Goal: Entertainment & Leisure: Consume media (video, audio)

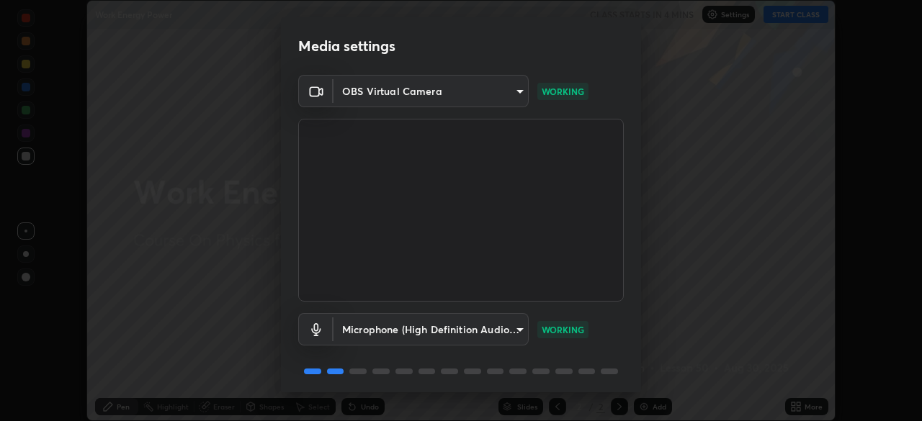
scroll to position [51, 0]
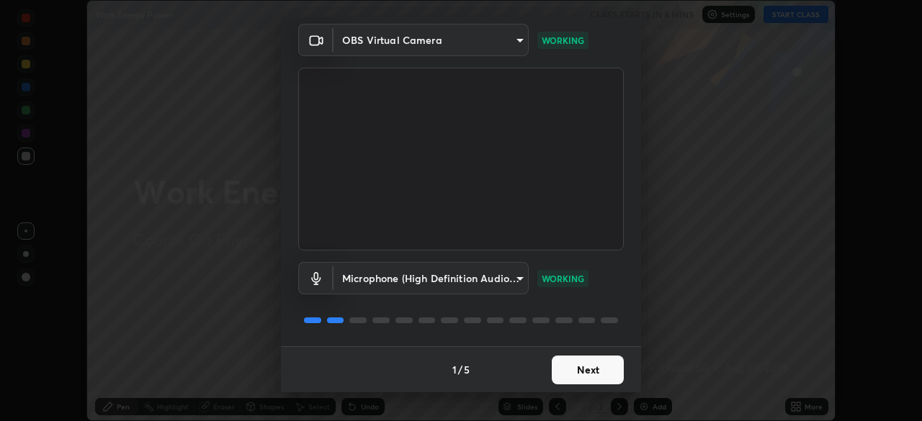
click at [601, 368] on button "Next" at bounding box center [588, 370] width 72 height 29
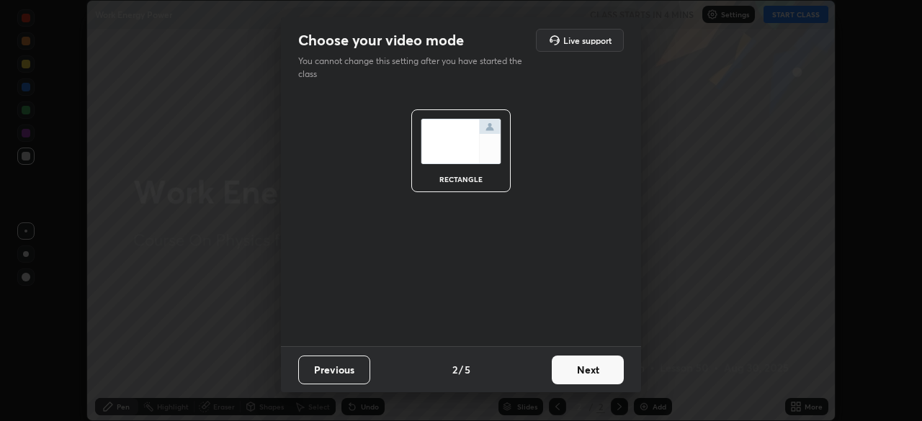
scroll to position [0, 0]
click at [608, 369] on button "Next" at bounding box center [588, 370] width 72 height 29
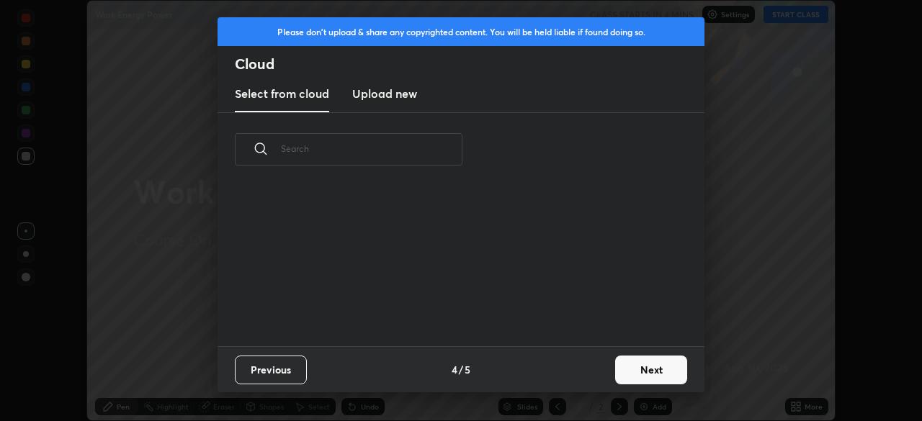
click at [616, 369] on button "Next" at bounding box center [651, 370] width 72 height 29
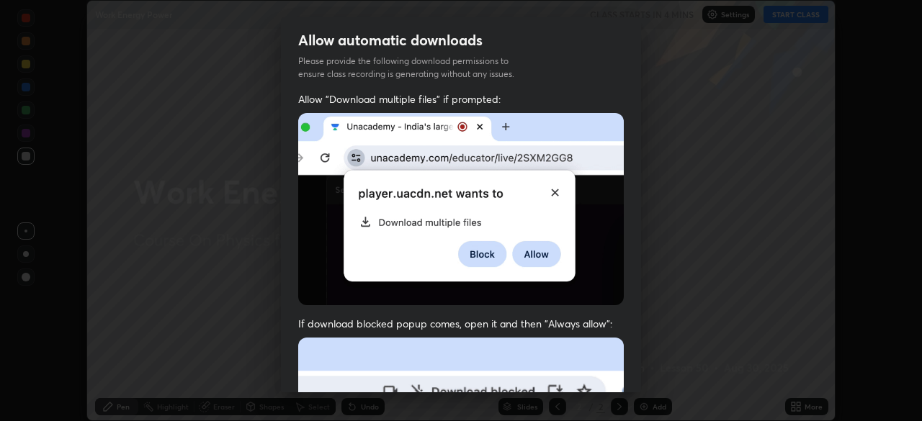
click at [632, 359] on div "Allow "Download multiple files" if prompted: If download blocked popup comes, o…" at bounding box center [461, 395] width 360 height 606
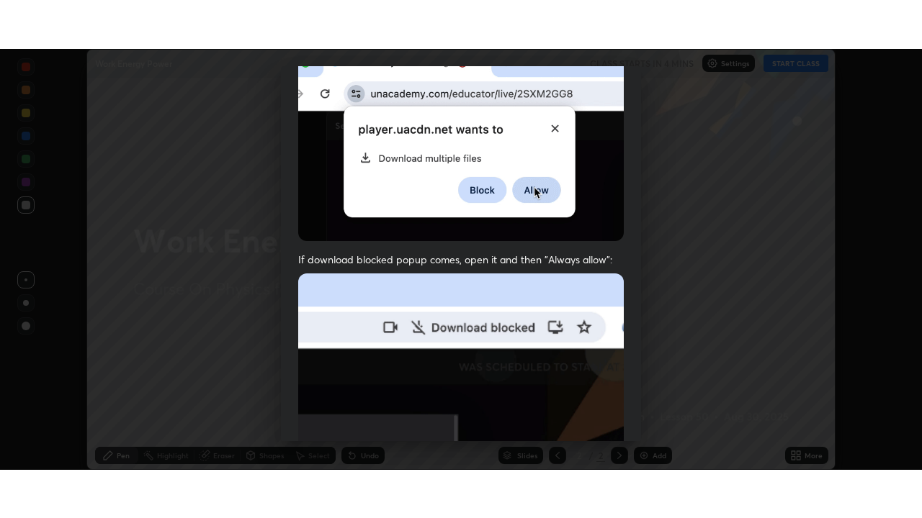
scroll to position [345, 0]
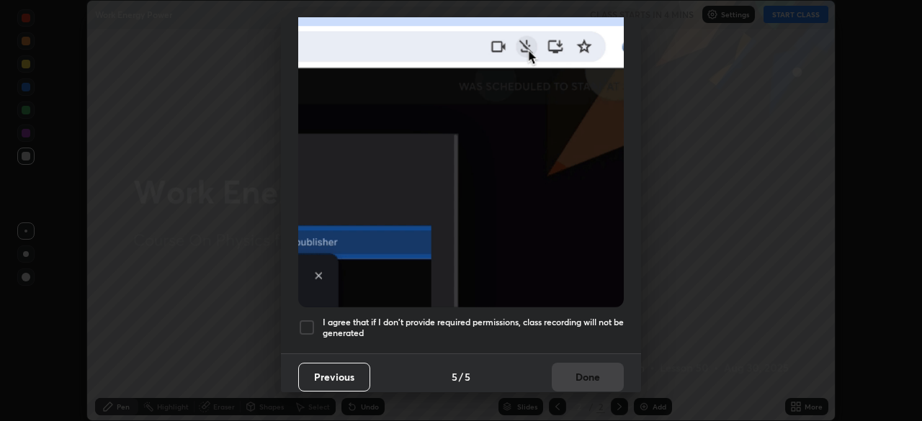
click at [596, 317] on h5 "I agree that if I don't provide required permissions, class recording will not …" at bounding box center [473, 328] width 301 height 22
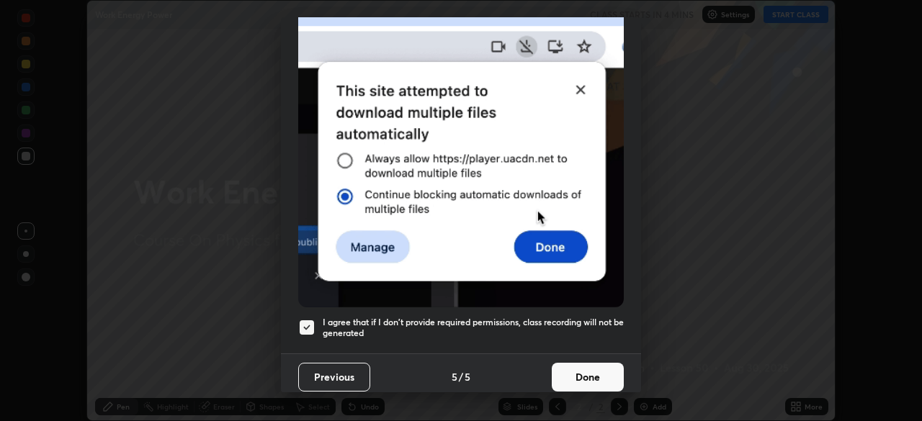
click at [593, 364] on button "Done" at bounding box center [588, 377] width 72 height 29
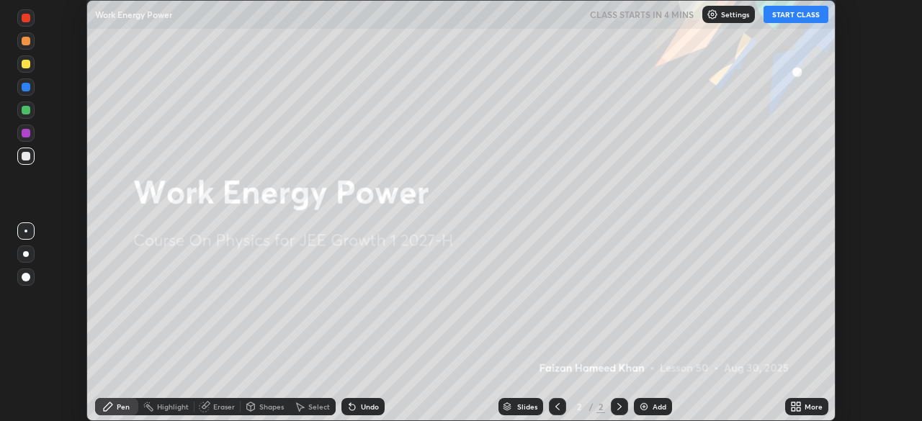
click at [793, 404] on icon at bounding box center [793, 405] width 4 height 4
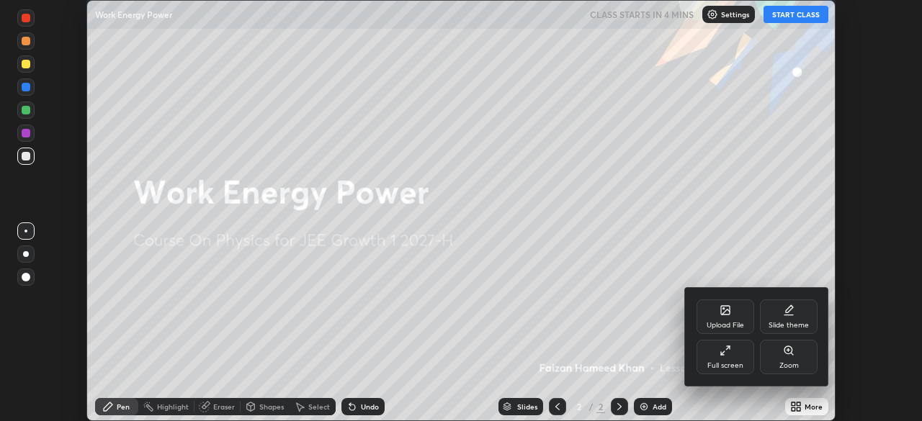
click at [727, 360] on div "Full screen" at bounding box center [725, 357] width 58 height 35
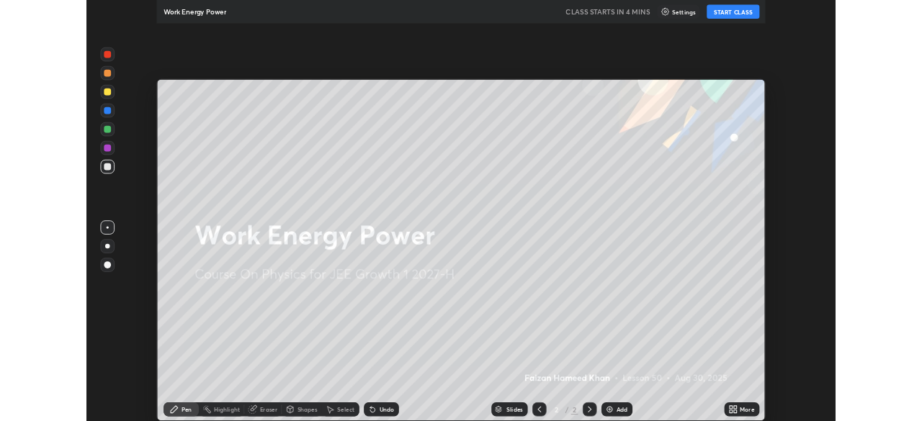
scroll to position [518, 922]
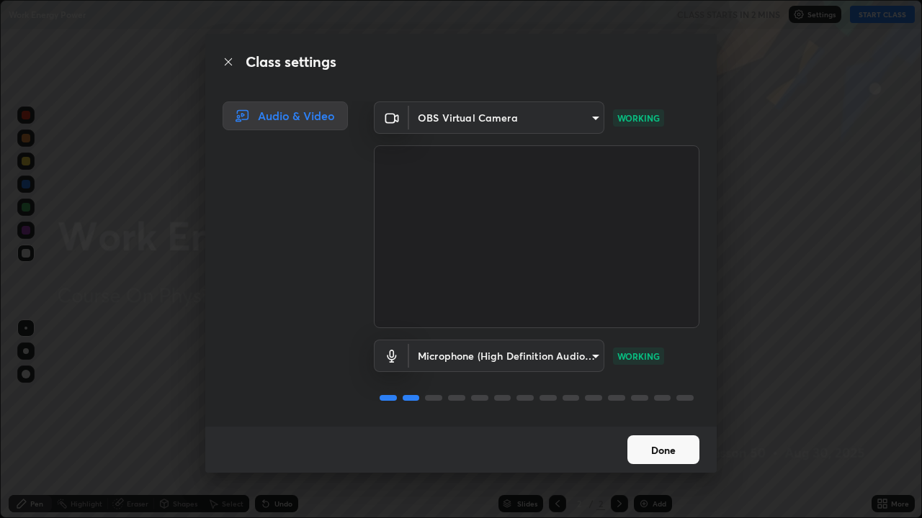
click at [655, 421] on button "Done" at bounding box center [663, 450] width 72 height 29
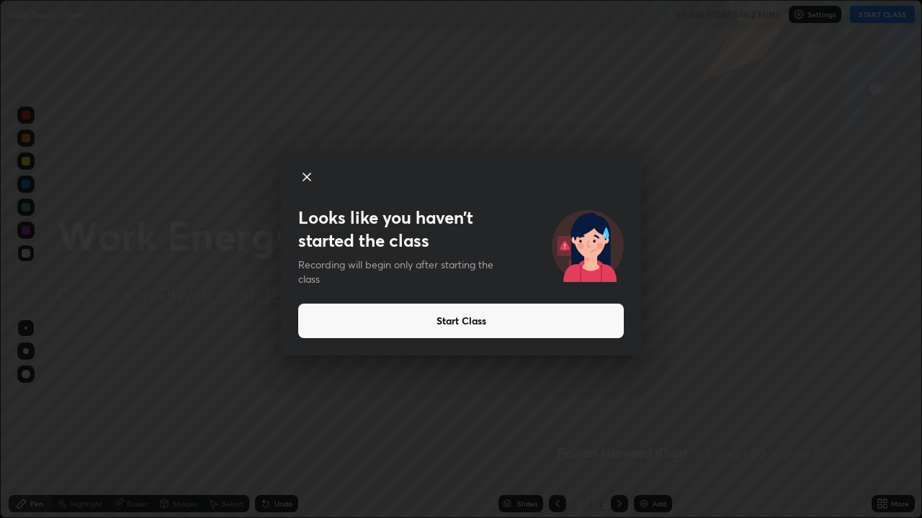
click at [337, 323] on button "Start Class" at bounding box center [460, 321] width 325 height 35
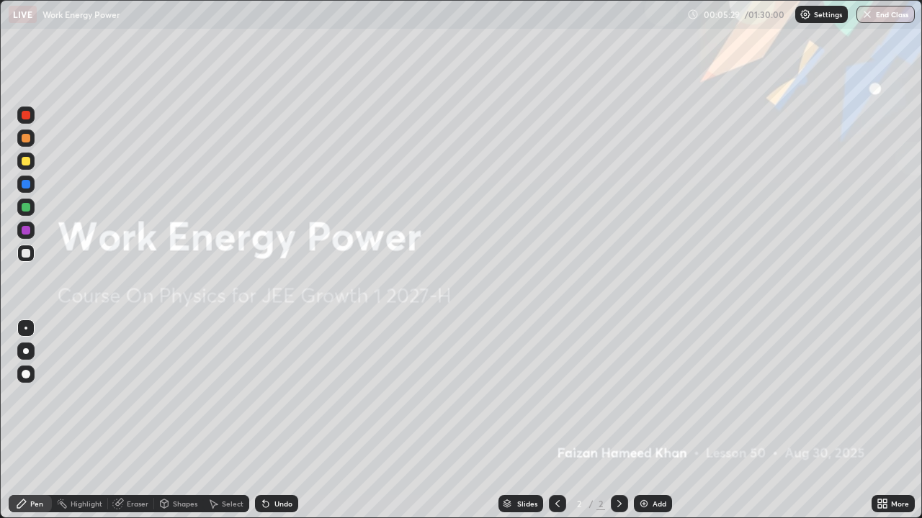
click at [878, 421] on icon at bounding box center [880, 502] width 4 height 4
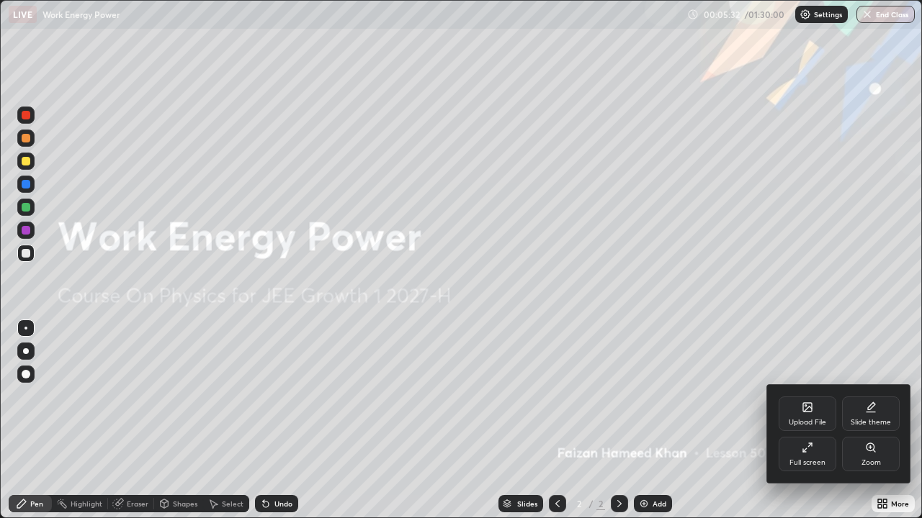
click at [791, 421] on div "Full screen" at bounding box center [807, 454] width 58 height 35
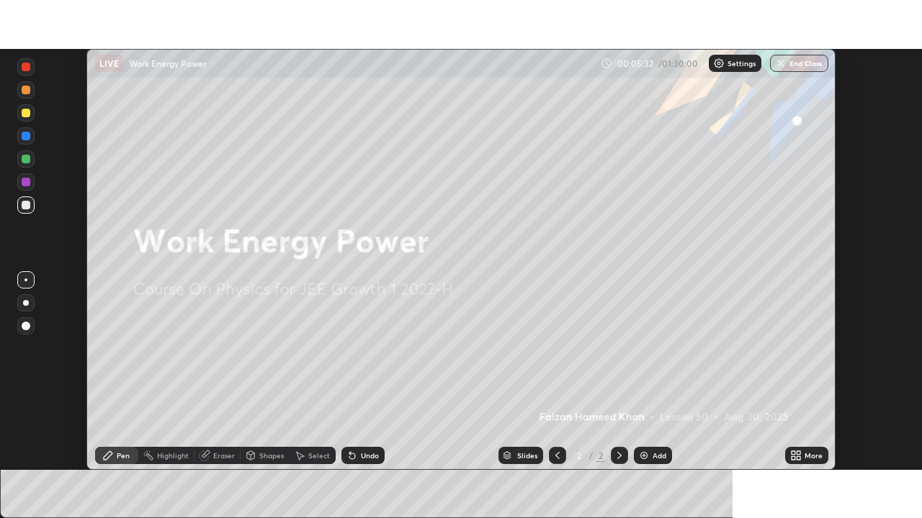
scroll to position [71587, 71087]
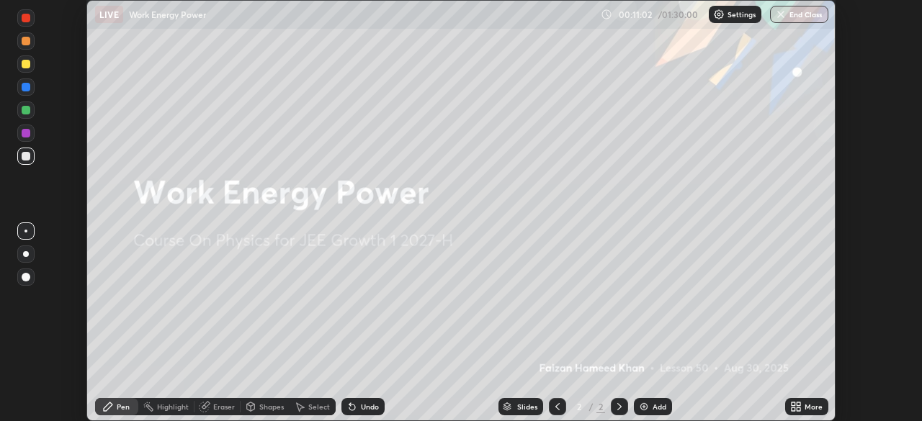
click at [614, 408] on icon at bounding box center [620, 407] width 12 height 12
click at [642, 404] on img at bounding box center [644, 407] width 12 height 12
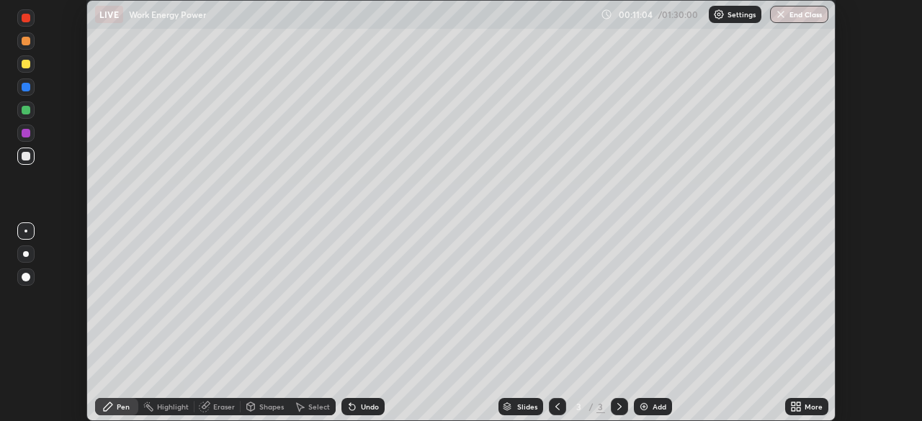
click at [795, 407] on icon at bounding box center [796, 407] width 12 height 12
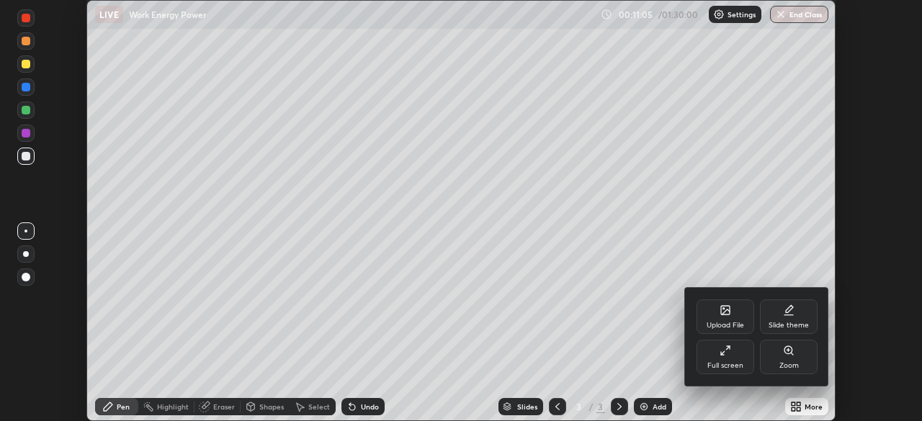
click at [730, 363] on div "Full screen" at bounding box center [725, 365] width 36 height 7
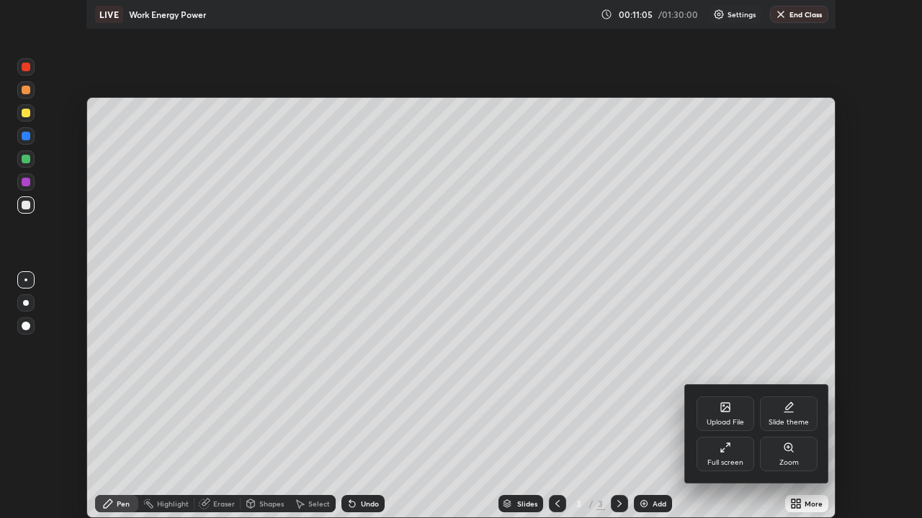
scroll to position [518, 922]
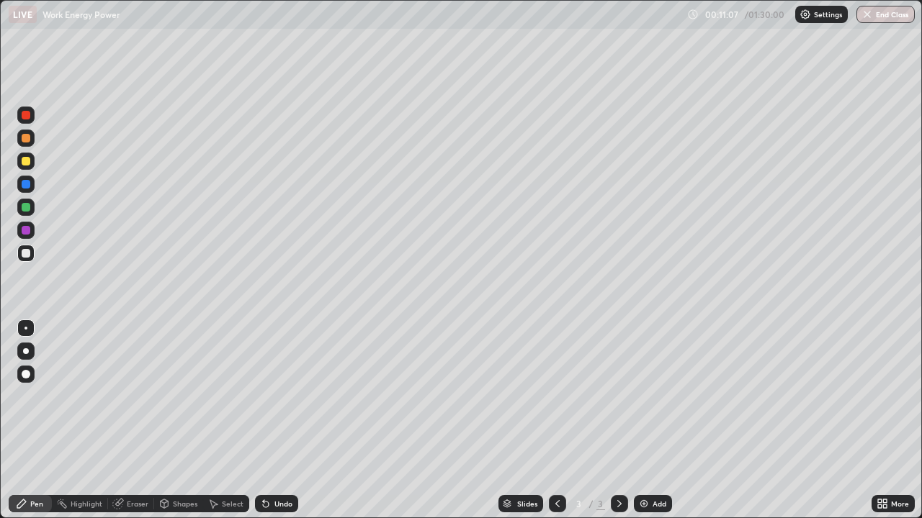
click at [40, 421] on div "Pen" at bounding box center [36, 503] width 13 height 7
click at [32, 252] on div at bounding box center [25, 253] width 17 height 17
click at [28, 163] on div at bounding box center [26, 161] width 9 height 9
click at [31, 421] on div "Pen" at bounding box center [36, 503] width 13 height 7
click at [263, 421] on icon at bounding box center [263, 500] width 1 height 1
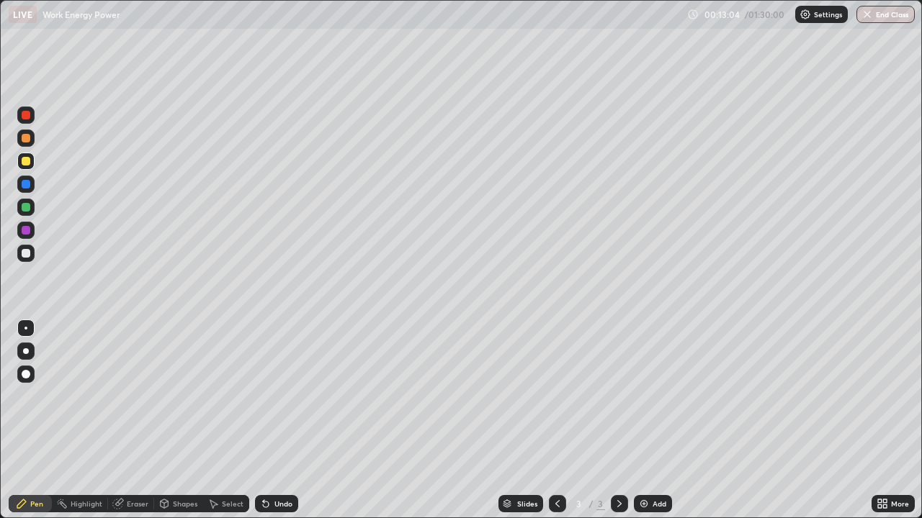
click at [25, 206] on div at bounding box center [26, 207] width 9 height 9
click at [26, 136] on div at bounding box center [26, 138] width 9 height 9
click at [264, 421] on icon at bounding box center [266, 505] width 6 height 6
click at [123, 421] on div "Eraser" at bounding box center [131, 503] width 46 height 17
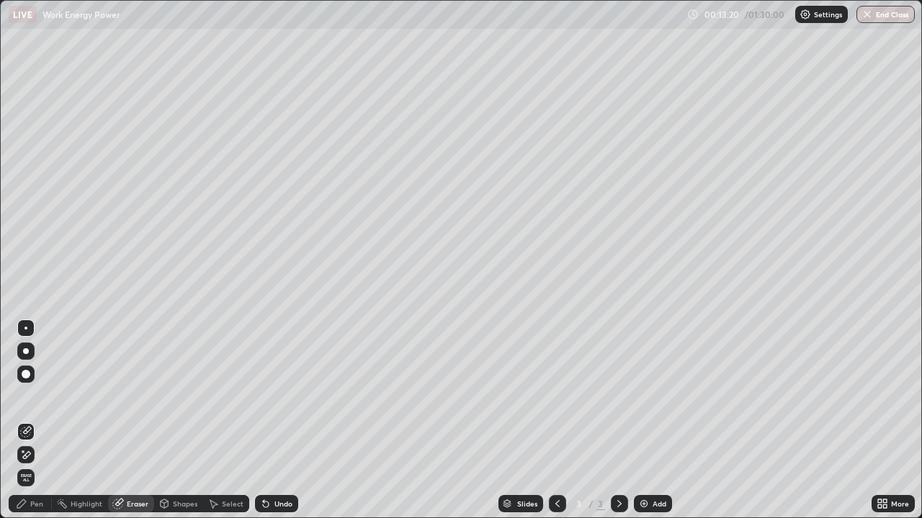
click at [31, 421] on icon at bounding box center [26, 455] width 12 height 12
click at [32, 421] on div "Pen" at bounding box center [36, 503] width 13 height 7
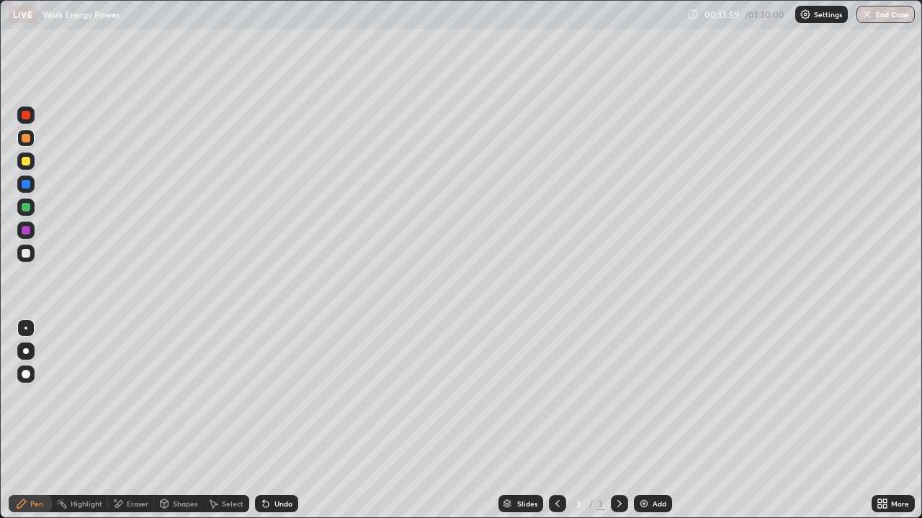
click at [274, 421] on div "Undo" at bounding box center [283, 503] width 18 height 7
click at [121, 421] on icon at bounding box center [119, 503] width 8 height 7
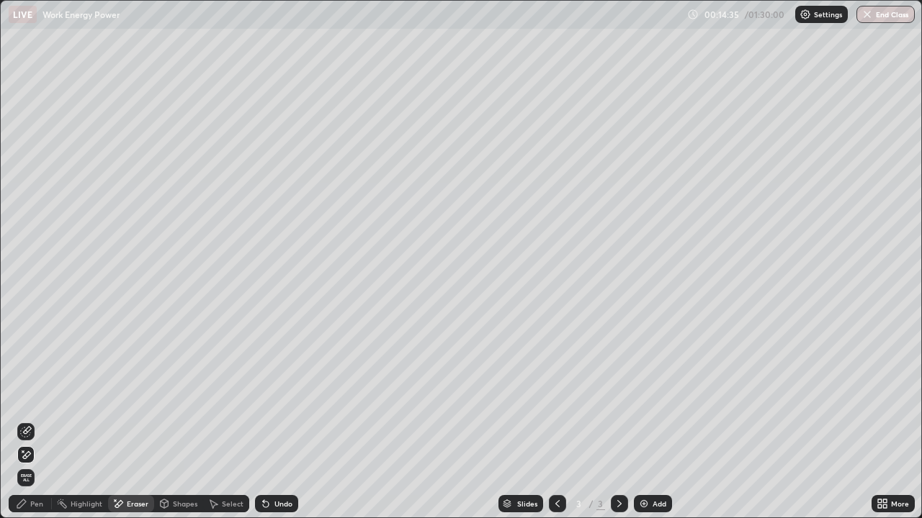
click at [27, 421] on icon at bounding box center [26, 455] width 12 height 12
click at [164, 421] on icon at bounding box center [165, 503] width 8 height 2
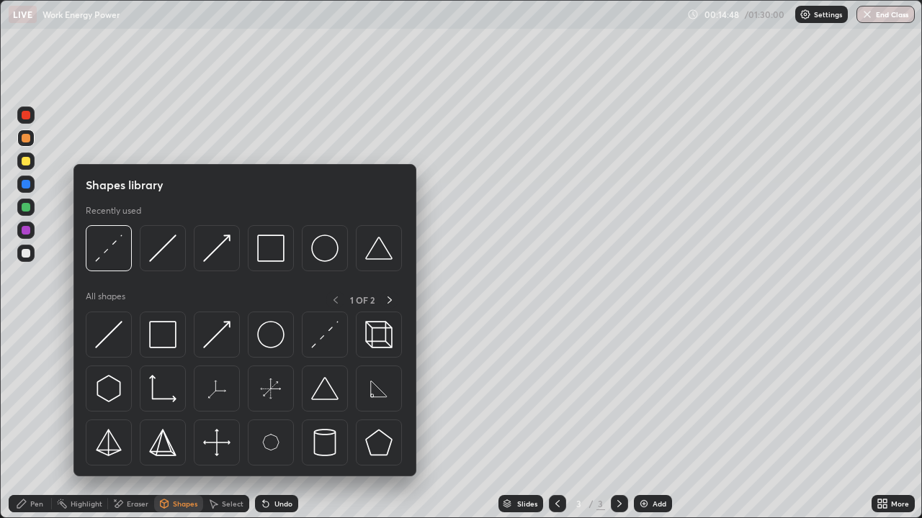
click at [214, 421] on icon at bounding box center [213, 504] width 12 height 12
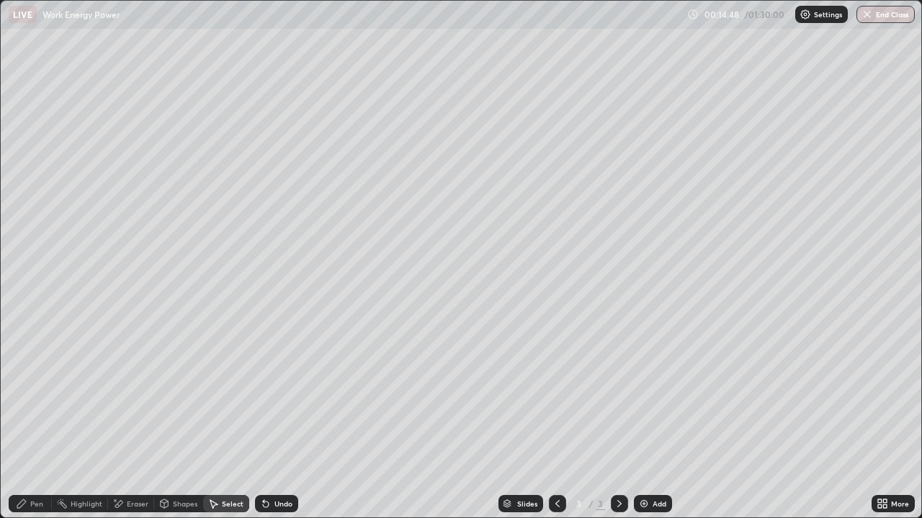
click at [178, 421] on div "Shapes" at bounding box center [185, 503] width 24 height 7
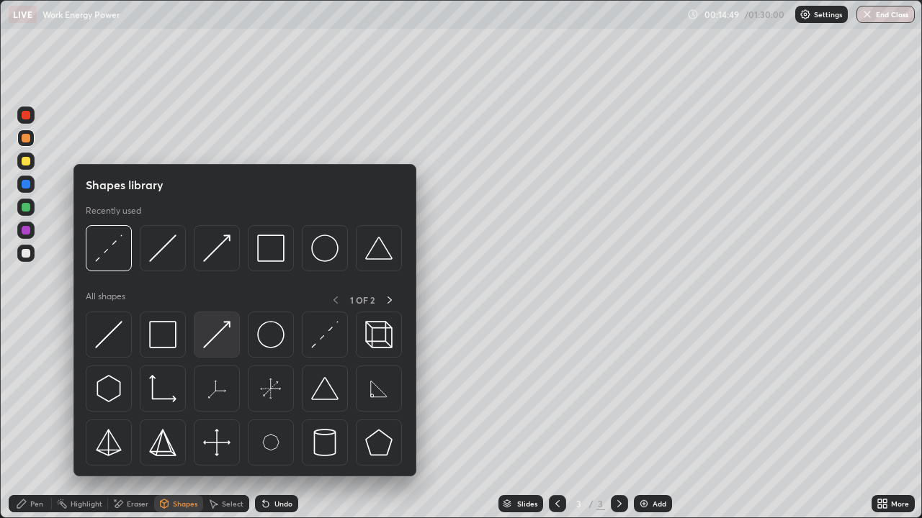
click at [220, 339] on img at bounding box center [216, 334] width 27 height 27
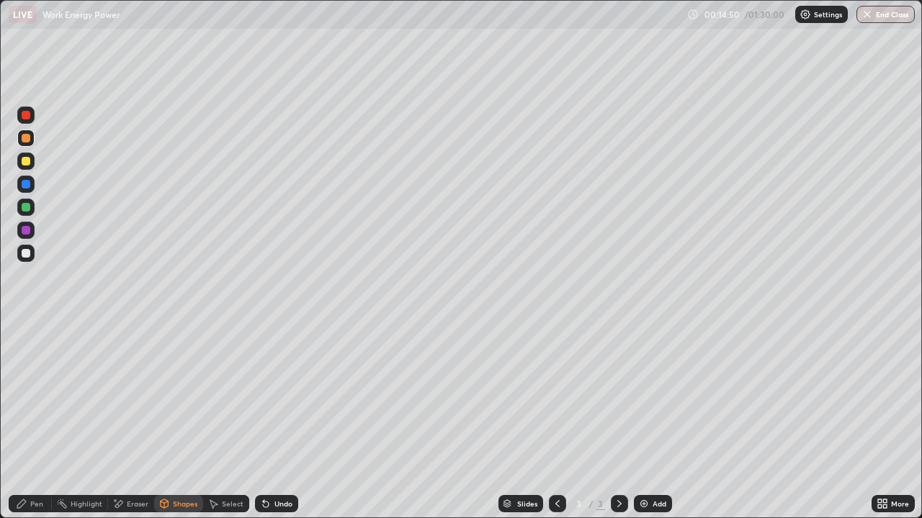
click at [27, 253] on div at bounding box center [26, 253] width 9 height 9
click at [32, 163] on div at bounding box center [25, 161] width 17 height 17
click at [30, 421] on div "Pen" at bounding box center [30, 503] width 43 height 17
click at [29, 184] on div at bounding box center [26, 184] width 9 height 9
click at [263, 421] on icon at bounding box center [263, 500] width 1 height 1
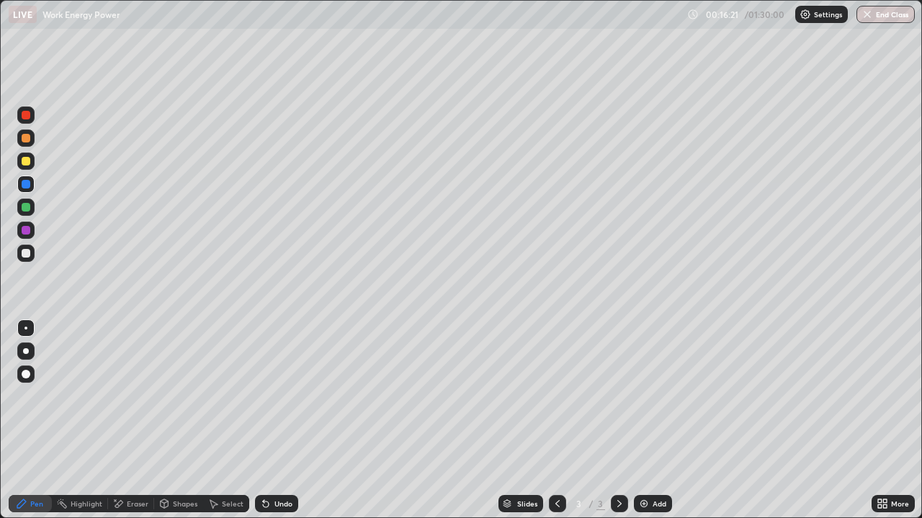
click at [264, 421] on icon at bounding box center [266, 505] width 6 height 6
click at [263, 421] on icon at bounding box center [263, 500] width 1 height 1
click at [31, 208] on div at bounding box center [25, 207] width 17 height 17
click at [618, 421] on icon at bounding box center [620, 504] width 12 height 12
click at [643, 421] on img at bounding box center [644, 504] width 12 height 12
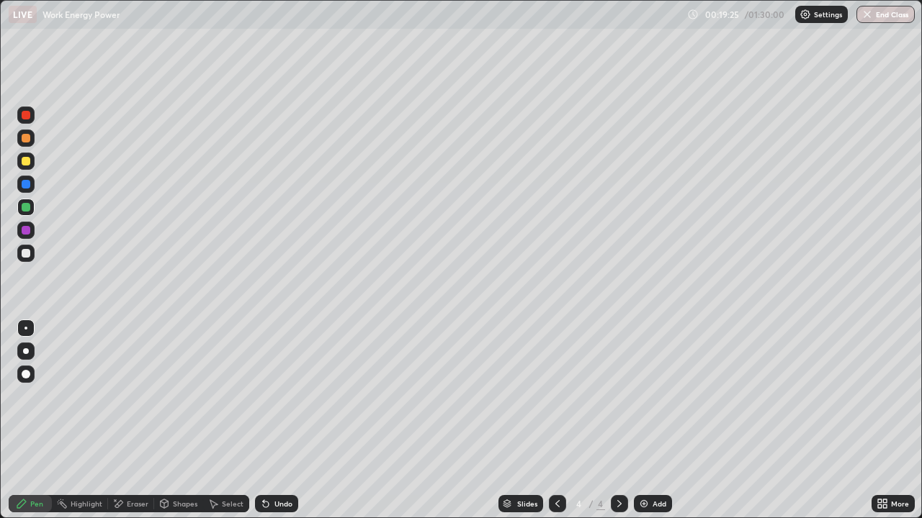
click at [168, 421] on icon at bounding box center [164, 504] width 12 height 12
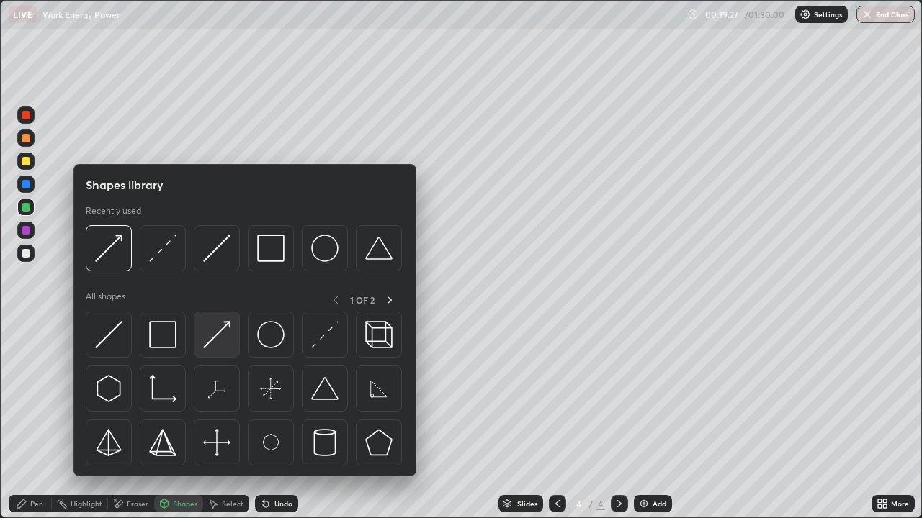
click at [210, 341] on img at bounding box center [216, 334] width 27 height 27
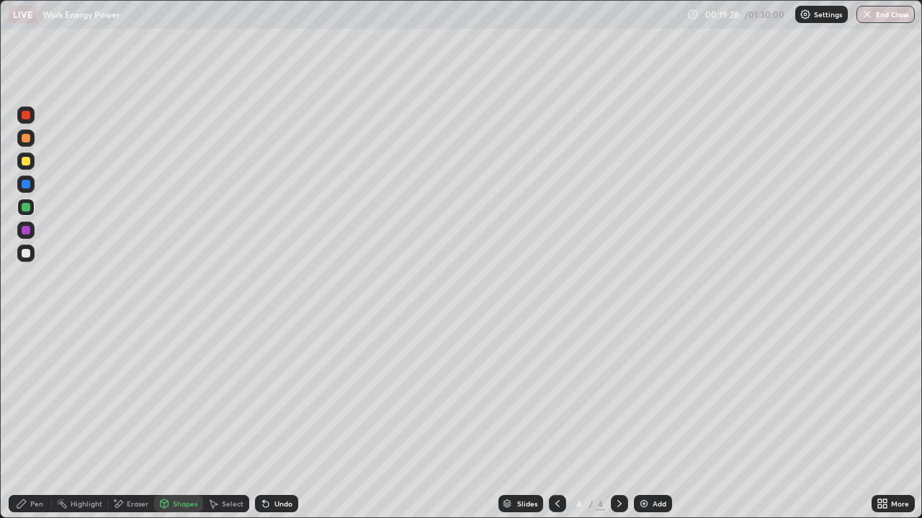
click at [37, 421] on div "Pen" at bounding box center [36, 503] width 13 height 7
click at [29, 182] on div at bounding box center [26, 184] width 9 height 9
click at [27, 138] on div at bounding box center [26, 138] width 9 height 9
click at [166, 421] on icon at bounding box center [165, 503] width 8 height 2
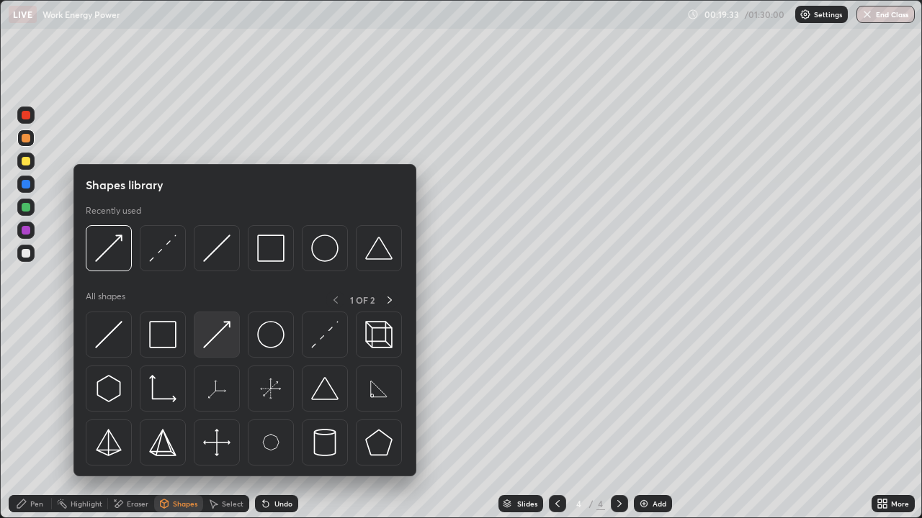
click at [212, 341] on img at bounding box center [216, 334] width 27 height 27
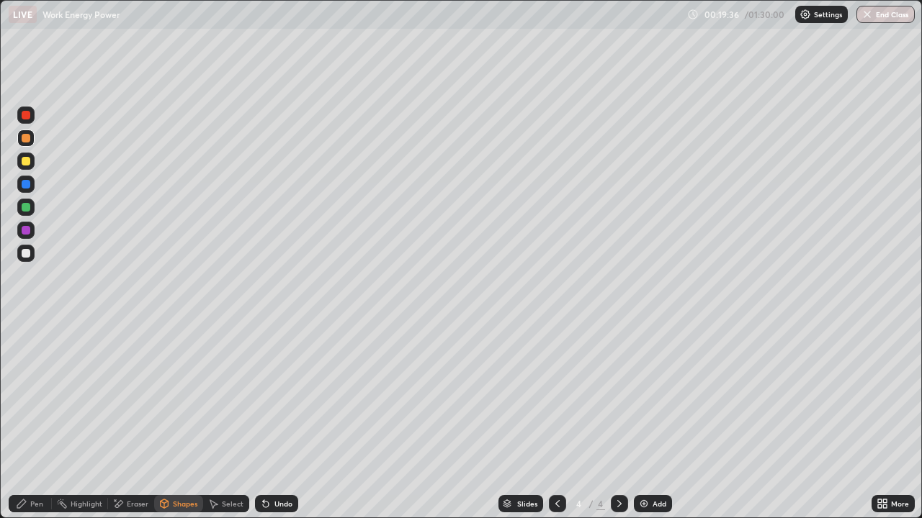
click at [31, 256] on div at bounding box center [25, 253] width 17 height 17
click at [31, 421] on div "Pen" at bounding box center [36, 503] width 13 height 7
click at [31, 181] on div at bounding box center [25, 184] width 17 height 17
click at [32, 162] on div at bounding box center [25, 161] width 17 height 17
click at [270, 421] on div "Undo" at bounding box center [276, 503] width 43 height 17
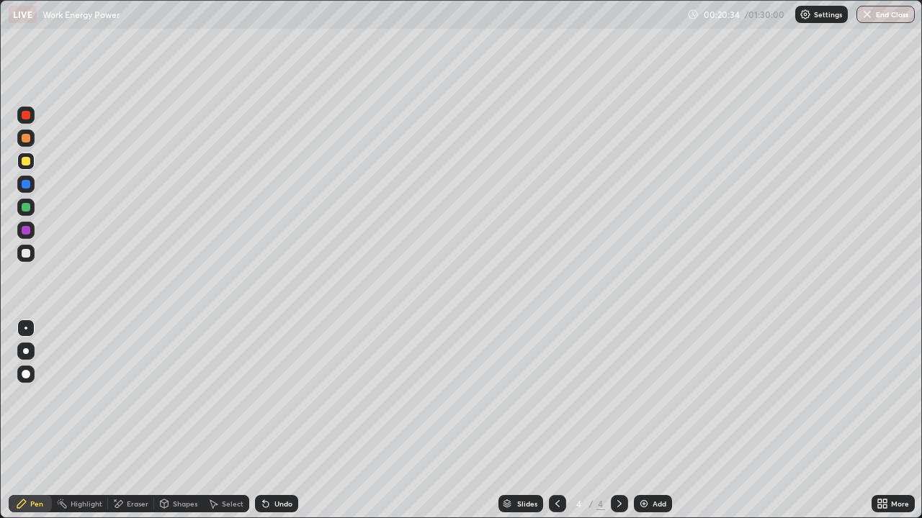
click at [270, 421] on div "Undo" at bounding box center [276, 503] width 43 height 17
click at [271, 421] on div "Undo" at bounding box center [276, 503] width 43 height 17
click at [274, 421] on div "Undo" at bounding box center [283, 503] width 18 height 7
click at [263, 421] on icon at bounding box center [263, 500] width 1 height 1
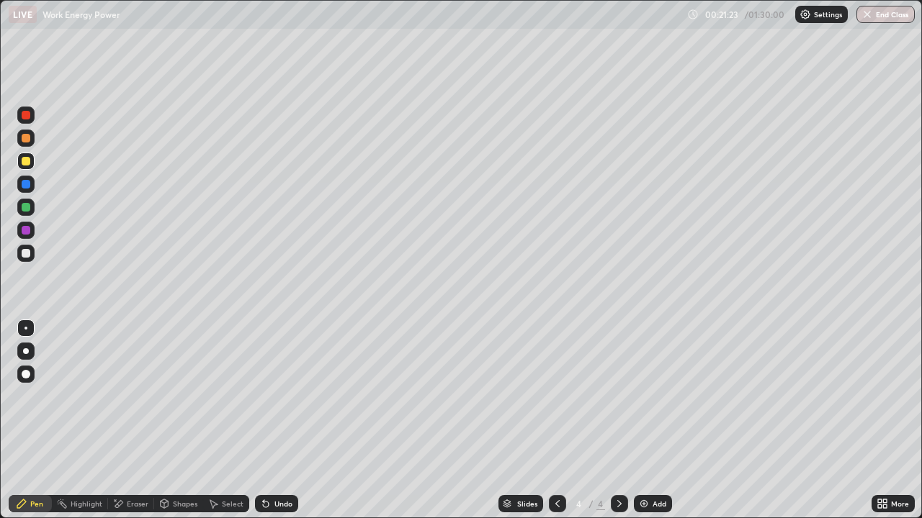
click at [32, 189] on div at bounding box center [25, 184] width 17 height 17
click at [163, 421] on icon at bounding box center [165, 503] width 8 height 2
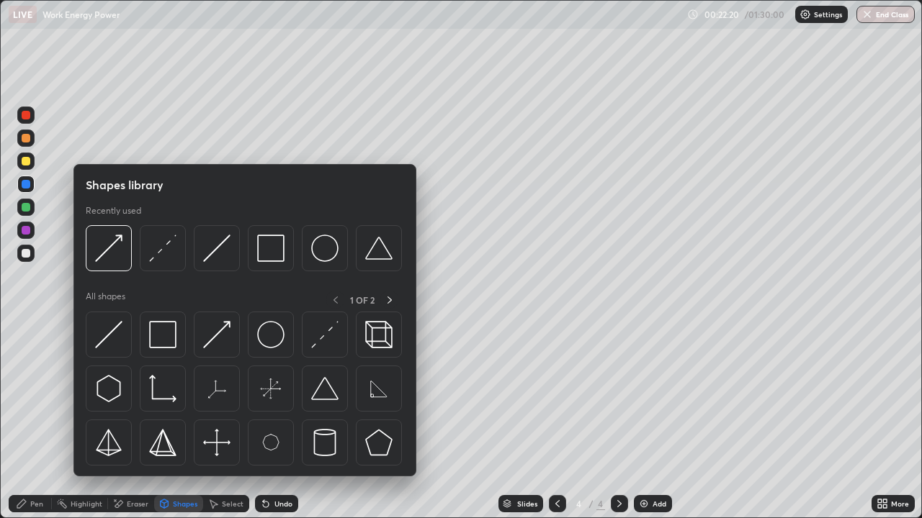
click at [29, 157] on div at bounding box center [25, 161] width 17 height 17
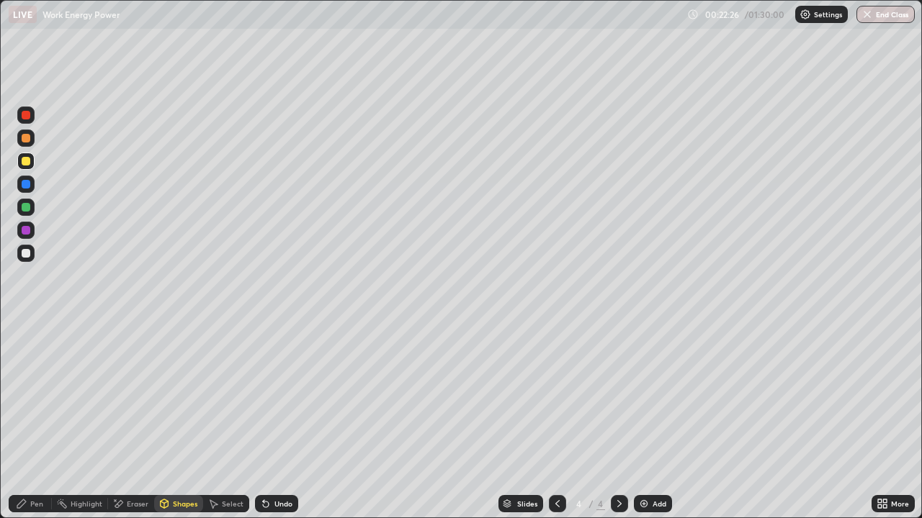
click at [282, 421] on div "Undo" at bounding box center [283, 503] width 18 height 7
click at [279, 421] on div "Undo" at bounding box center [283, 503] width 18 height 7
click at [177, 421] on div "Shapes" at bounding box center [178, 503] width 49 height 17
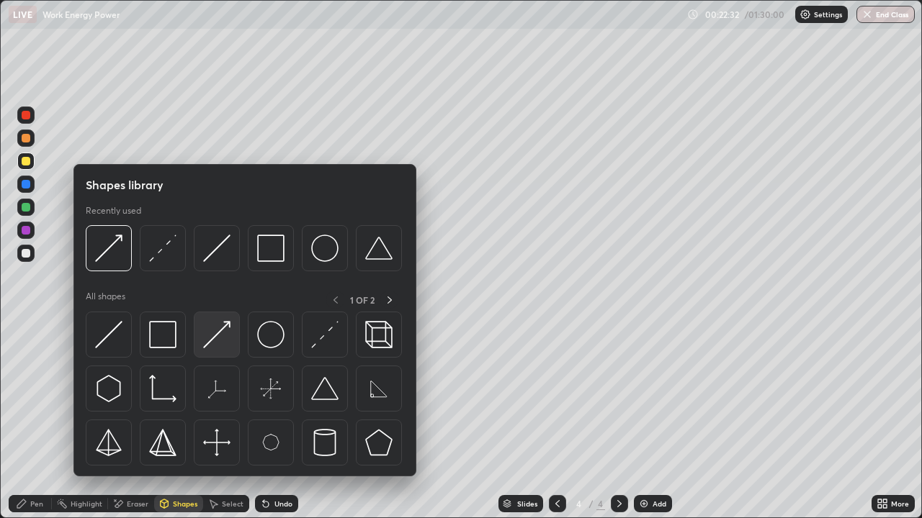
click at [223, 338] on img at bounding box center [216, 334] width 27 height 27
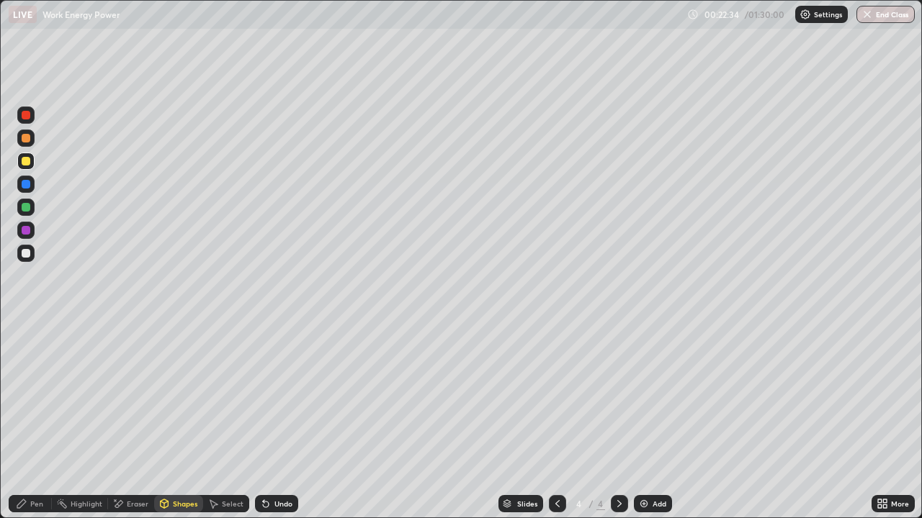
click at [30, 186] on div at bounding box center [26, 184] width 9 height 9
click at [27, 207] on div at bounding box center [26, 207] width 9 height 9
click at [32, 256] on div at bounding box center [25, 253] width 17 height 17
click at [163, 421] on icon at bounding box center [165, 503] width 8 height 2
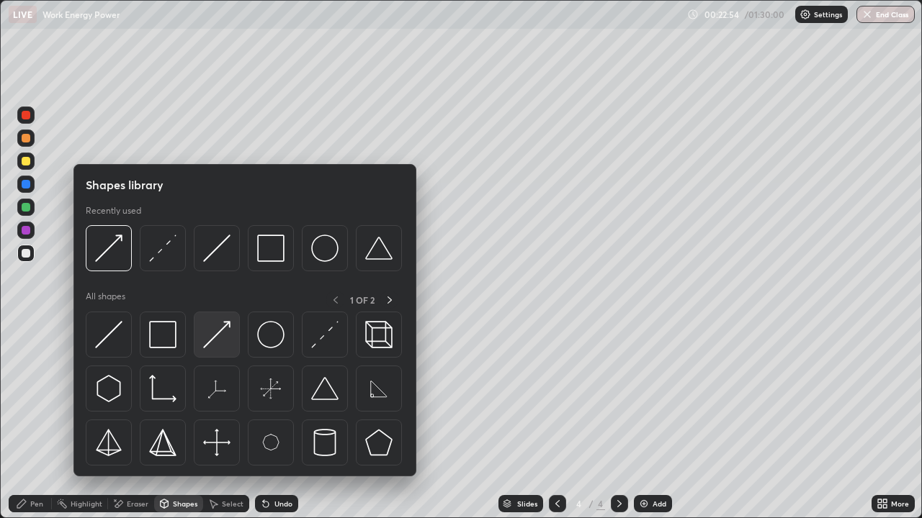
click at [216, 341] on img at bounding box center [216, 334] width 27 height 27
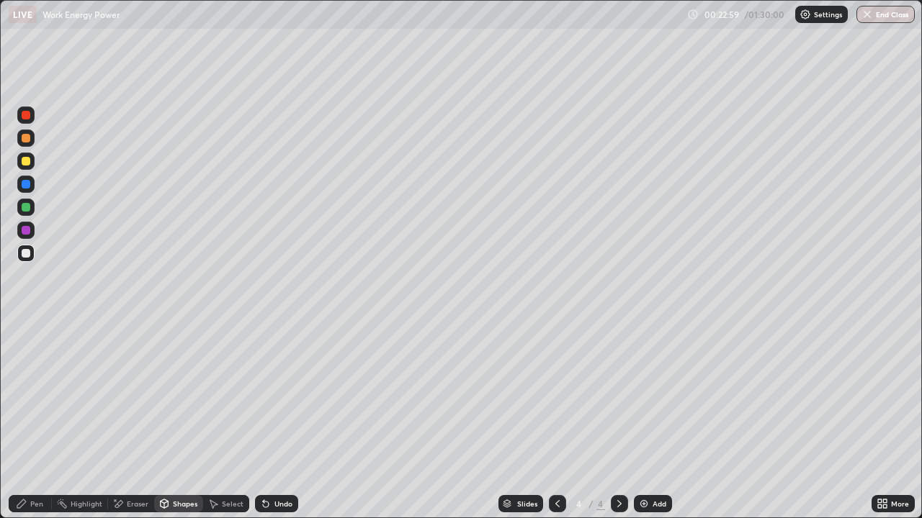
click at [31, 161] on div at bounding box center [25, 161] width 17 height 17
click at [31, 421] on div "Pen" at bounding box center [30, 503] width 43 height 17
click at [277, 421] on div "Undo" at bounding box center [283, 503] width 18 height 7
click at [274, 421] on div "Undo" at bounding box center [283, 503] width 18 height 7
click at [271, 421] on div "Undo" at bounding box center [276, 503] width 43 height 17
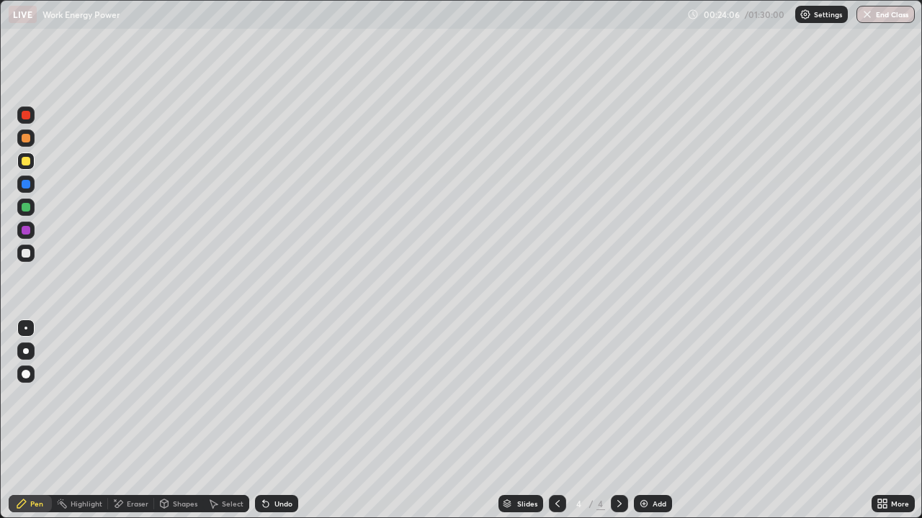
click at [618, 421] on icon at bounding box center [619, 503] width 4 height 7
click at [644, 421] on img at bounding box center [644, 504] width 12 height 12
click at [164, 421] on icon at bounding box center [165, 503] width 8 height 2
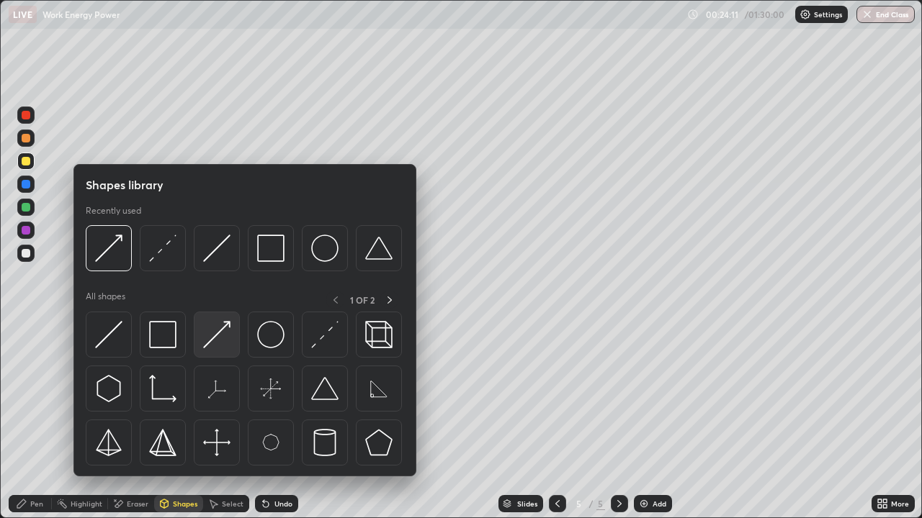
click at [213, 342] on img at bounding box center [216, 334] width 27 height 27
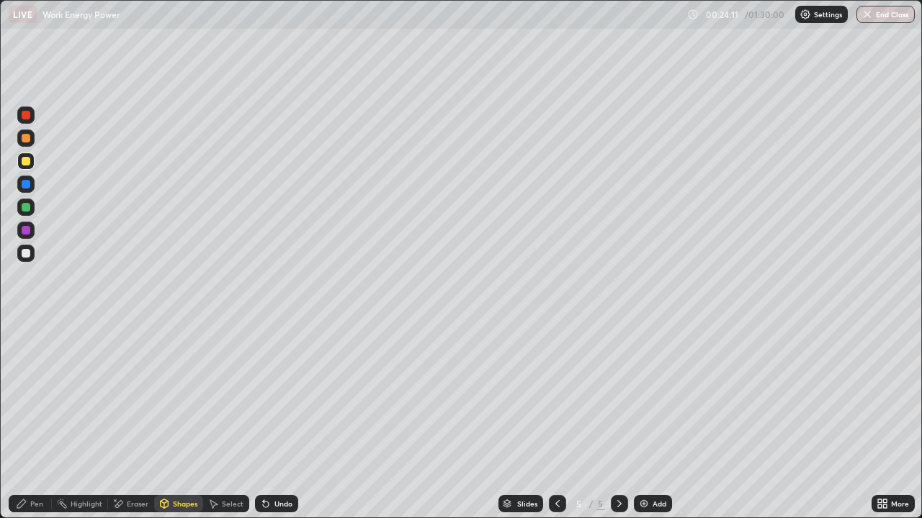
click at [30, 208] on div at bounding box center [26, 207] width 9 height 9
click at [170, 421] on div "Shapes" at bounding box center [178, 503] width 49 height 17
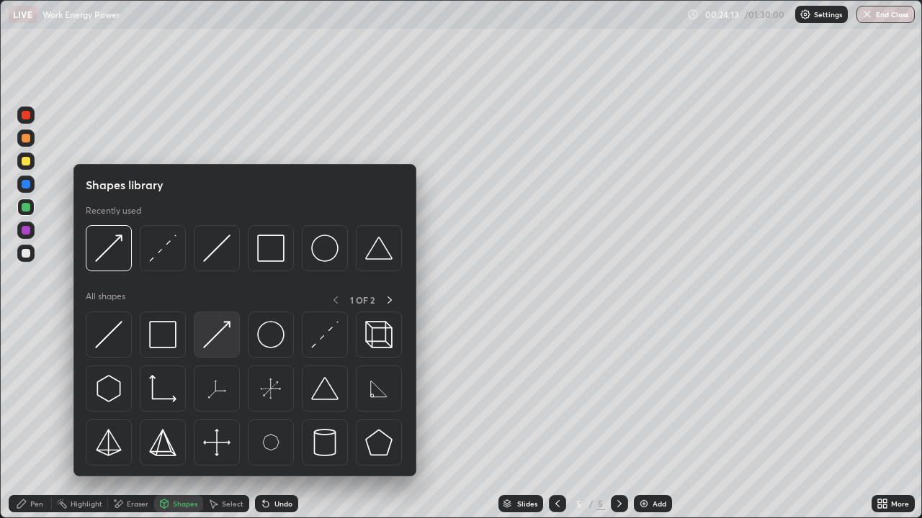
click at [212, 338] on img at bounding box center [216, 334] width 27 height 27
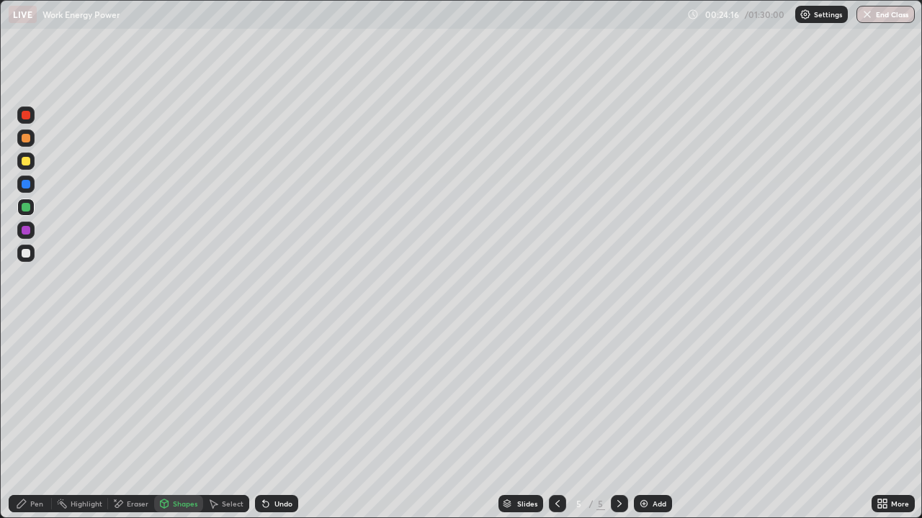
click at [175, 421] on div "Shapes" at bounding box center [178, 503] width 49 height 17
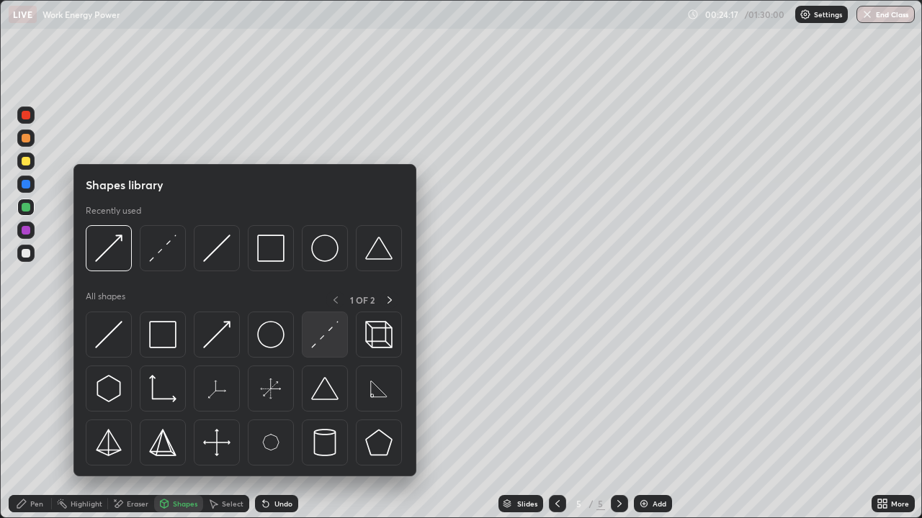
click at [313, 346] on img at bounding box center [324, 334] width 27 height 27
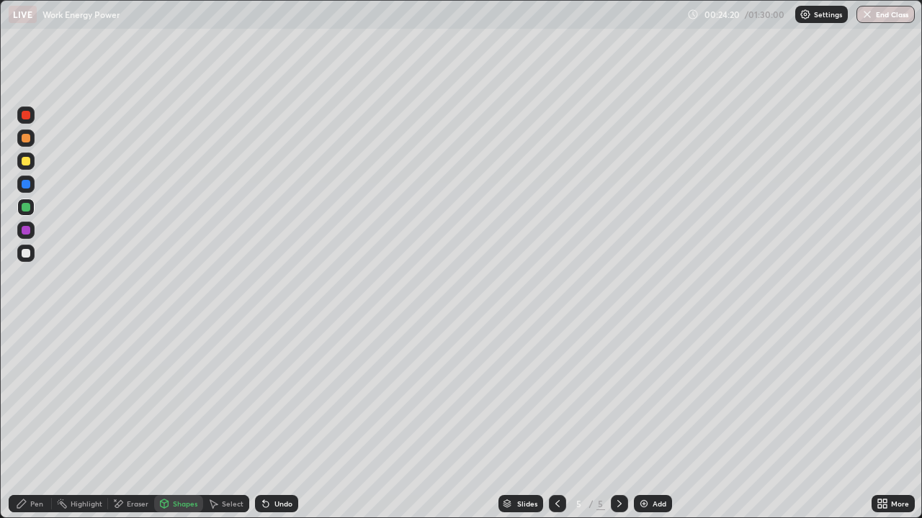
click at [31, 144] on div at bounding box center [25, 138] width 17 height 17
click at [35, 421] on div "Pen" at bounding box center [36, 503] width 13 height 7
click at [29, 119] on div at bounding box center [25, 115] width 17 height 17
click at [32, 255] on div at bounding box center [25, 253] width 17 height 17
click at [556, 421] on icon at bounding box center [558, 504] width 12 height 12
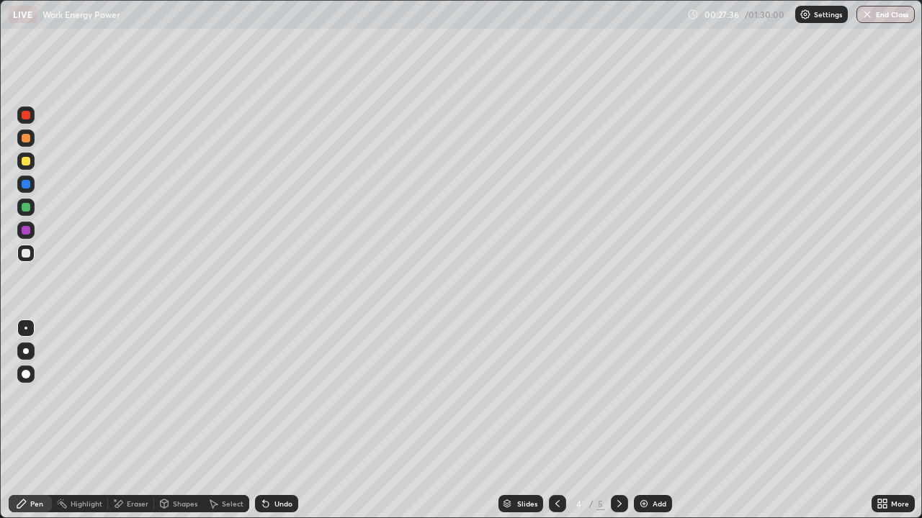
click at [618, 421] on icon at bounding box center [620, 504] width 12 height 12
click at [280, 421] on div "Undo" at bounding box center [283, 503] width 18 height 7
click at [611, 421] on div at bounding box center [619, 503] width 17 height 17
click at [641, 421] on img at bounding box center [644, 504] width 12 height 12
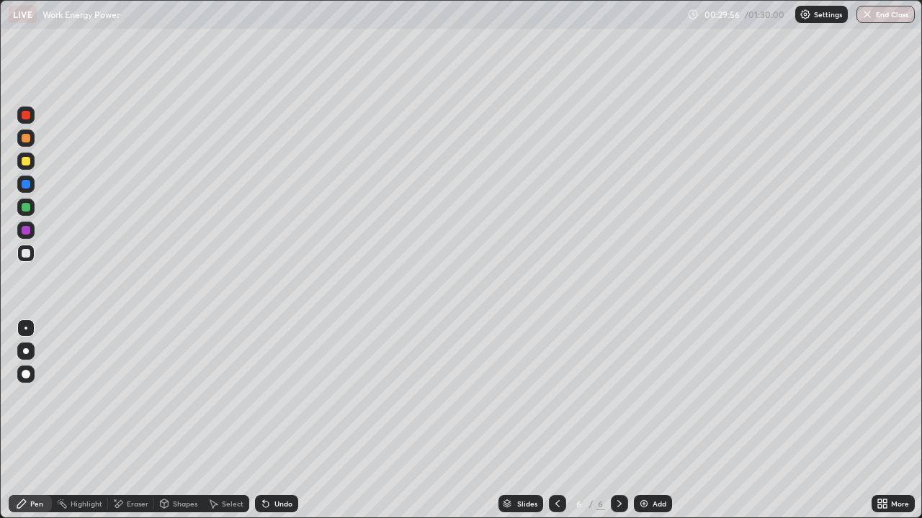
click at [556, 421] on icon at bounding box center [558, 504] width 12 height 12
click at [618, 421] on icon at bounding box center [620, 504] width 12 height 12
click at [554, 421] on icon at bounding box center [558, 504] width 12 height 12
click at [618, 421] on icon at bounding box center [620, 504] width 12 height 12
click at [171, 421] on div "Shapes" at bounding box center [178, 503] width 49 height 17
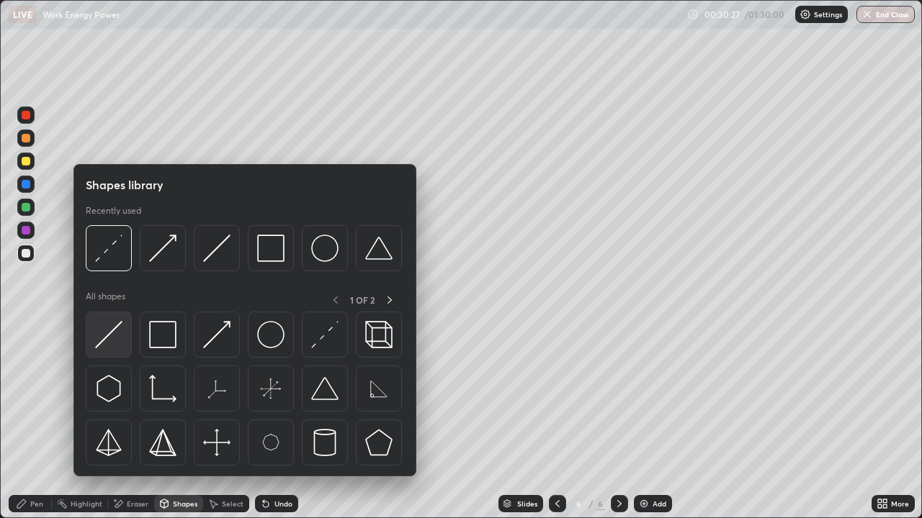
click at [109, 335] on img at bounding box center [108, 334] width 27 height 27
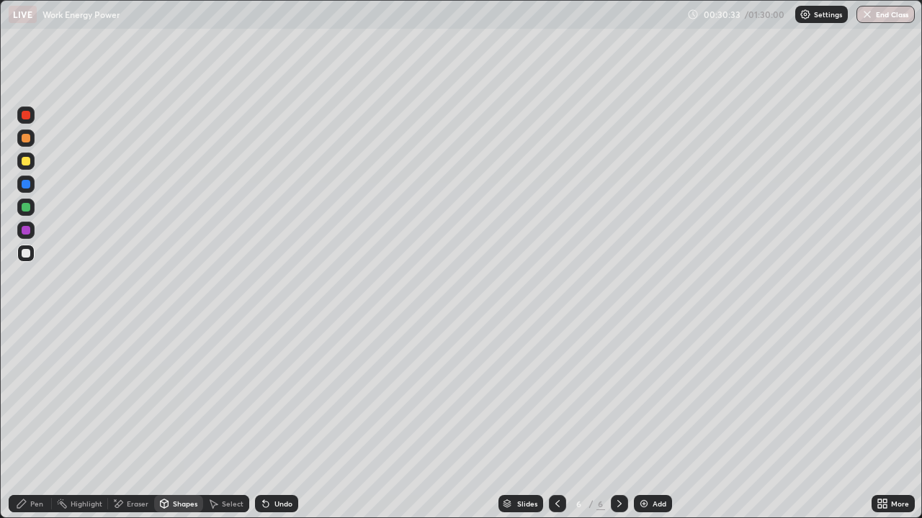
click at [32, 162] on div at bounding box center [25, 161] width 17 height 17
click at [36, 421] on div "Pen" at bounding box center [30, 503] width 43 height 17
click at [170, 421] on div "Shapes" at bounding box center [178, 503] width 49 height 17
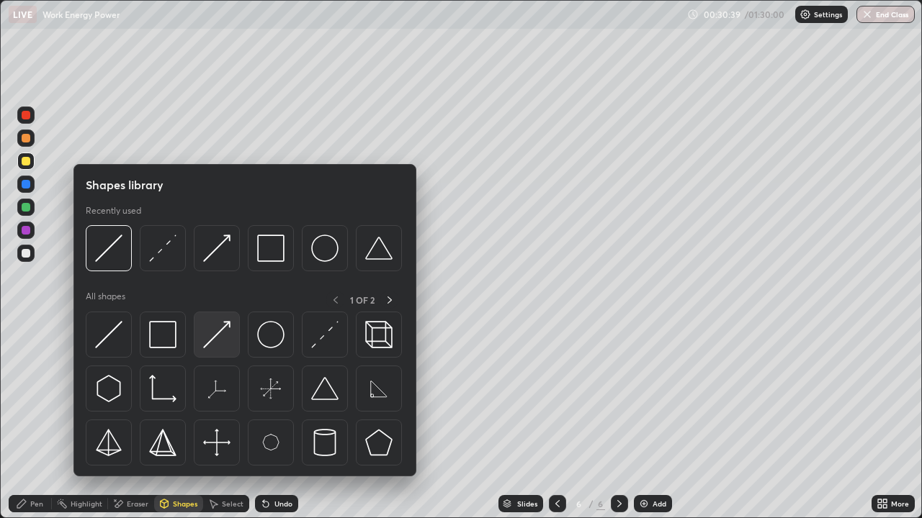
click at [217, 335] on img at bounding box center [216, 334] width 27 height 27
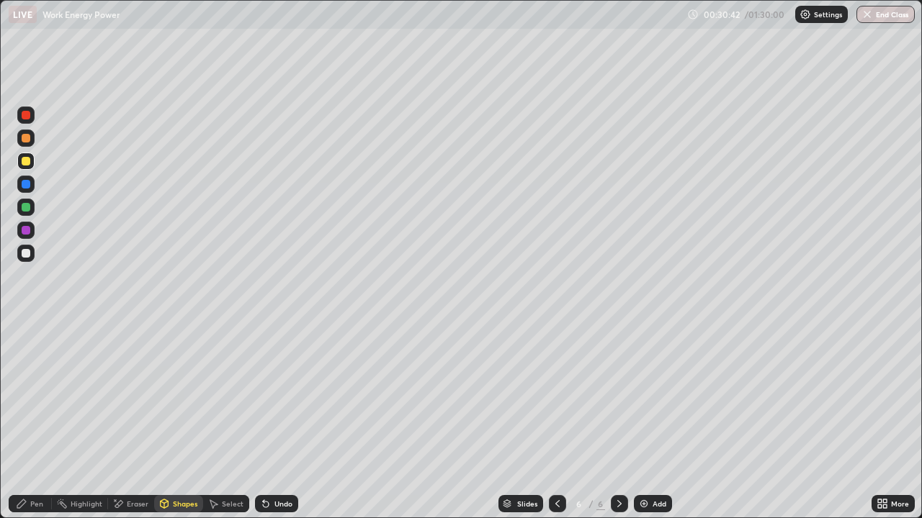
click at [31, 253] on div at bounding box center [25, 253] width 17 height 17
click at [33, 230] on div at bounding box center [25, 230] width 17 height 17
click at [24, 421] on icon at bounding box center [22, 504] width 12 height 12
click at [35, 139] on div at bounding box center [25, 138] width 23 height 23
click at [42, 421] on div "Pen" at bounding box center [30, 503] width 43 height 17
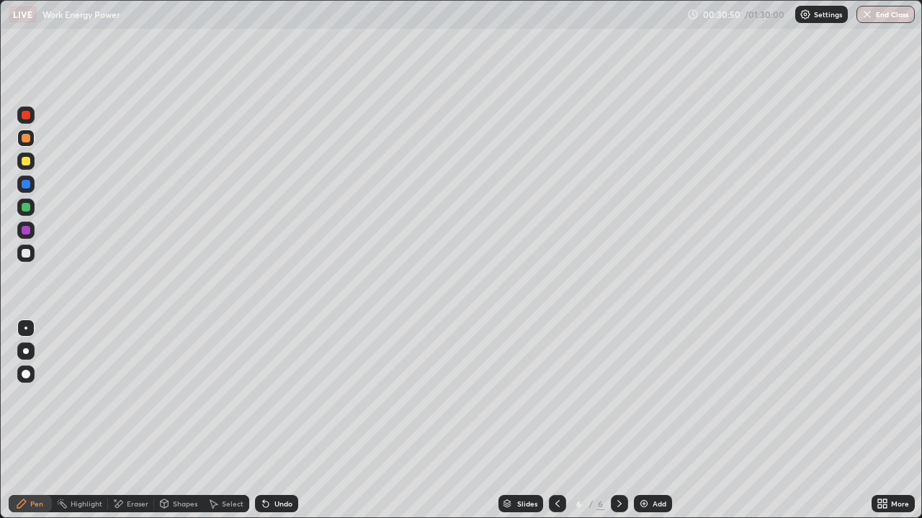
click at [274, 421] on div "Undo" at bounding box center [283, 503] width 18 height 7
click at [171, 421] on div "Shapes" at bounding box center [178, 503] width 49 height 17
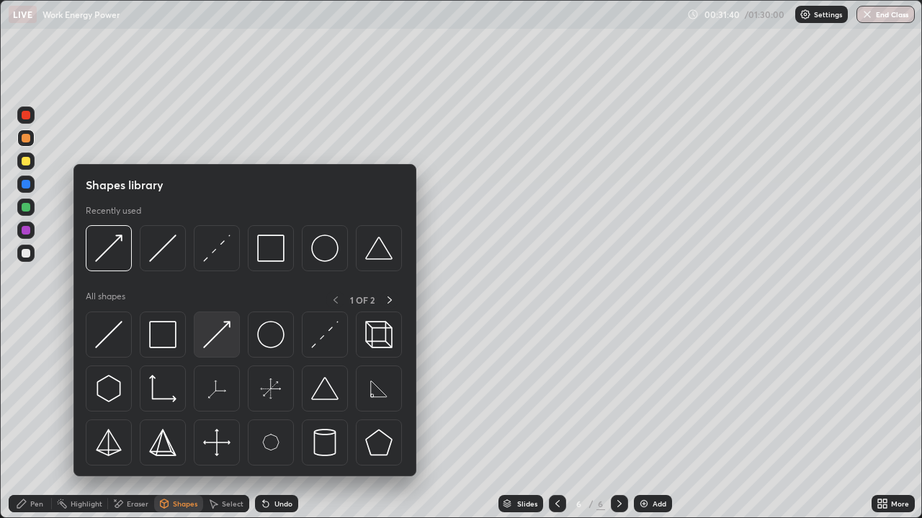
click at [216, 325] on img at bounding box center [216, 334] width 27 height 27
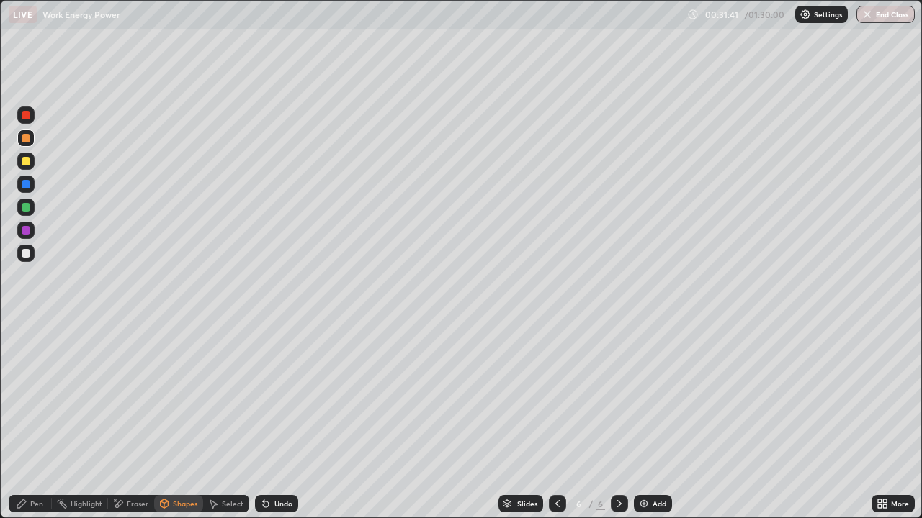
click at [27, 115] on div at bounding box center [26, 115] width 9 height 9
click at [29, 208] on div at bounding box center [26, 207] width 9 height 9
click at [26, 421] on div "Pen" at bounding box center [30, 503] width 43 height 17
click at [281, 421] on div "Undo" at bounding box center [283, 503] width 18 height 7
click at [32, 254] on div at bounding box center [25, 253] width 17 height 17
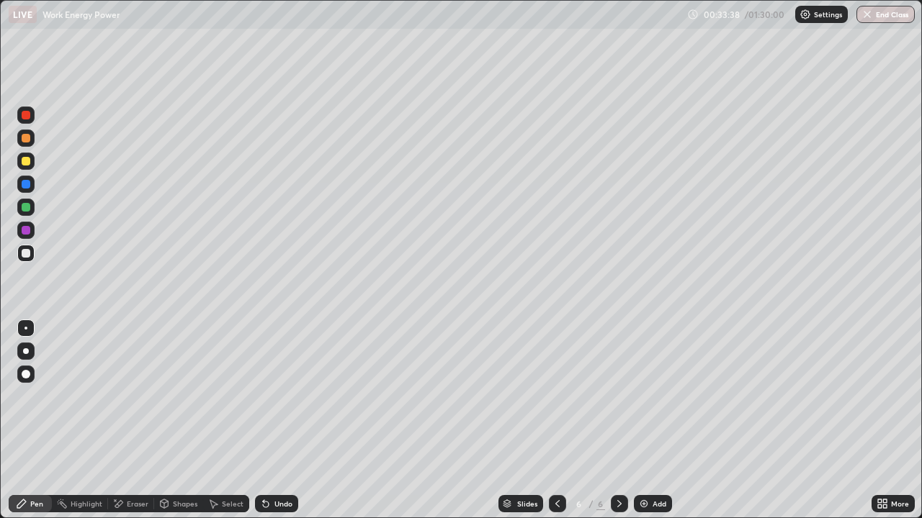
click at [27, 161] on div at bounding box center [26, 161] width 9 height 9
click at [127, 421] on div "Eraser" at bounding box center [138, 503] width 22 height 7
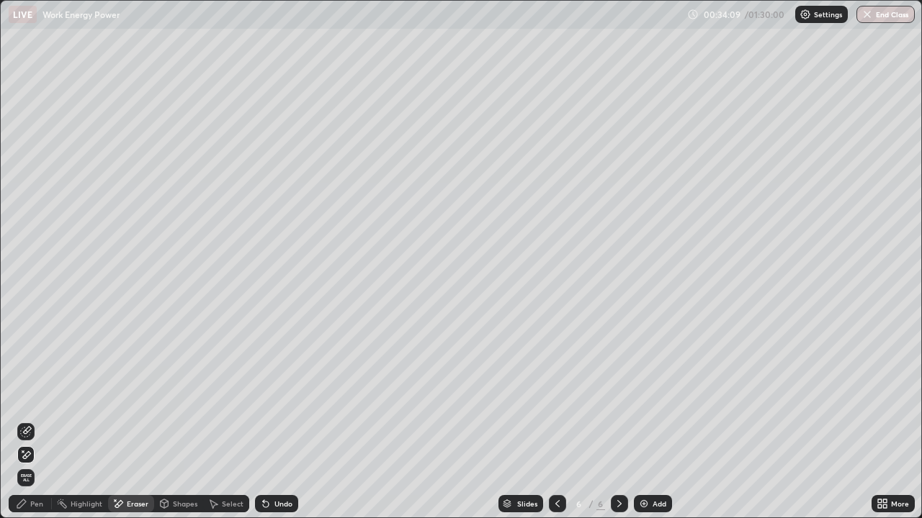
click at [30, 421] on icon at bounding box center [26, 432] width 12 height 12
click at [40, 421] on div "Pen" at bounding box center [30, 503] width 43 height 17
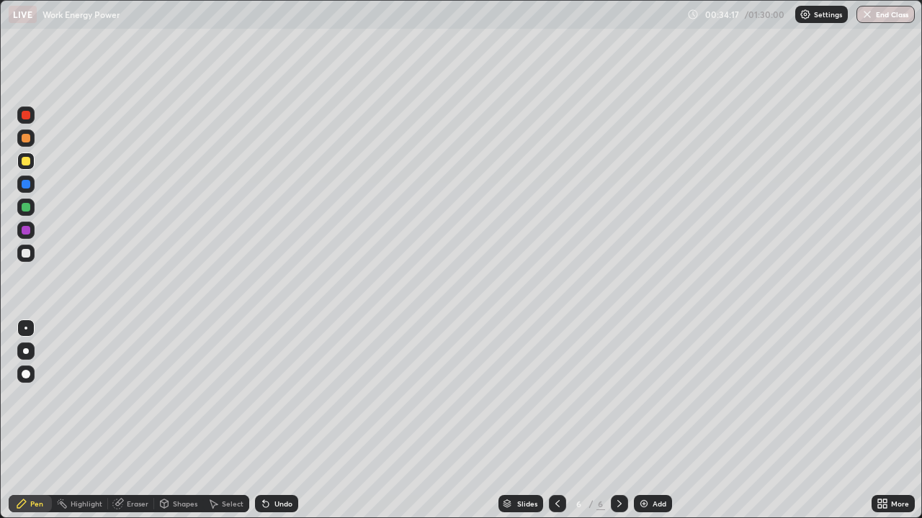
click at [34, 210] on div at bounding box center [25, 207] width 17 height 17
click at [168, 421] on icon at bounding box center [164, 504] width 12 height 12
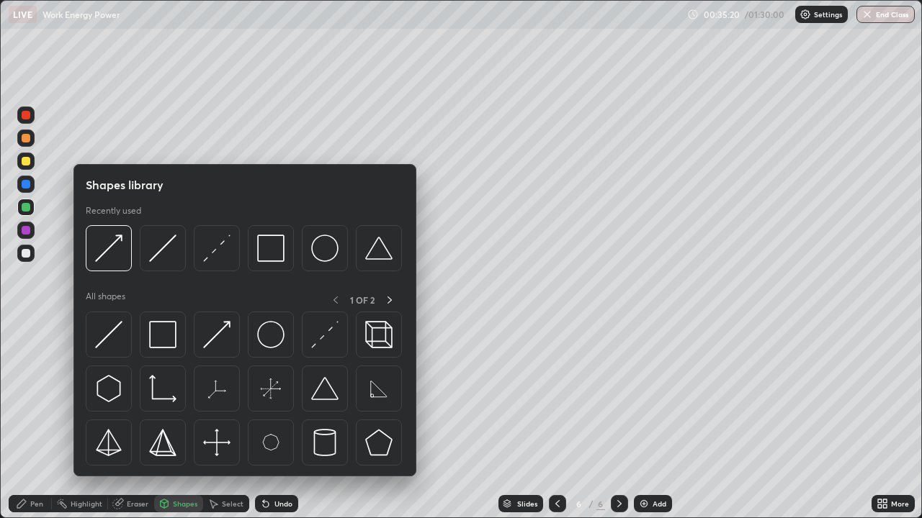
click at [133, 421] on div "Eraser" at bounding box center [138, 503] width 22 height 7
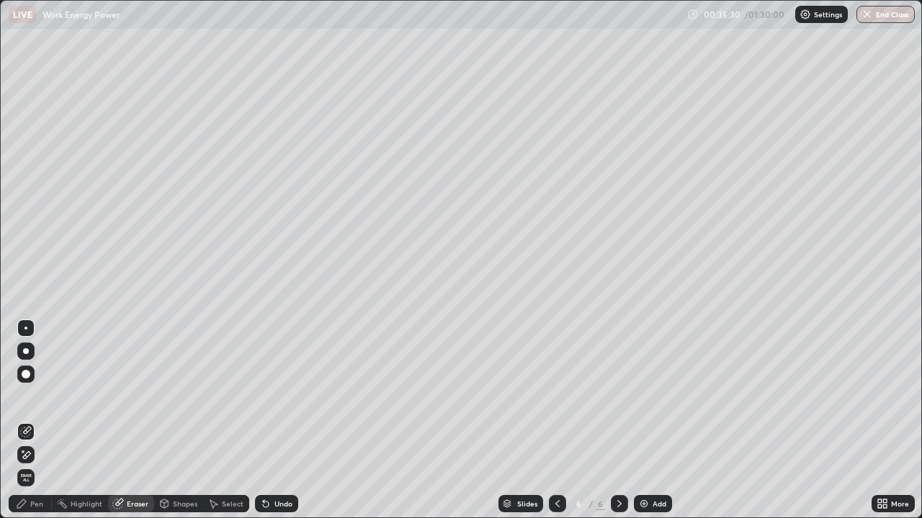
click at [40, 421] on div "Pen" at bounding box center [36, 503] width 13 height 7
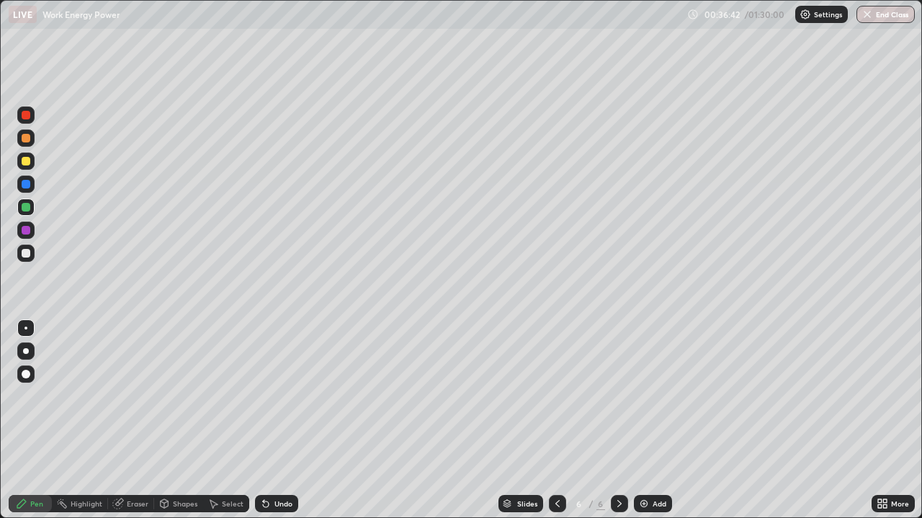
click at [263, 421] on icon at bounding box center [263, 500] width 1 height 1
click at [266, 421] on icon at bounding box center [266, 505] width 6 height 6
click at [269, 421] on icon at bounding box center [266, 504] width 12 height 12
click at [264, 421] on icon at bounding box center [266, 505] width 6 height 6
click at [265, 421] on icon at bounding box center [266, 505] width 6 height 6
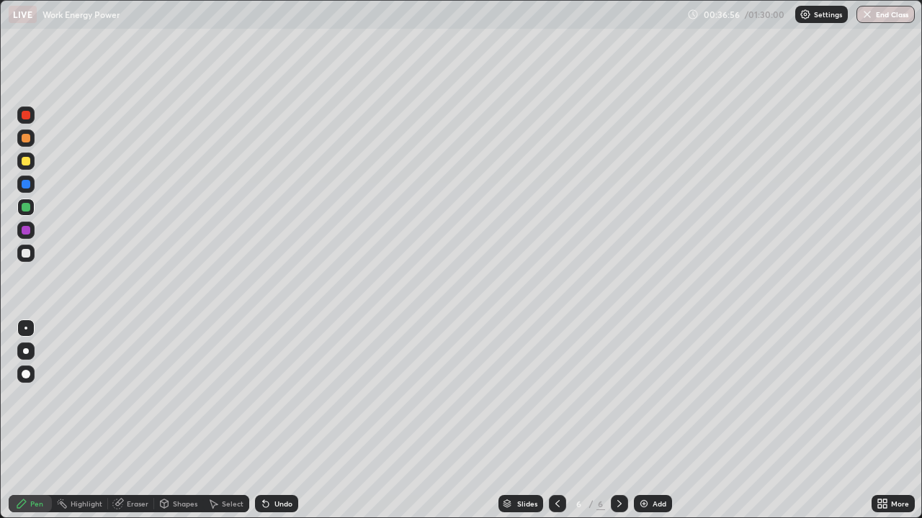
click at [264, 421] on icon at bounding box center [266, 505] width 6 height 6
click at [265, 421] on icon at bounding box center [266, 505] width 6 height 6
click at [617, 421] on icon at bounding box center [620, 504] width 12 height 12
click at [638, 421] on img at bounding box center [644, 504] width 12 height 12
click at [32, 421] on div "Pen" at bounding box center [36, 503] width 13 height 7
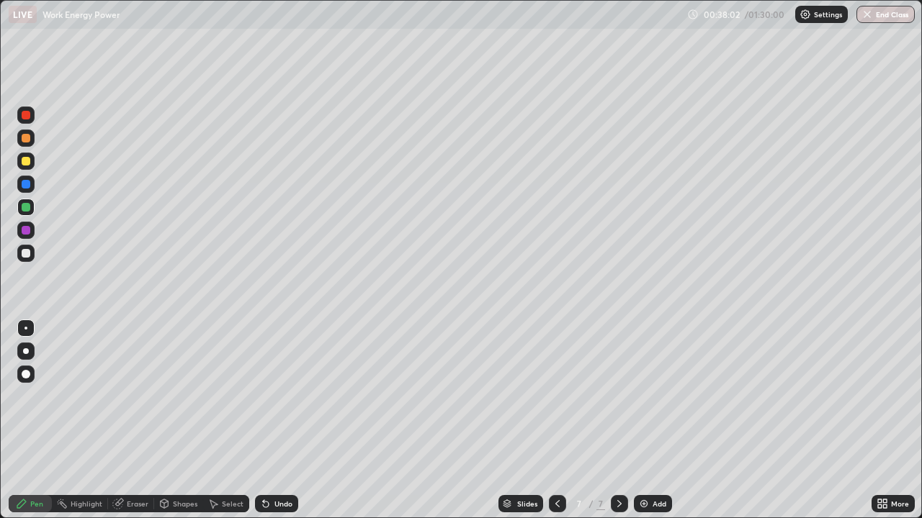
click at [31, 254] on div at bounding box center [25, 253] width 17 height 17
click at [26, 162] on div at bounding box center [26, 161] width 9 height 9
click at [24, 421] on icon at bounding box center [21, 504] width 9 height 9
click at [33, 184] on div at bounding box center [25, 184] width 17 height 17
click at [175, 421] on div "Shapes" at bounding box center [178, 503] width 49 height 17
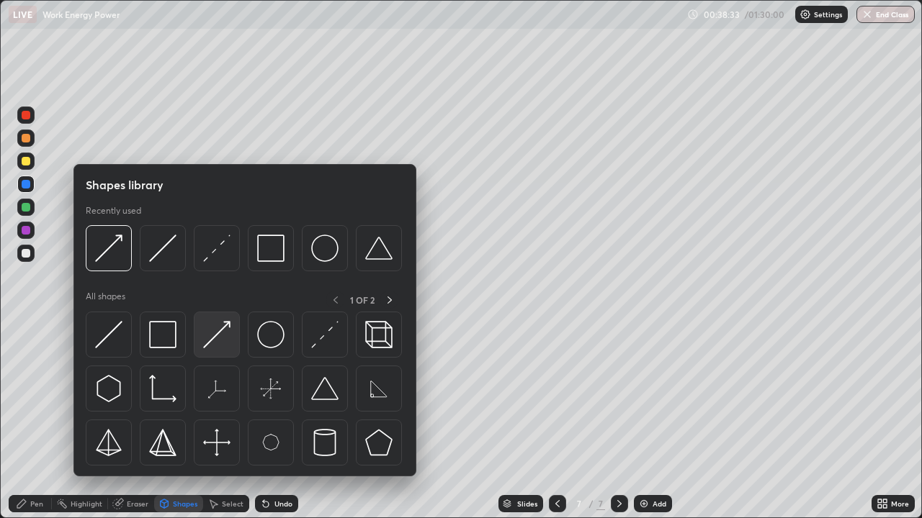
click at [207, 338] on img at bounding box center [216, 334] width 27 height 27
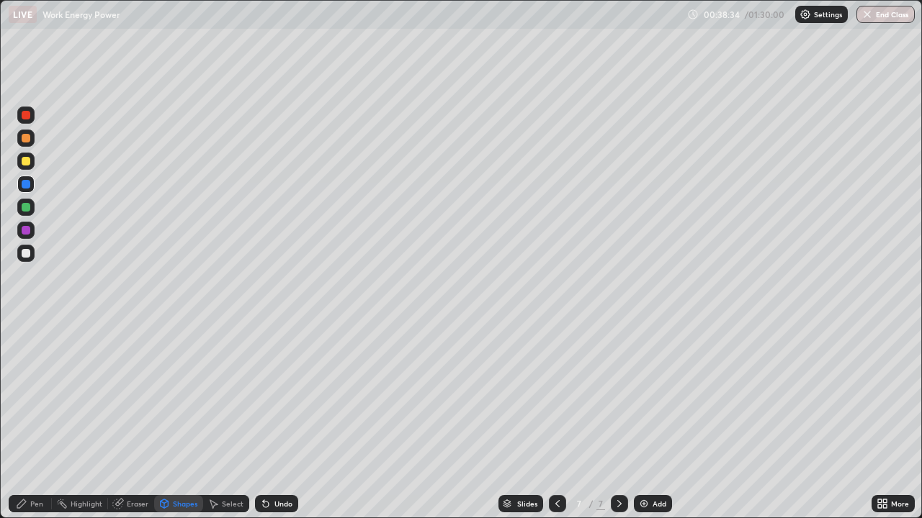
click at [36, 253] on div at bounding box center [25, 253] width 23 height 23
click at [27, 205] on div at bounding box center [26, 207] width 9 height 9
click at [33, 421] on div "Pen" at bounding box center [36, 503] width 13 height 7
click at [166, 421] on icon at bounding box center [165, 503] width 8 height 2
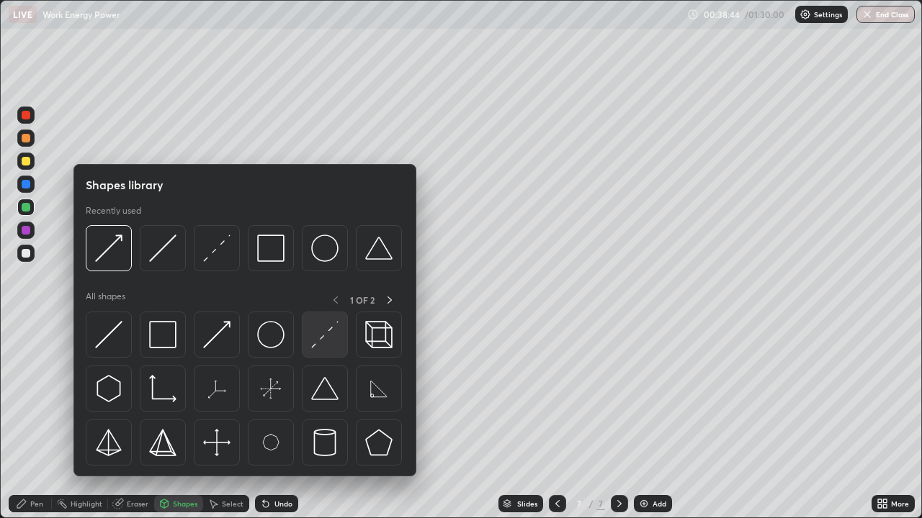
click at [317, 343] on img at bounding box center [324, 334] width 27 height 27
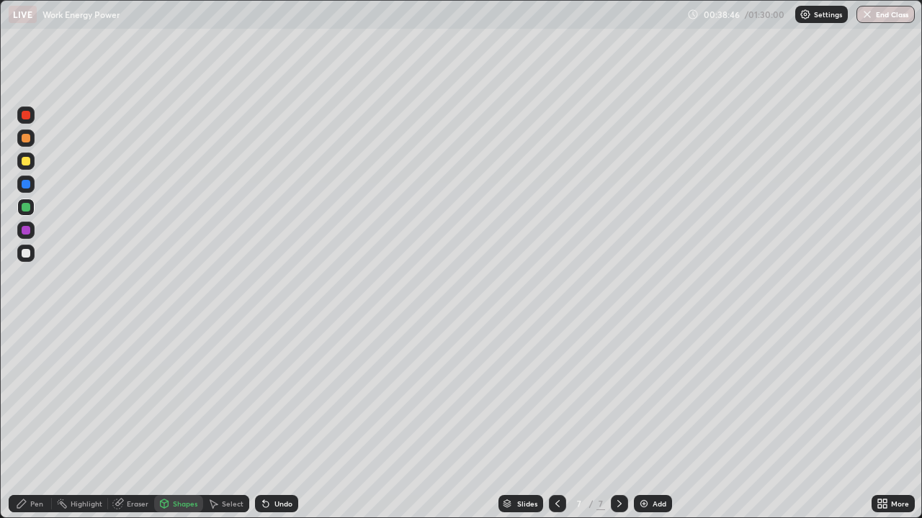
click at [31, 251] on div at bounding box center [25, 253] width 17 height 17
click at [35, 421] on div "Pen" at bounding box center [30, 503] width 43 height 17
click at [161, 421] on icon at bounding box center [165, 503] width 8 height 2
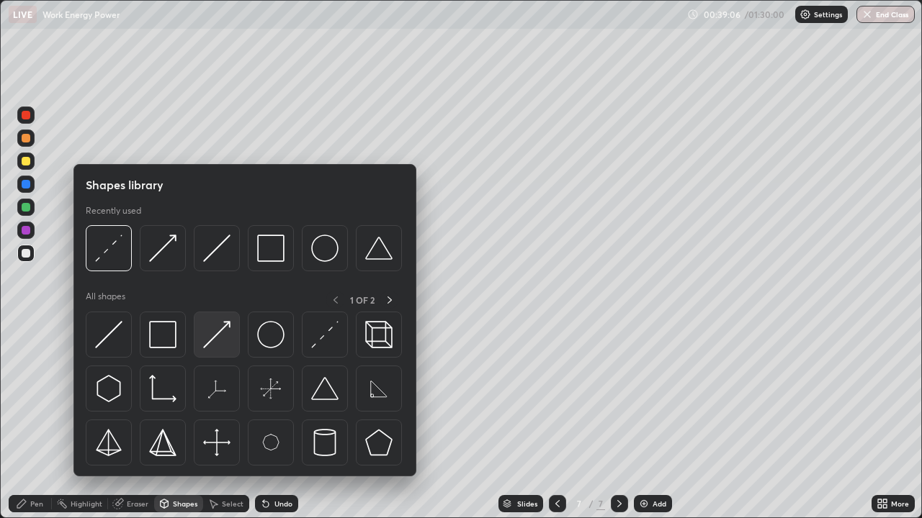
click at [213, 345] on img at bounding box center [216, 334] width 27 height 27
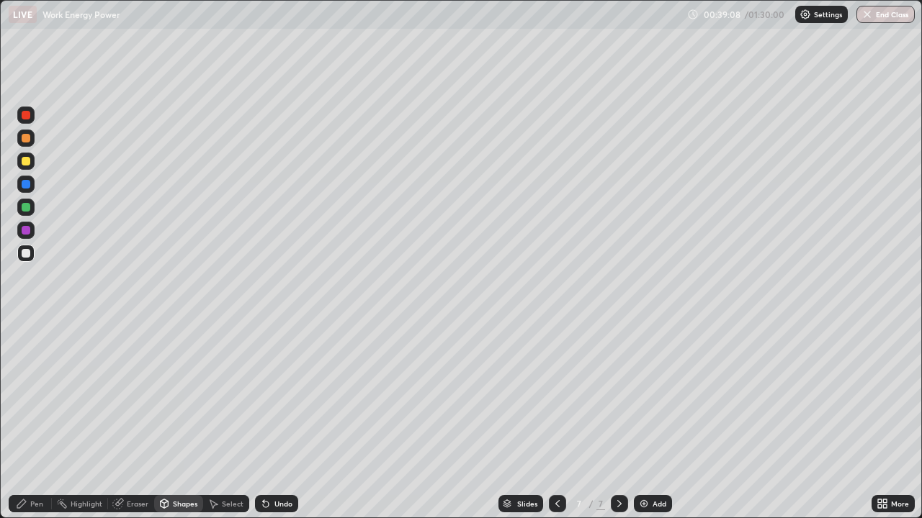
click at [163, 421] on icon at bounding box center [165, 503] width 8 height 2
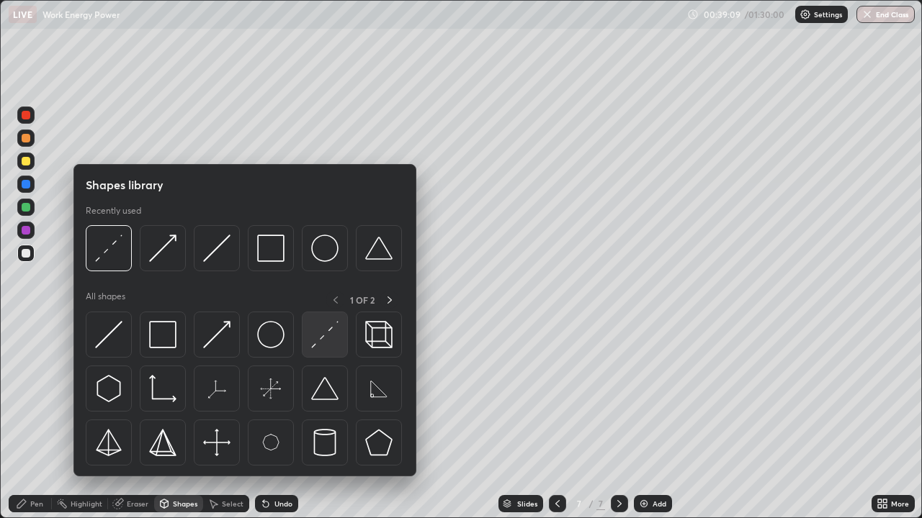
click at [318, 337] on img at bounding box center [324, 334] width 27 height 27
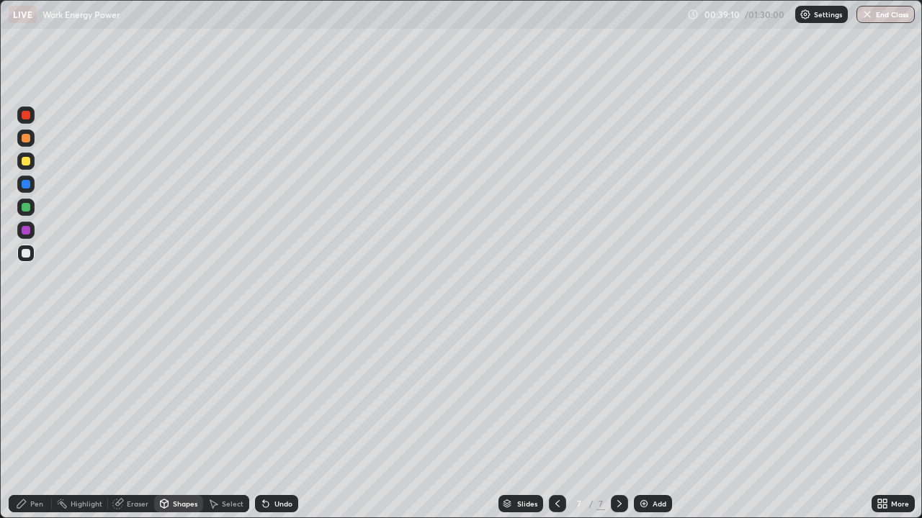
click at [32, 212] on div at bounding box center [25, 207] width 17 height 17
click at [32, 139] on div at bounding box center [25, 138] width 17 height 17
click at [24, 421] on icon at bounding box center [22, 504] width 12 height 12
click at [27, 115] on div at bounding box center [26, 115] width 9 height 9
click at [31, 160] on div at bounding box center [25, 161] width 17 height 17
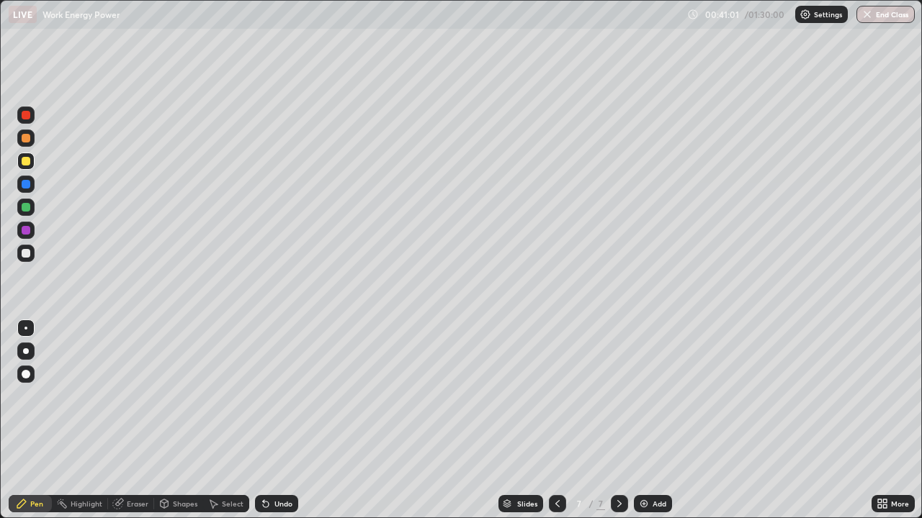
click at [618, 421] on icon at bounding box center [620, 504] width 12 height 12
click at [647, 421] on img at bounding box center [644, 504] width 12 height 12
click at [142, 421] on div "Eraser" at bounding box center [138, 503] width 22 height 7
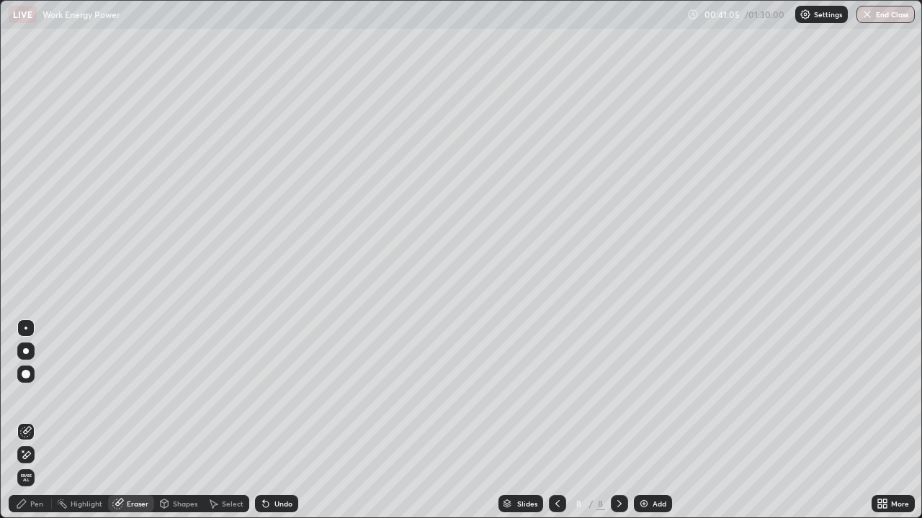
click at [31, 421] on div "Pen" at bounding box center [36, 503] width 13 height 7
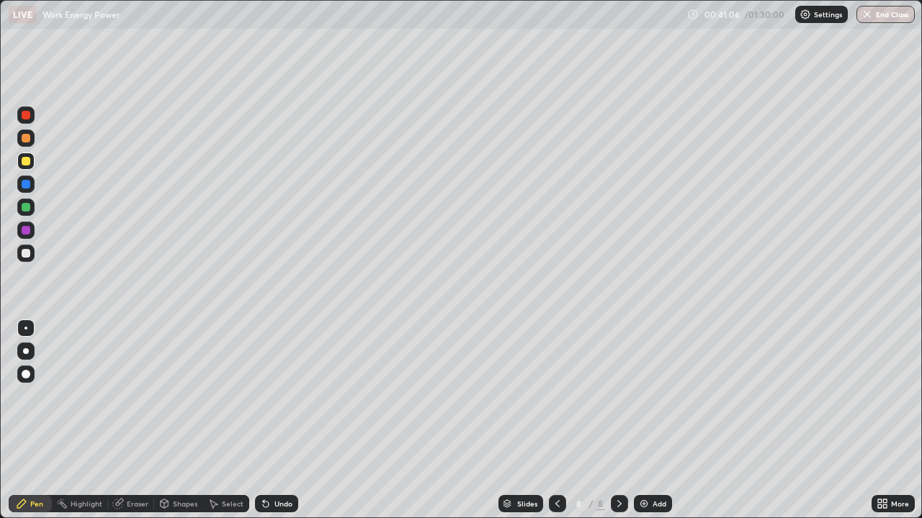
click at [27, 184] on div at bounding box center [26, 184] width 9 height 9
click at [171, 421] on div "Shapes" at bounding box center [178, 503] width 49 height 17
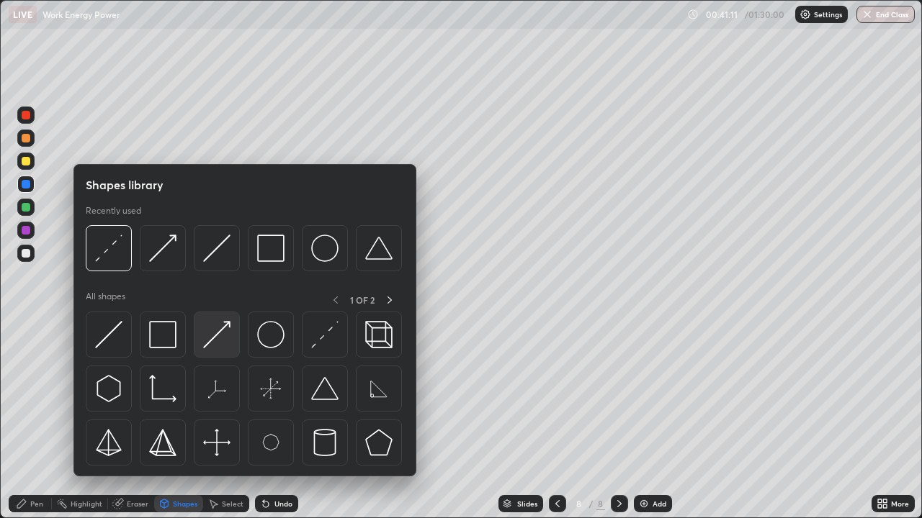
click at [213, 339] on img at bounding box center [216, 334] width 27 height 27
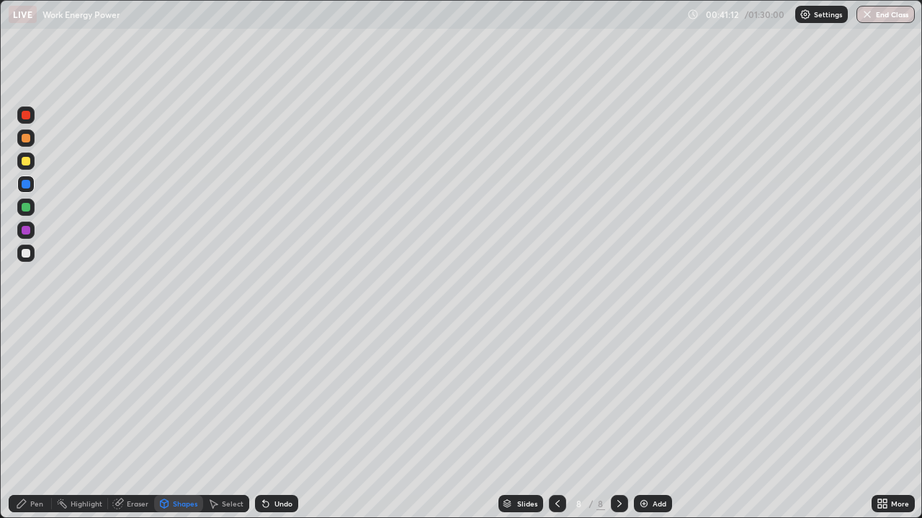
click at [32, 207] on div at bounding box center [25, 207] width 17 height 17
click at [39, 421] on div "Pen" at bounding box center [30, 503] width 43 height 17
click at [34, 255] on div at bounding box center [25, 253] width 17 height 17
click at [42, 421] on div "Pen" at bounding box center [36, 503] width 13 height 7
click at [27, 138] on div at bounding box center [26, 138] width 9 height 9
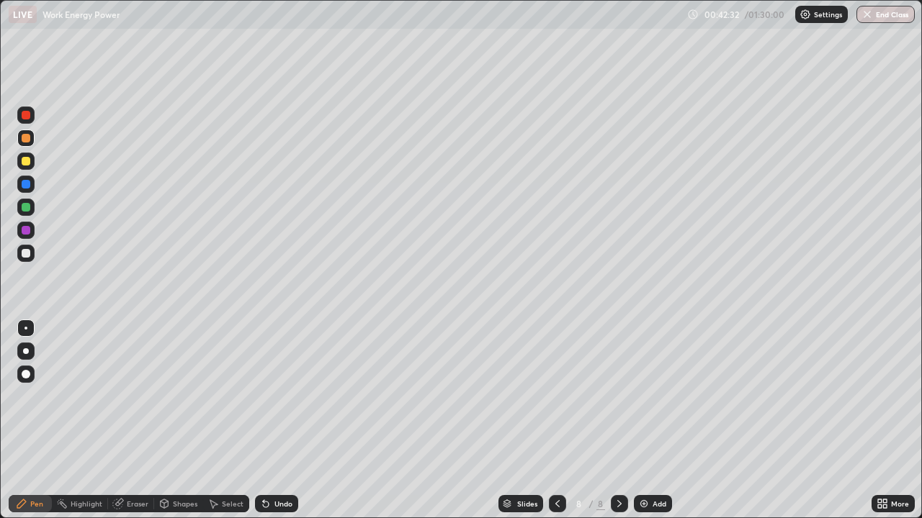
click at [166, 421] on icon at bounding box center [165, 504] width 8 height 9
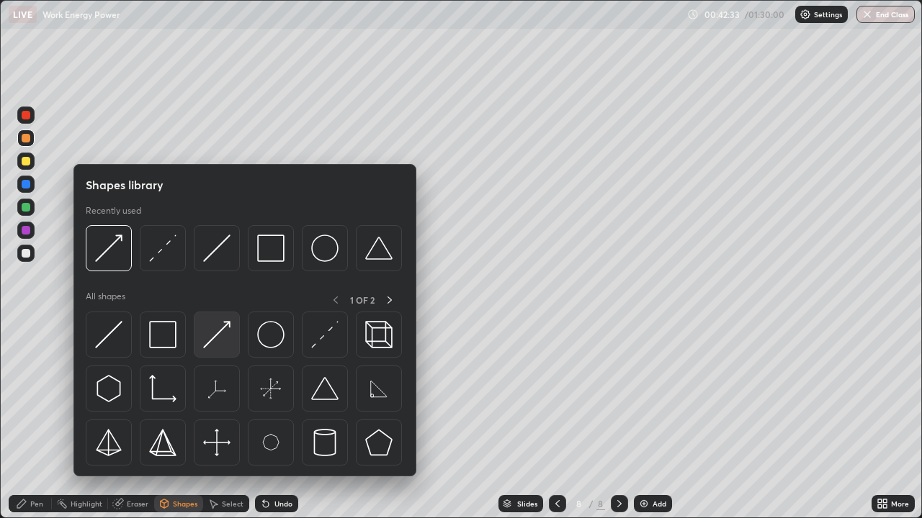
click at [215, 336] on img at bounding box center [216, 334] width 27 height 27
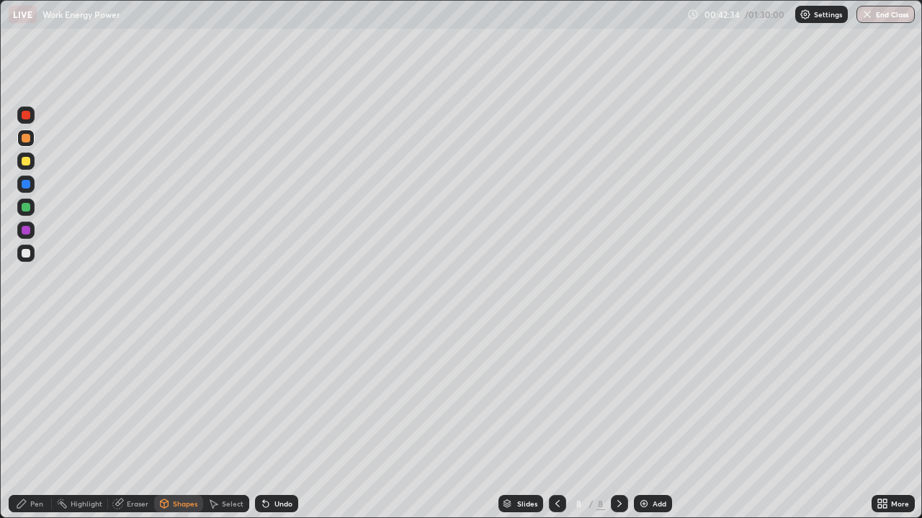
click at [30, 118] on div at bounding box center [26, 115] width 9 height 9
click at [162, 421] on icon at bounding box center [165, 504] width 8 height 9
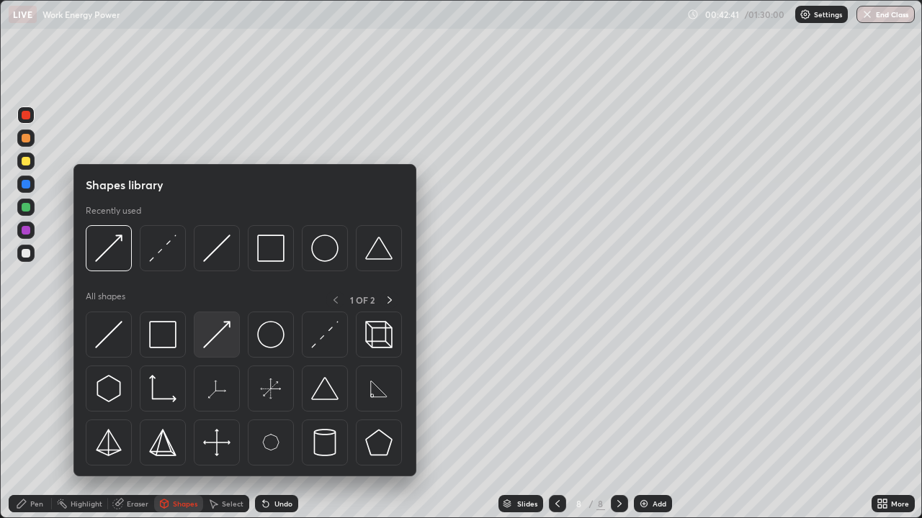
click at [211, 341] on img at bounding box center [216, 334] width 27 height 27
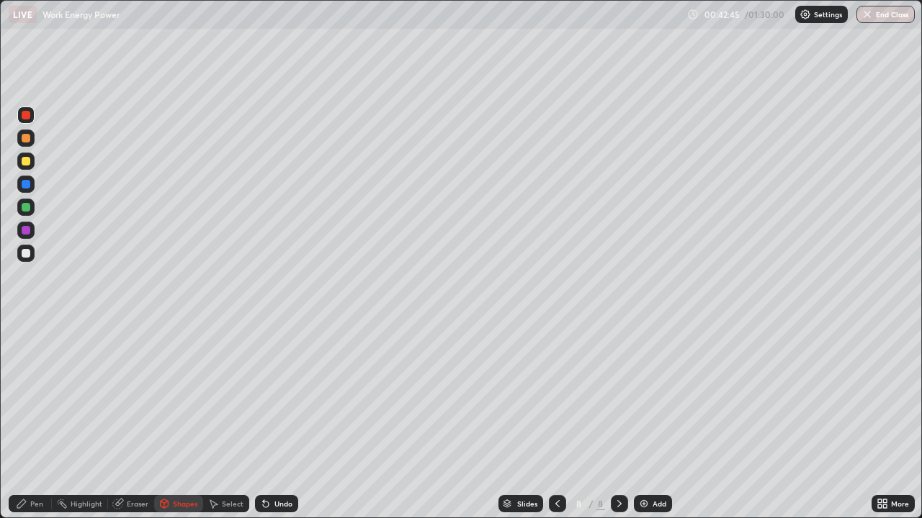
click at [35, 421] on div "Pen" at bounding box center [36, 503] width 13 height 7
click at [31, 230] on div at bounding box center [25, 230] width 17 height 17
click at [31, 162] on div at bounding box center [25, 161] width 17 height 17
click at [266, 421] on icon at bounding box center [266, 504] width 12 height 12
click at [552, 421] on icon at bounding box center [558, 504] width 12 height 12
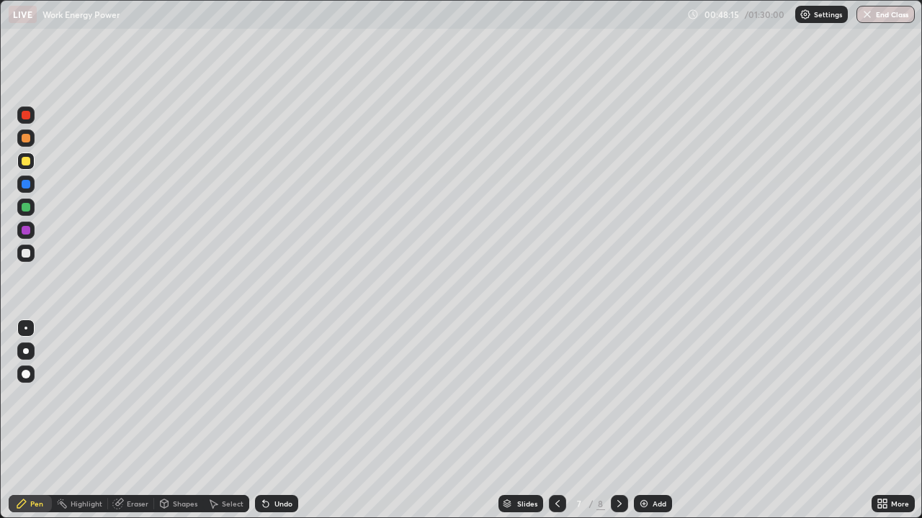
click at [556, 421] on icon at bounding box center [558, 504] width 12 height 12
click at [618, 421] on icon at bounding box center [620, 504] width 12 height 12
click at [611, 421] on div at bounding box center [619, 503] width 17 height 17
click at [641, 421] on img at bounding box center [644, 504] width 12 height 12
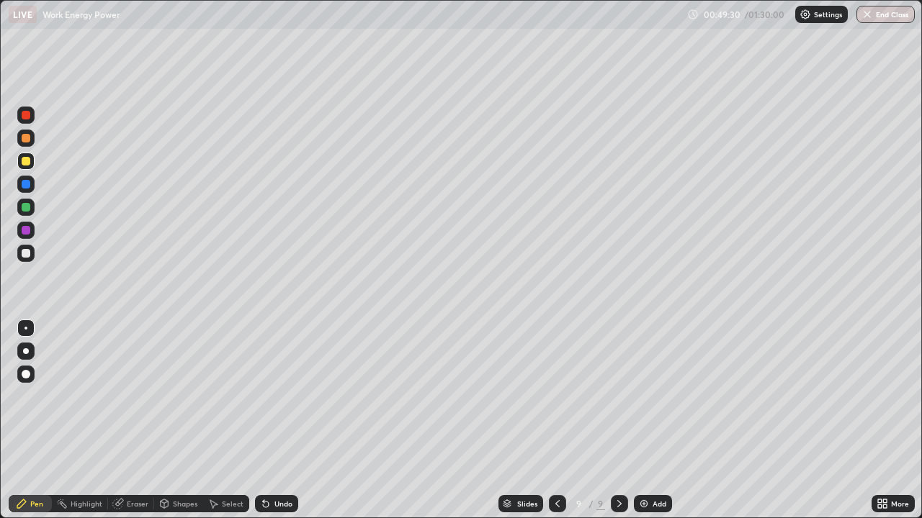
click at [31, 256] on div at bounding box center [25, 253] width 17 height 17
click at [166, 421] on icon at bounding box center [165, 504] width 8 height 9
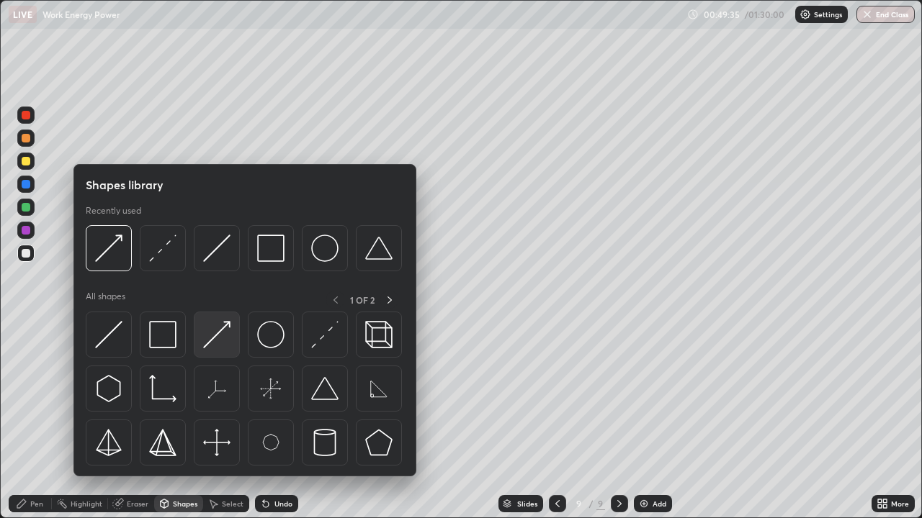
click at [216, 340] on img at bounding box center [216, 334] width 27 height 27
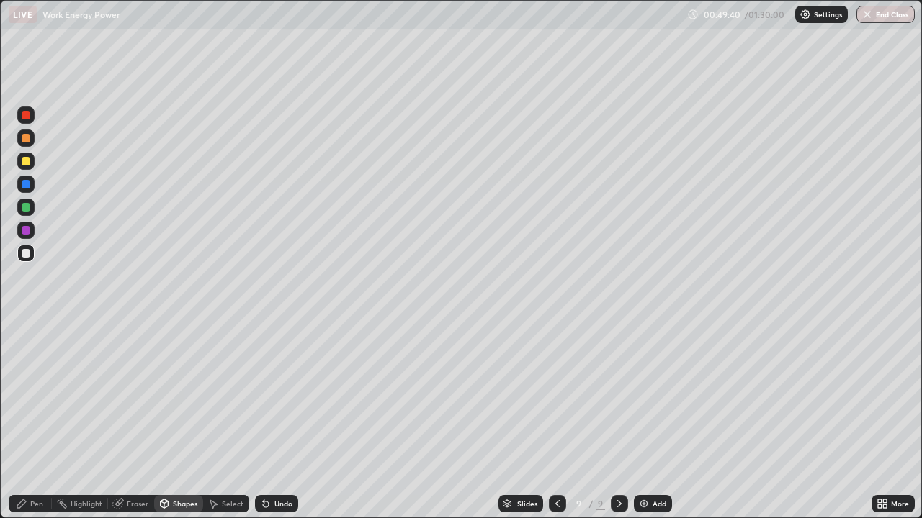
click at [28, 421] on div "Pen" at bounding box center [30, 503] width 43 height 17
click at [271, 421] on div "Undo" at bounding box center [276, 503] width 43 height 17
click at [263, 421] on icon at bounding box center [263, 500] width 1 height 1
click at [268, 421] on icon at bounding box center [266, 504] width 12 height 12
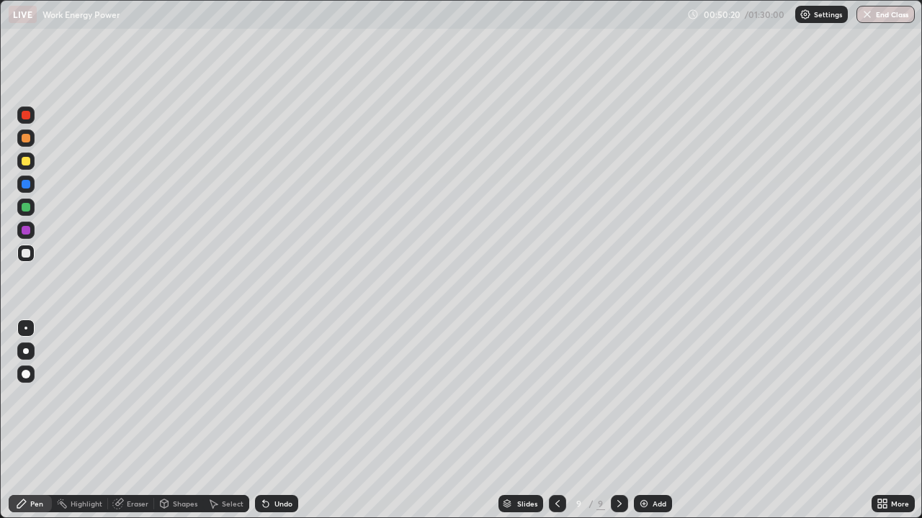
click at [267, 421] on icon at bounding box center [266, 504] width 12 height 12
click at [269, 421] on icon at bounding box center [266, 504] width 12 height 12
click at [32, 161] on div at bounding box center [25, 161] width 17 height 17
click at [32, 140] on div at bounding box center [25, 138] width 17 height 17
click at [282, 421] on div "Undo" at bounding box center [283, 503] width 18 height 7
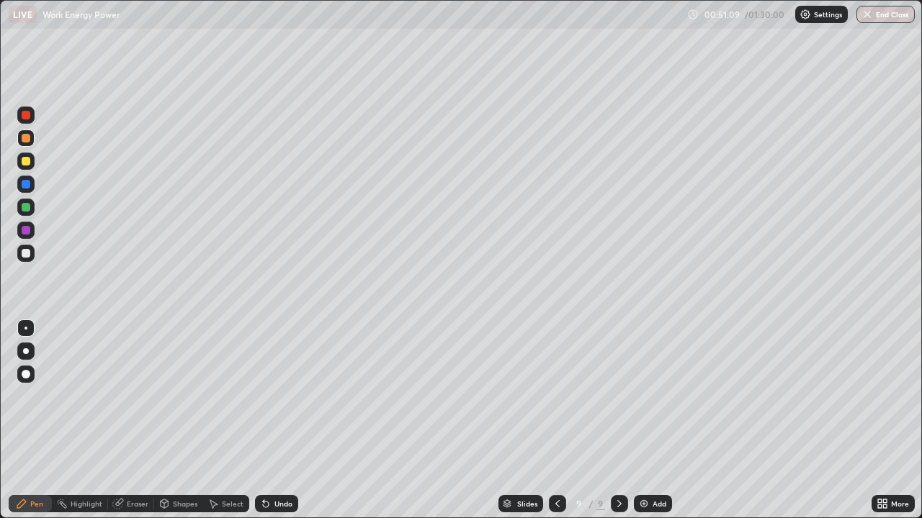
click at [280, 421] on div "Undo" at bounding box center [283, 503] width 18 height 7
click at [269, 421] on div "Undo" at bounding box center [276, 503] width 43 height 17
click at [553, 421] on icon at bounding box center [558, 504] width 12 height 12
click at [555, 421] on icon at bounding box center [558, 504] width 12 height 12
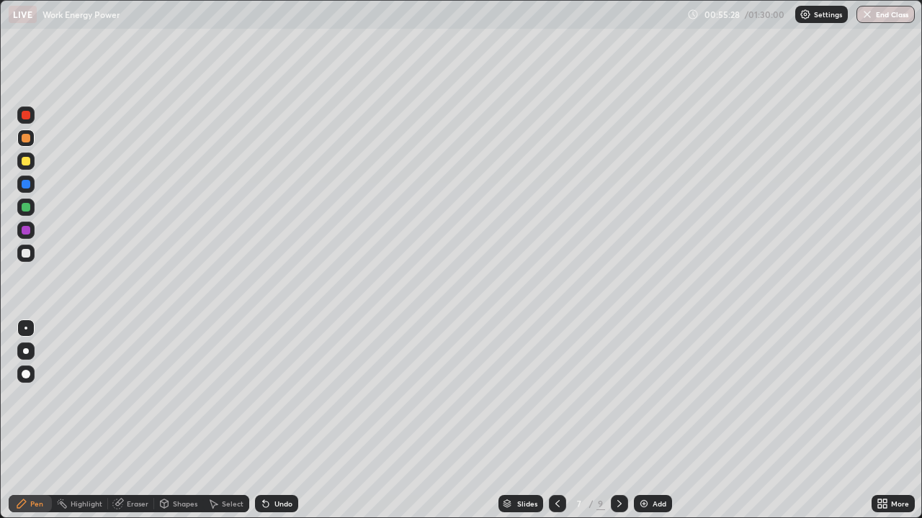
click at [556, 421] on icon at bounding box center [557, 503] width 4 height 7
click at [556, 421] on icon at bounding box center [558, 504] width 12 height 12
click at [122, 421] on icon at bounding box center [118, 504] width 12 height 12
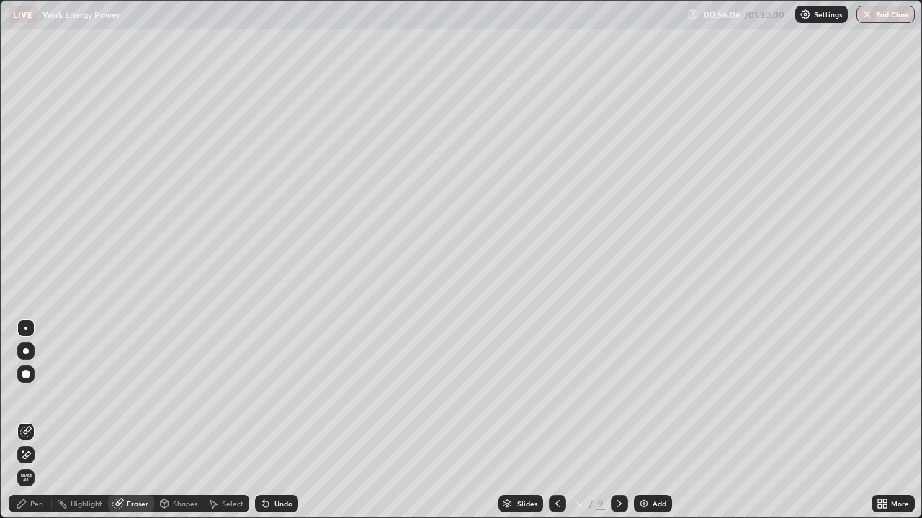
click at [27, 421] on div "Pen" at bounding box center [30, 503] width 43 height 17
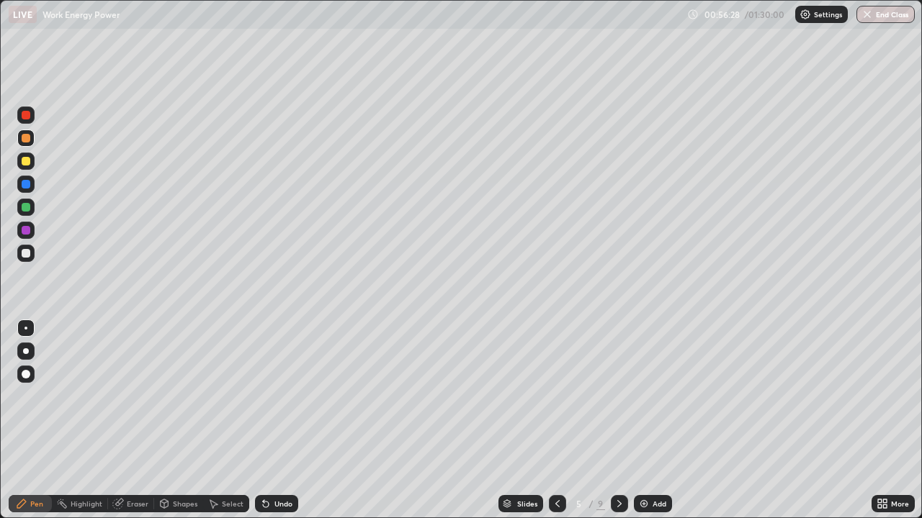
click at [269, 421] on icon at bounding box center [266, 504] width 12 height 12
click at [274, 421] on div "Undo" at bounding box center [283, 503] width 18 height 7
click at [269, 421] on div "Undo" at bounding box center [276, 503] width 43 height 17
click at [611, 421] on div at bounding box center [619, 503] width 17 height 17
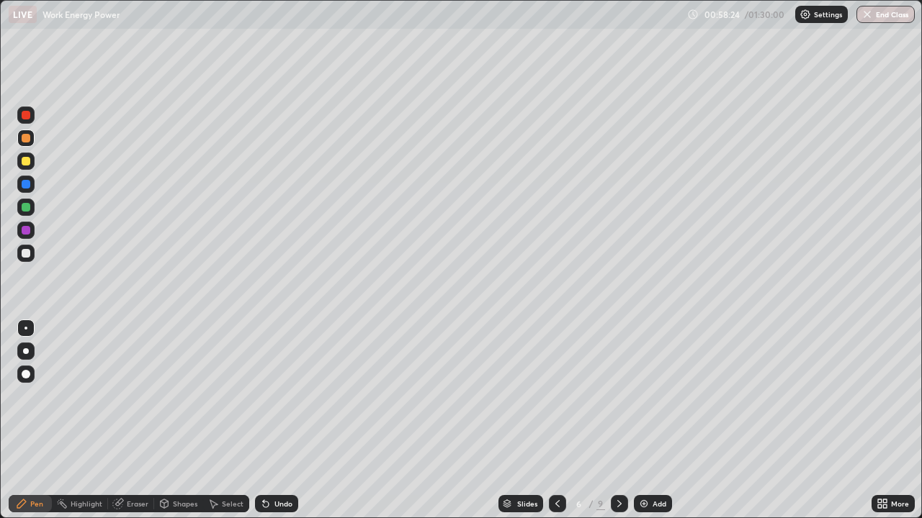
click at [557, 421] on icon at bounding box center [558, 504] width 12 height 12
click at [617, 421] on icon at bounding box center [620, 504] width 12 height 12
click at [619, 421] on icon at bounding box center [620, 504] width 12 height 12
click at [616, 421] on icon at bounding box center [620, 504] width 12 height 12
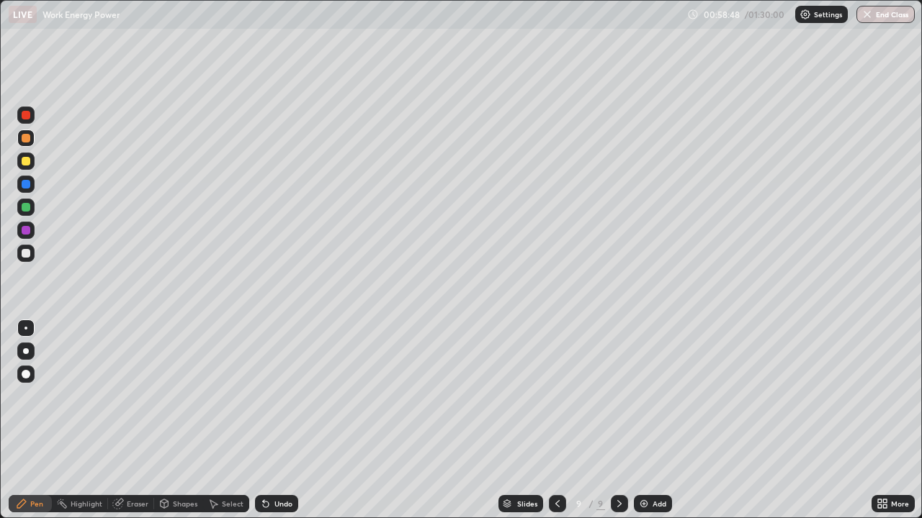
click at [618, 421] on icon at bounding box center [620, 504] width 12 height 12
click at [642, 421] on img at bounding box center [644, 504] width 12 height 12
click at [31, 253] on div at bounding box center [25, 253] width 17 height 17
click at [36, 421] on div "Pen" at bounding box center [30, 503] width 43 height 17
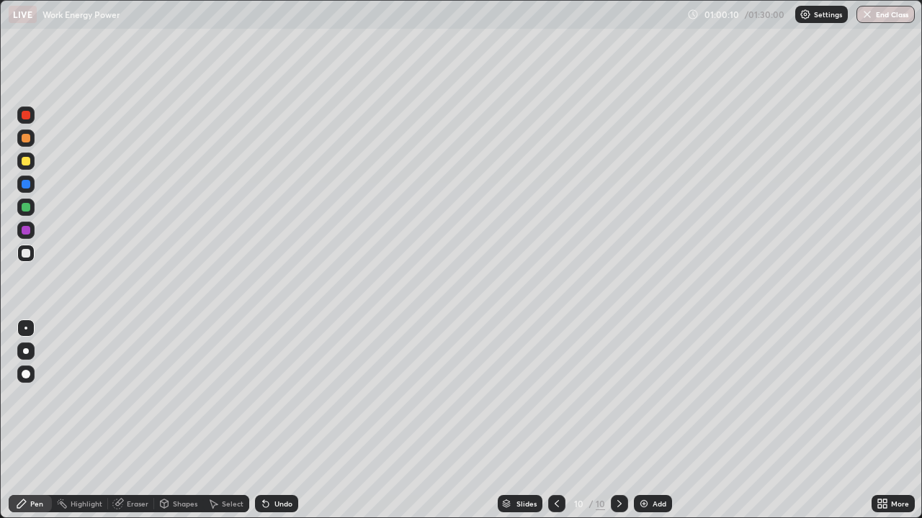
click at [169, 421] on div "Shapes" at bounding box center [178, 503] width 49 height 17
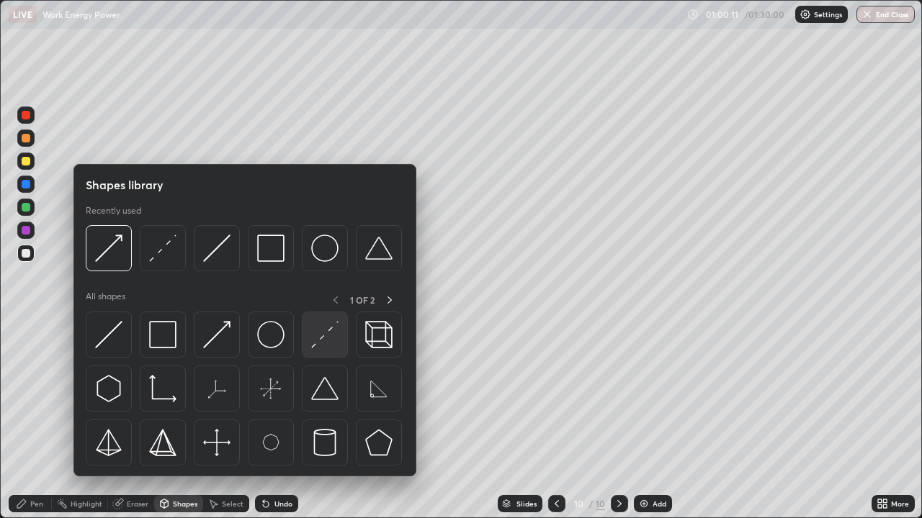
click at [307, 340] on div at bounding box center [325, 335] width 46 height 46
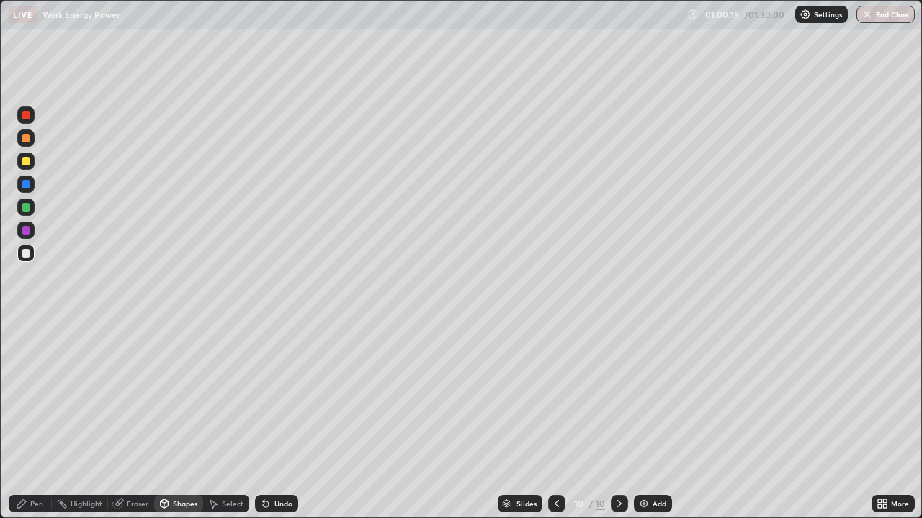
click at [32, 142] on div at bounding box center [25, 138] width 17 height 17
click at [270, 421] on div "Undo" at bounding box center [276, 503] width 43 height 17
click at [31, 421] on div "Pen" at bounding box center [30, 503] width 43 height 17
click at [31, 253] on div at bounding box center [25, 253] width 17 height 17
click at [127, 421] on div "Eraser" at bounding box center [138, 503] width 22 height 7
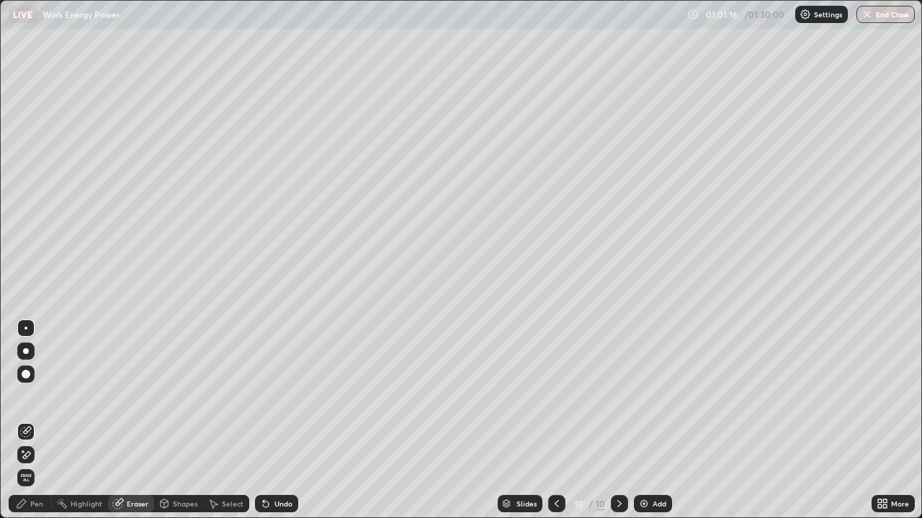
click at [38, 421] on div "Pen" at bounding box center [36, 503] width 13 height 7
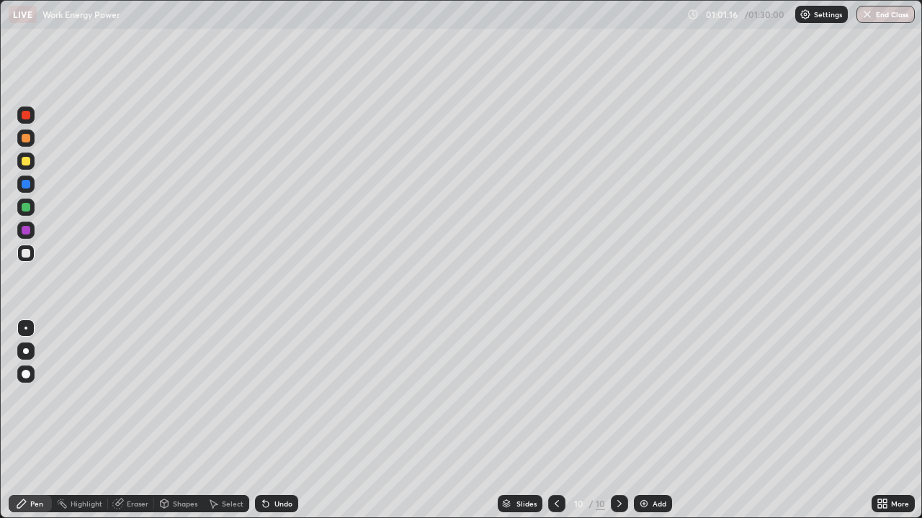
click at [32, 140] on div at bounding box center [25, 138] width 17 height 17
click at [31, 161] on div at bounding box center [25, 161] width 17 height 17
click at [646, 421] on img at bounding box center [644, 504] width 12 height 12
click at [32, 254] on div at bounding box center [25, 253] width 17 height 17
click at [28, 421] on div "Pen" at bounding box center [30, 503] width 43 height 17
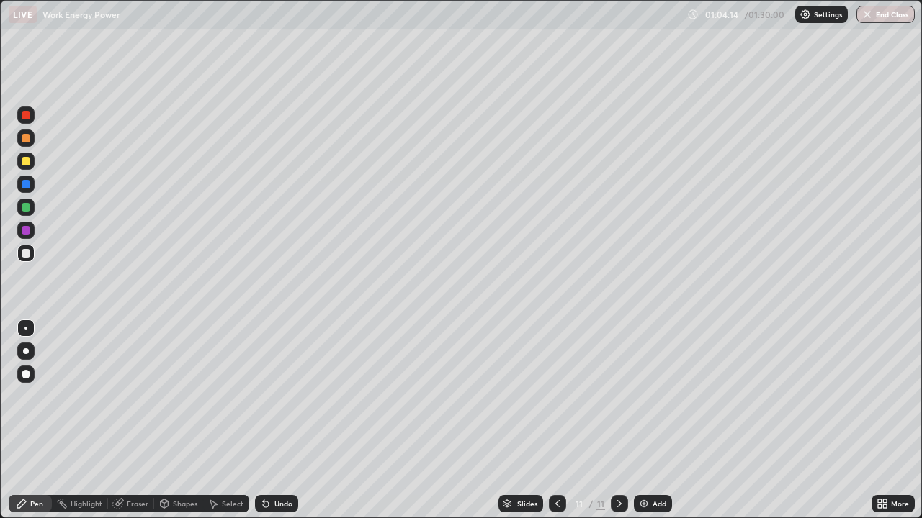
click at [268, 421] on icon at bounding box center [266, 504] width 12 height 12
click at [168, 421] on div "Shapes" at bounding box center [178, 503] width 49 height 17
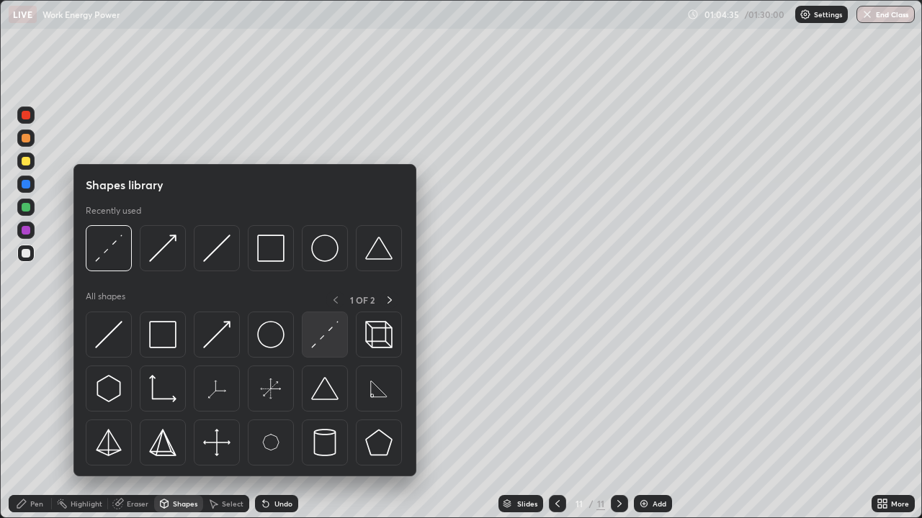
click at [318, 339] on img at bounding box center [324, 334] width 27 height 27
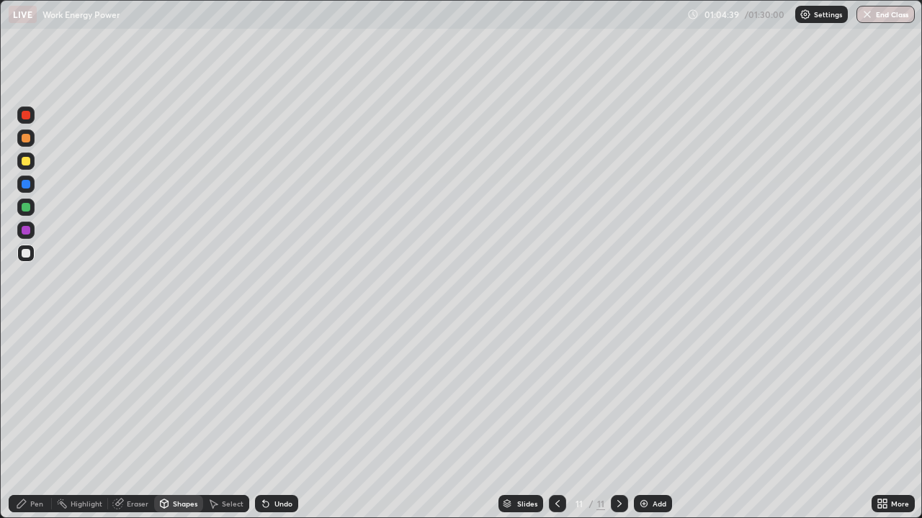
click at [27, 207] on div at bounding box center [26, 207] width 9 height 9
click at [32, 158] on div at bounding box center [25, 161] width 17 height 17
click at [37, 421] on div "Pen" at bounding box center [36, 503] width 13 height 7
click at [275, 421] on div "Undo" at bounding box center [283, 503] width 18 height 7
click at [166, 421] on icon at bounding box center [165, 504] width 8 height 9
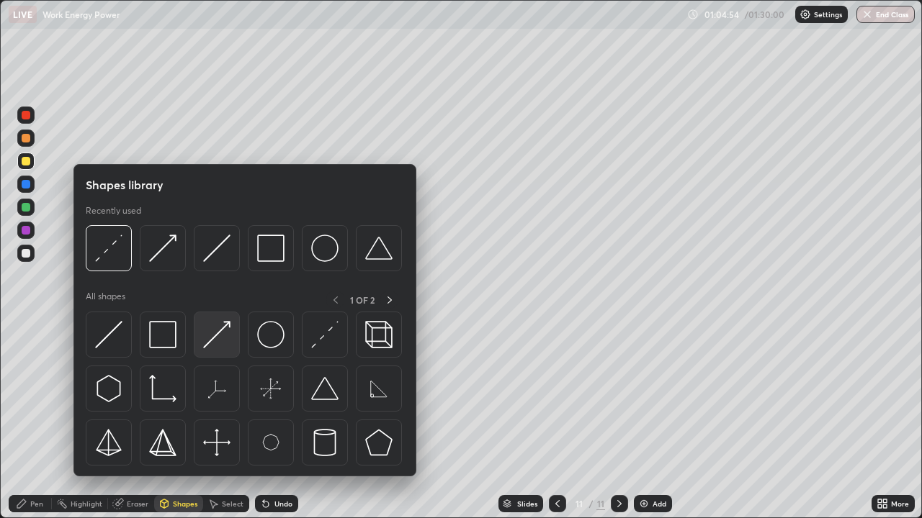
click at [217, 339] on img at bounding box center [216, 334] width 27 height 27
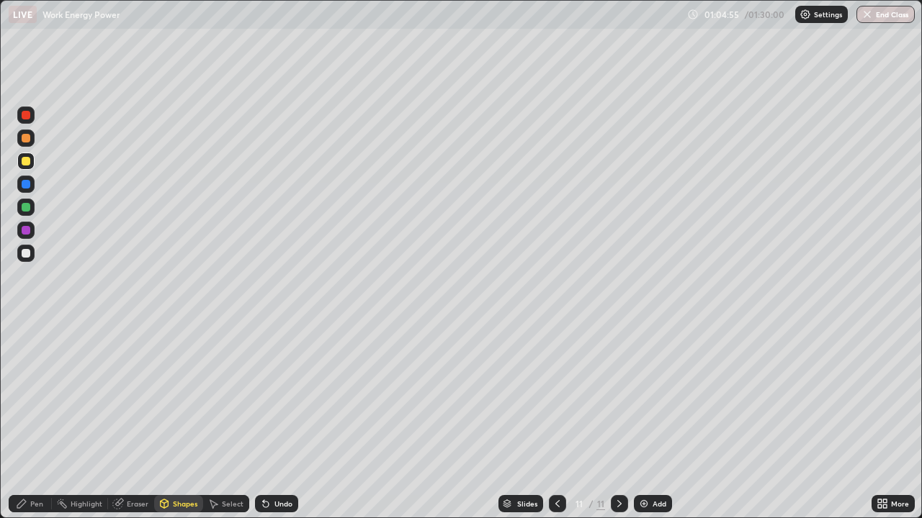
click at [27, 207] on div at bounding box center [26, 207] width 9 height 9
click at [27, 231] on div at bounding box center [26, 230] width 9 height 9
click at [36, 421] on div "Pen" at bounding box center [36, 503] width 13 height 7
click at [28, 206] on div at bounding box center [26, 207] width 9 height 9
click at [618, 421] on icon at bounding box center [620, 504] width 12 height 12
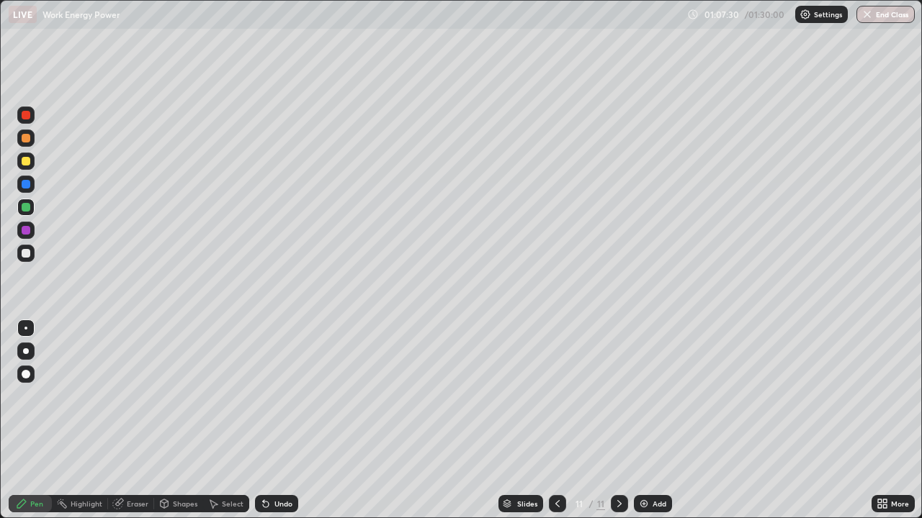
click at [652, 421] on div "Add" at bounding box center [659, 503] width 14 height 7
click at [33, 258] on div at bounding box center [25, 253] width 17 height 17
click at [32, 421] on div "Pen" at bounding box center [36, 503] width 13 height 7
click at [271, 421] on div "Undo" at bounding box center [276, 503] width 43 height 17
click at [554, 421] on div at bounding box center [557, 503] width 17 height 17
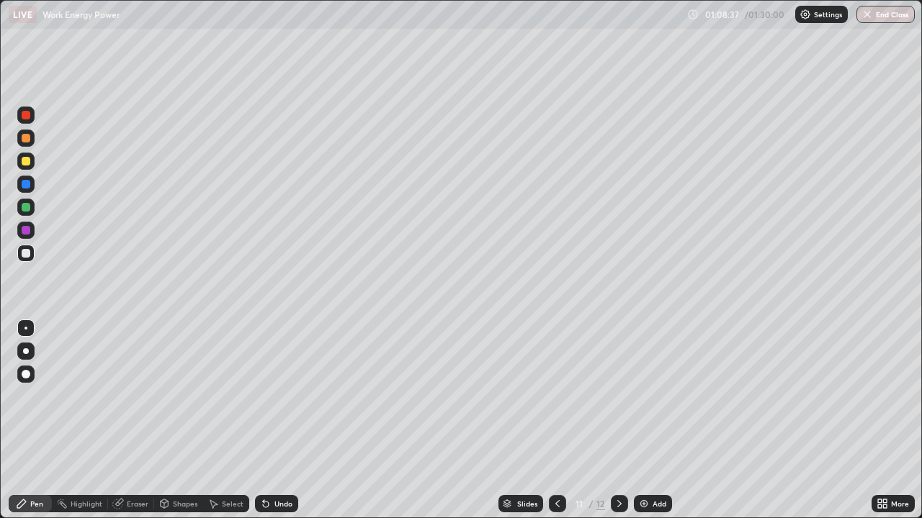
click at [616, 421] on icon at bounding box center [620, 504] width 12 height 12
click at [277, 421] on div "Undo" at bounding box center [283, 503] width 18 height 7
click at [272, 421] on div "Undo" at bounding box center [276, 503] width 43 height 17
click at [274, 421] on div "Undo" at bounding box center [283, 503] width 18 height 7
click at [556, 421] on icon at bounding box center [558, 504] width 12 height 12
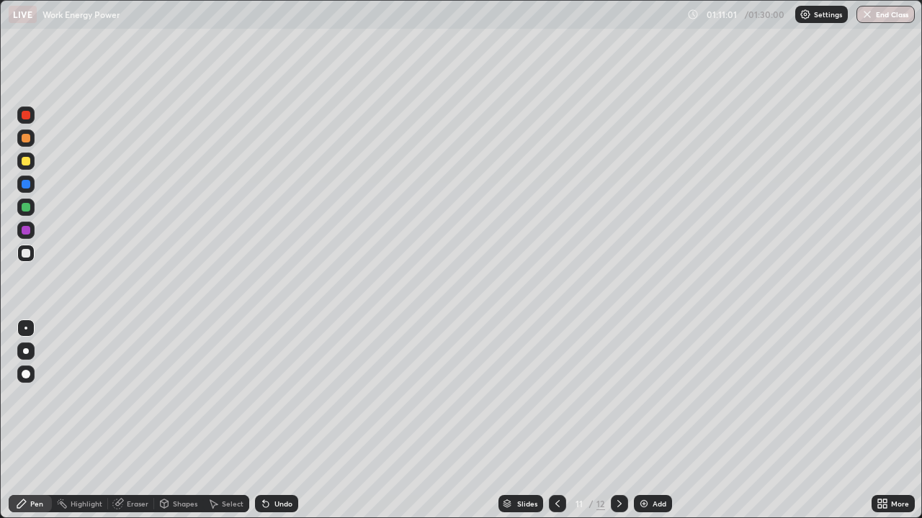
click at [161, 421] on icon at bounding box center [165, 504] width 8 height 9
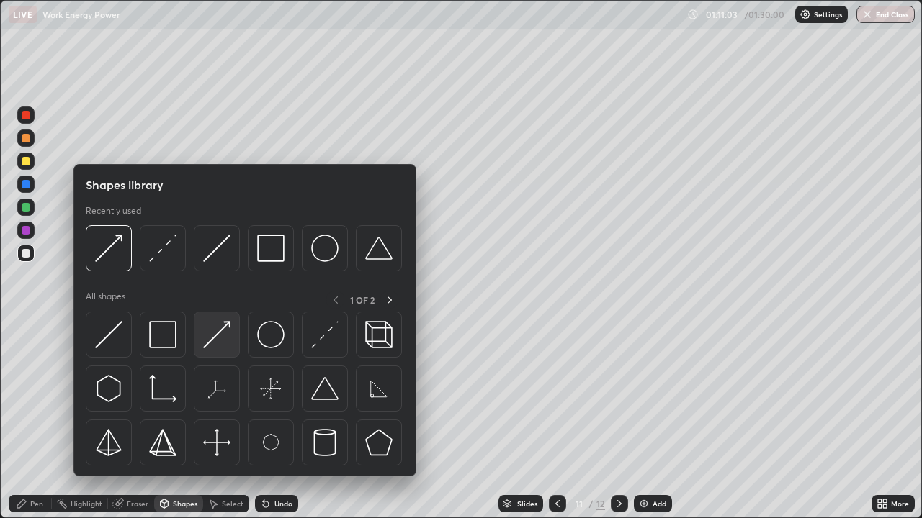
click at [217, 336] on img at bounding box center [216, 334] width 27 height 27
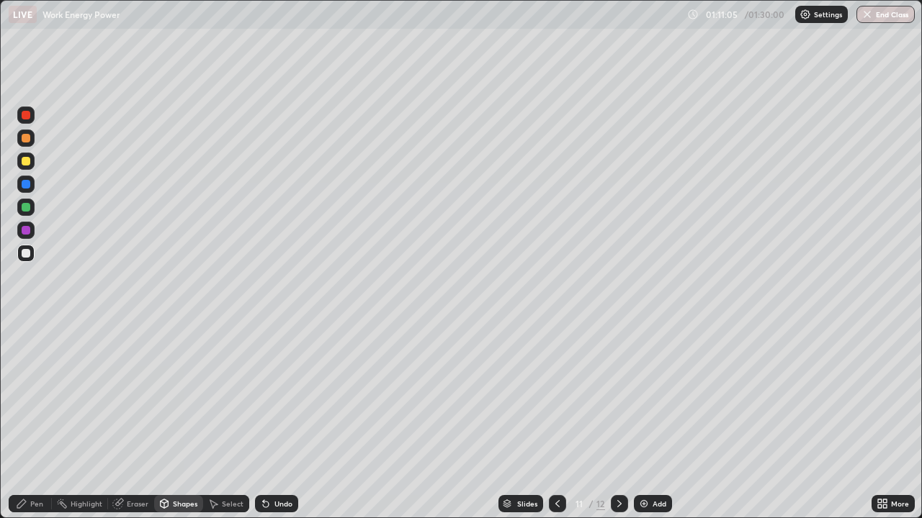
click at [29, 139] on div at bounding box center [26, 138] width 9 height 9
click at [32, 253] on div at bounding box center [25, 253] width 17 height 17
click at [269, 421] on icon at bounding box center [266, 504] width 12 height 12
click at [36, 421] on div "Pen" at bounding box center [36, 503] width 13 height 7
click at [163, 421] on icon at bounding box center [165, 503] width 8 height 2
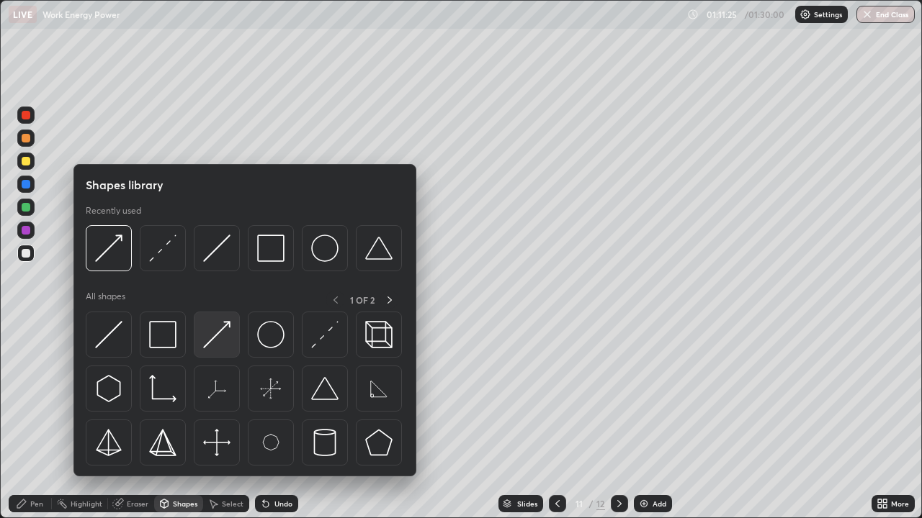
click at [213, 338] on img at bounding box center [216, 334] width 27 height 27
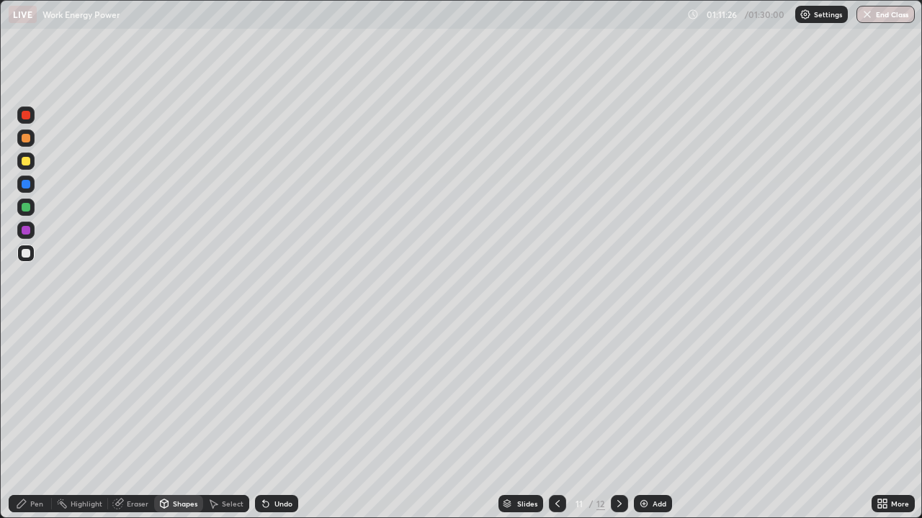
click at [32, 184] on div at bounding box center [25, 184] width 17 height 17
click at [29, 120] on div at bounding box center [25, 115] width 17 height 17
click at [40, 421] on div "Pen" at bounding box center [36, 503] width 13 height 7
click at [279, 421] on div "Undo" at bounding box center [283, 503] width 18 height 7
click at [269, 421] on icon at bounding box center [266, 504] width 12 height 12
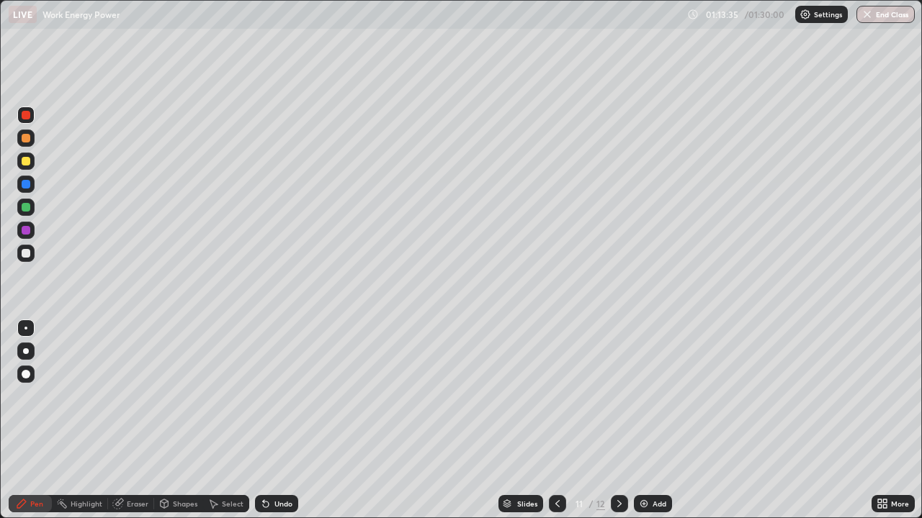
click at [271, 421] on div "Undo" at bounding box center [276, 503] width 43 height 17
click at [274, 421] on div "Undo" at bounding box center [283, 503] width 18 height 7
click at [618, 421] on icon at bounding box center [620, 504] width 12 height 12
click at [616, 421] on icon at bounding box center [620, 504] width 12 height 12
click at [618, 421] on icon at bounding box center [620, 504] width 12 height 12
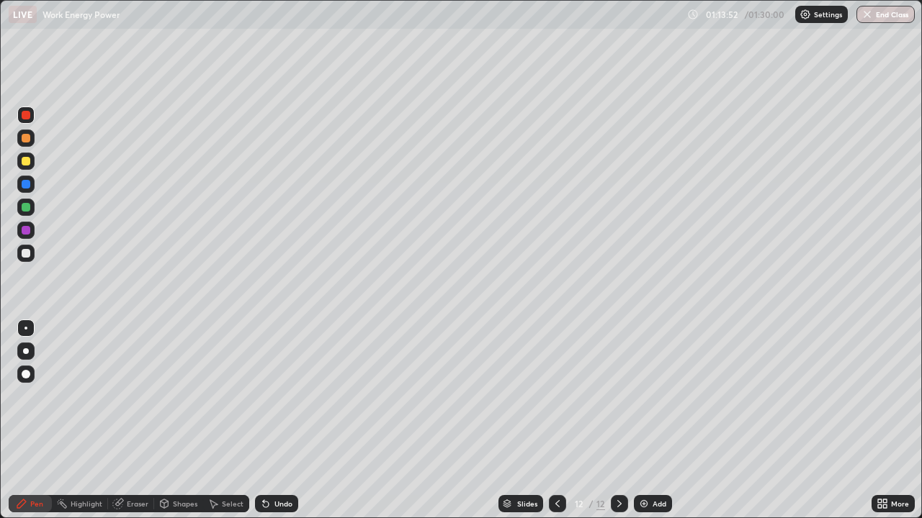
click at [642, 421] on img at bounding box center [644, 504] width 12 height 12
click at [176, 421] on div "Shapes" at bounding box center [185, 503] width 24 height 7
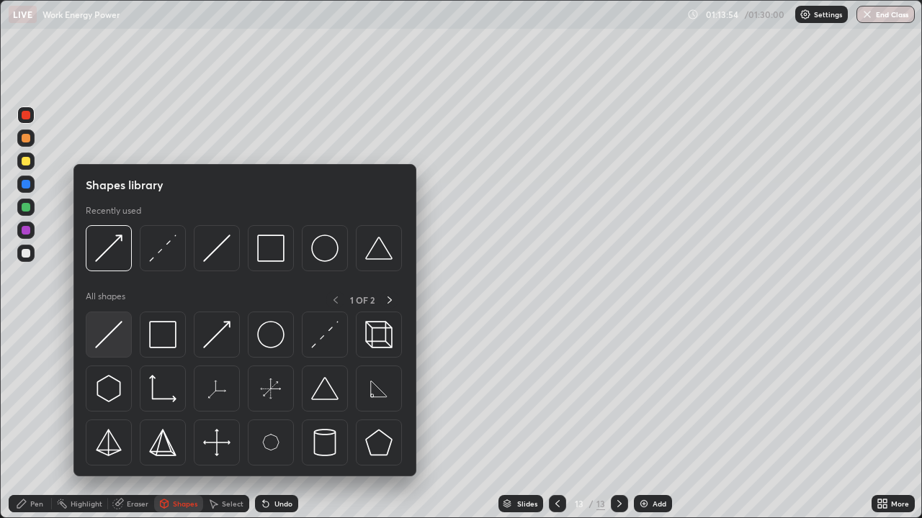
click at [112, 334] on img at bounding box center [108, 334] width 27 height 27
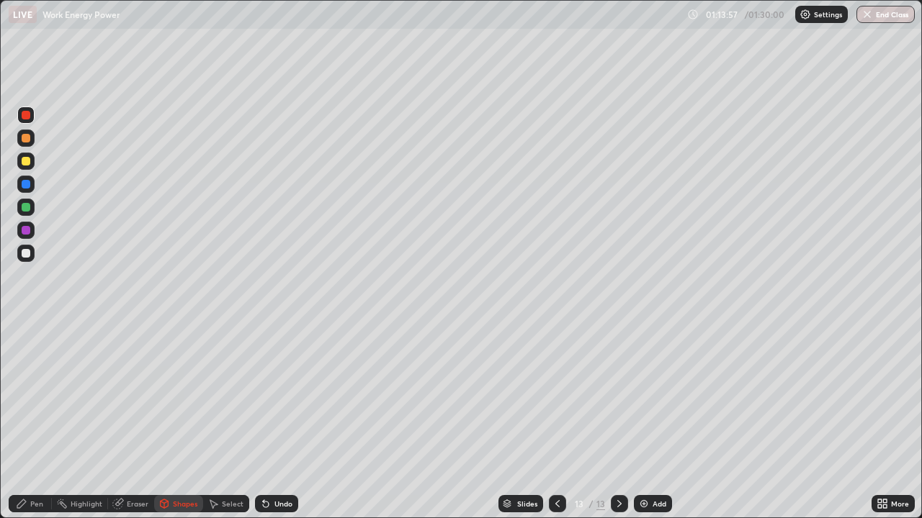
click at [170, 421] on div "Shapes" at bounding box center [178, 503] width 49 height 17
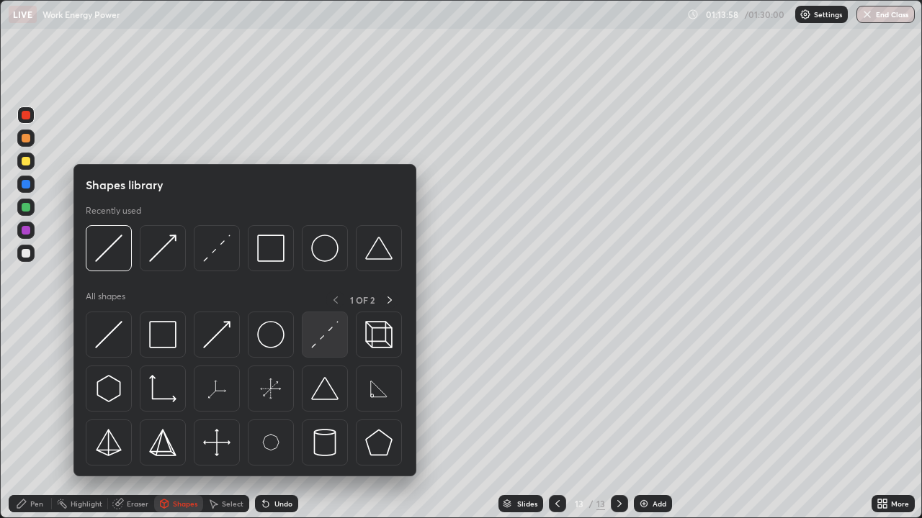
click at [316, 344] on img at bounding box center [324, 334] width 27 height 27
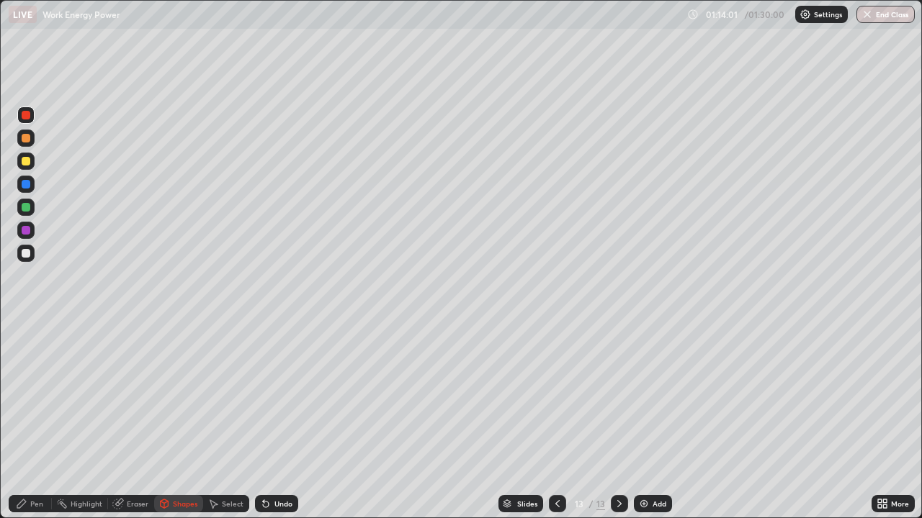
click at [31, 253] on div at bounding box center [25, 253] width 17 height 17
click at [165, 421] on icon at bounding box center [165, 504] width 8 height 9
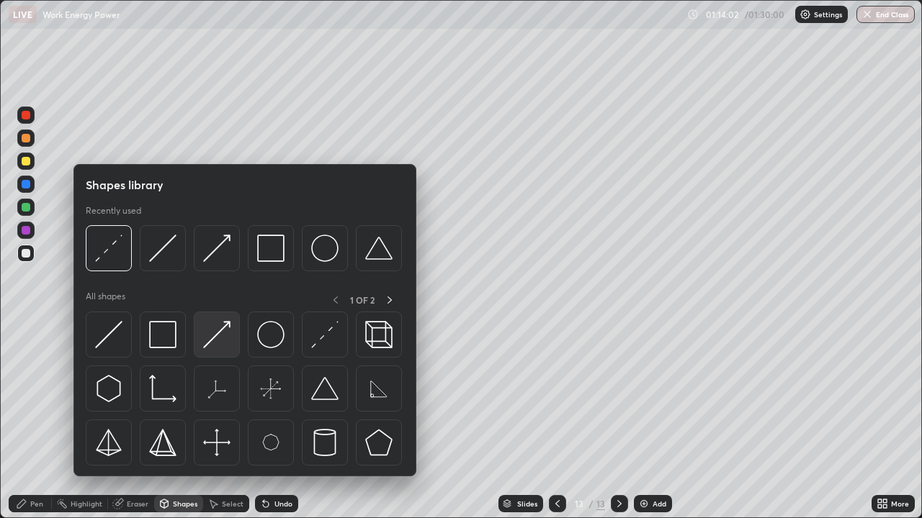
click at [213, 340] on img at bounding box center [216, 334] width 27 height 27
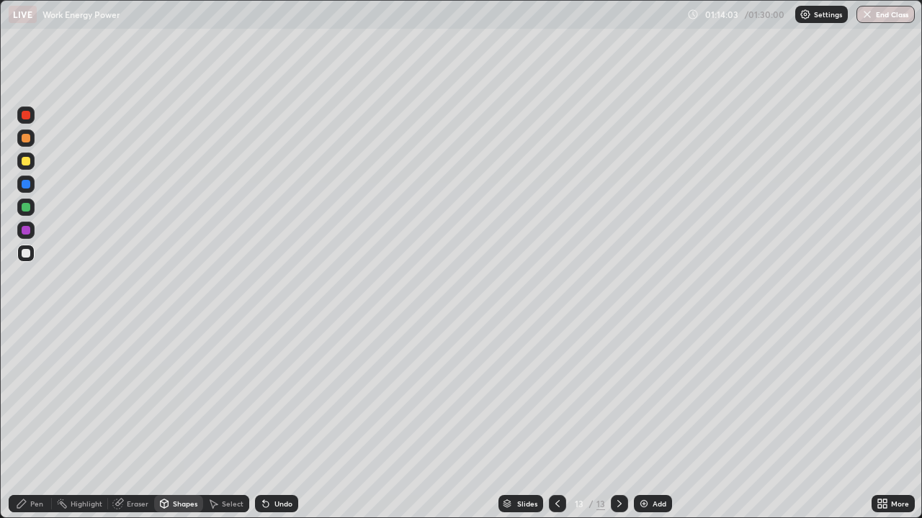
click at [31, 209] on div at bounding box center [25, 207] width 17 height 17
click at [31, 163] on div at bounding box center [25, 161] width 17 height 17
click at [186, 421] on div "Shapes" at bounding box center [185, 503] width 24 height 7
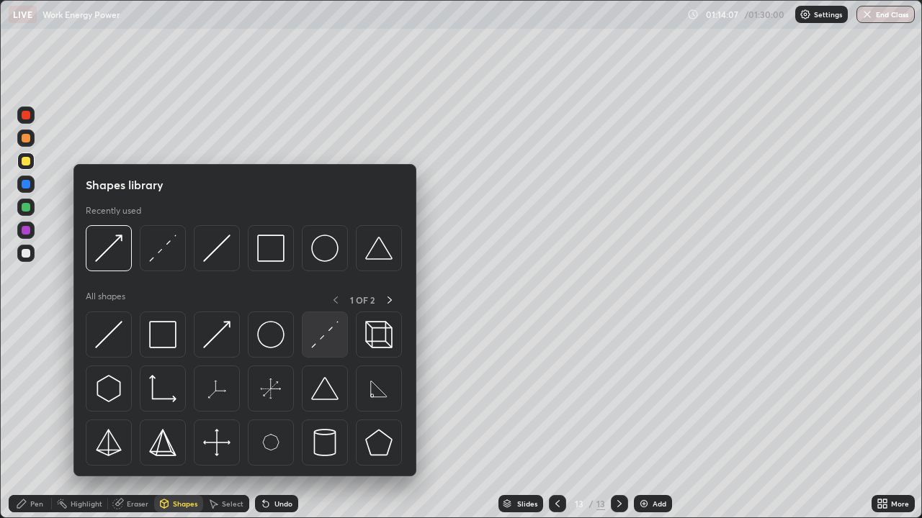
click at [322, 344] on img at bounding box center [324, 334] width 27 height 27
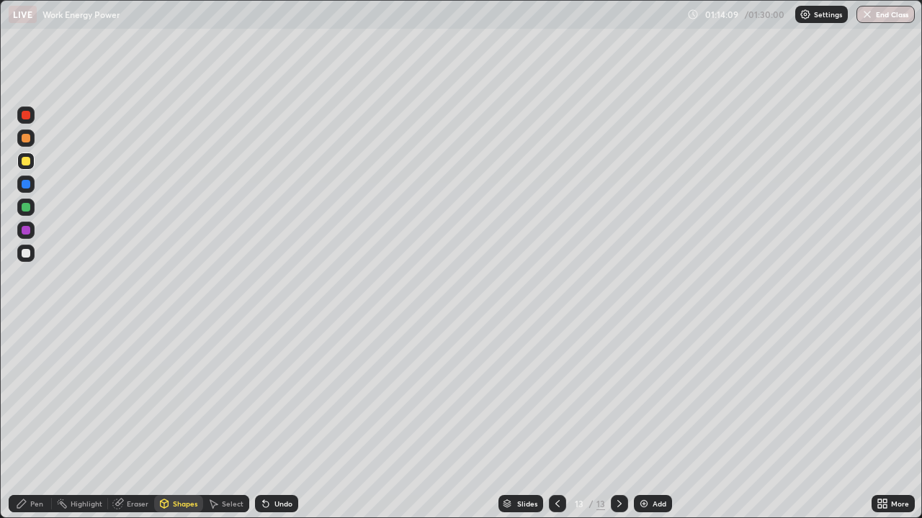
click at [31, 227] on div at bounding box center [25, 230] width 17 height 17
click at [26, 421] on icon at bounding box center [22, 504] width 12 height 12
click at [28, 137] on div at bounding box center [26, 138] width 9 height 9
click at [276, 421] on div "Undo" at bounding box center [283, 503] width 18 height 7
click at [32, 159] on div at bounding box center [25, 161] width 17 height 17
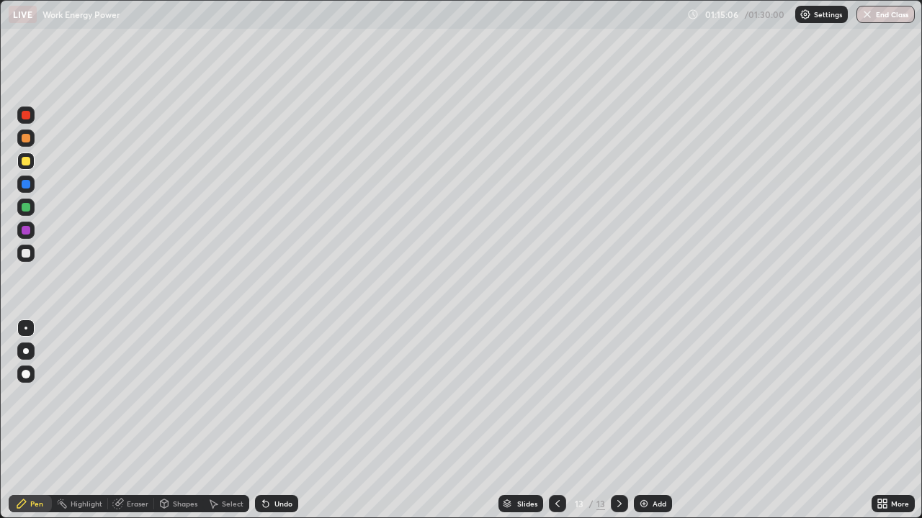
click at [27, 138] on div at bounding box center [26, 138] width 9 height 9
click at [27, 162] on div at bounding box center [26, 161] width 9 height 9
click at [30, 200] on div at bounding box center [25, 207] width 17 height 17
click at [188, 421] on div "Shapes" at bounding box center [178, 503] width 49 height 17
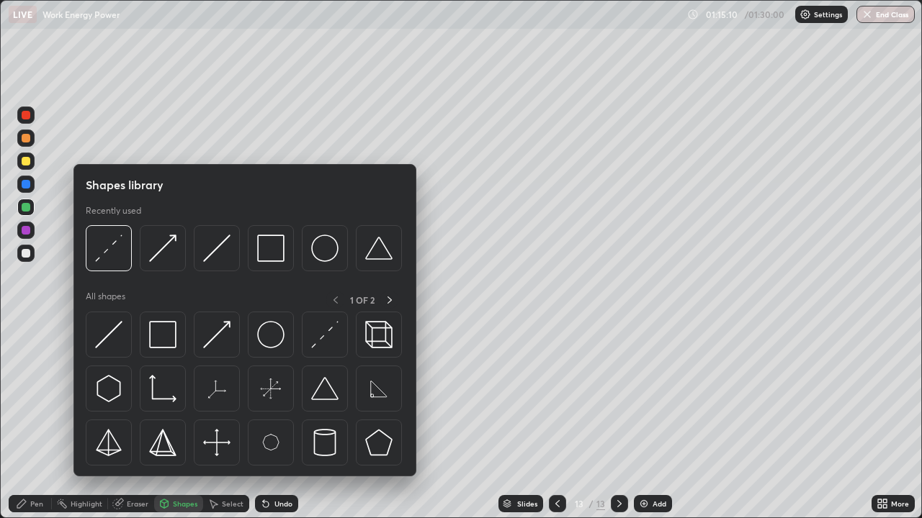
click at [30, 248] on div at bounding box center [25, 253] width 17 height 17
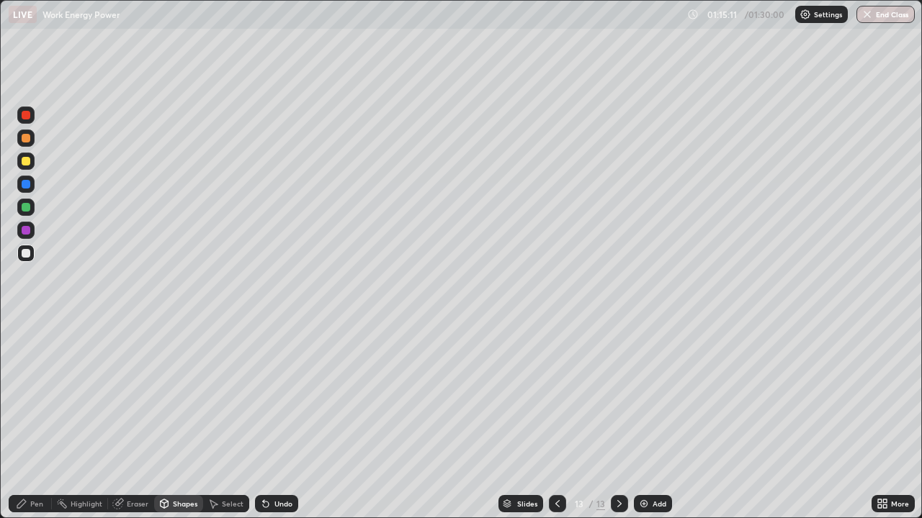
click at [171, 421] on div "Shapes" at bounding box center [178, 503] width 49 height 17
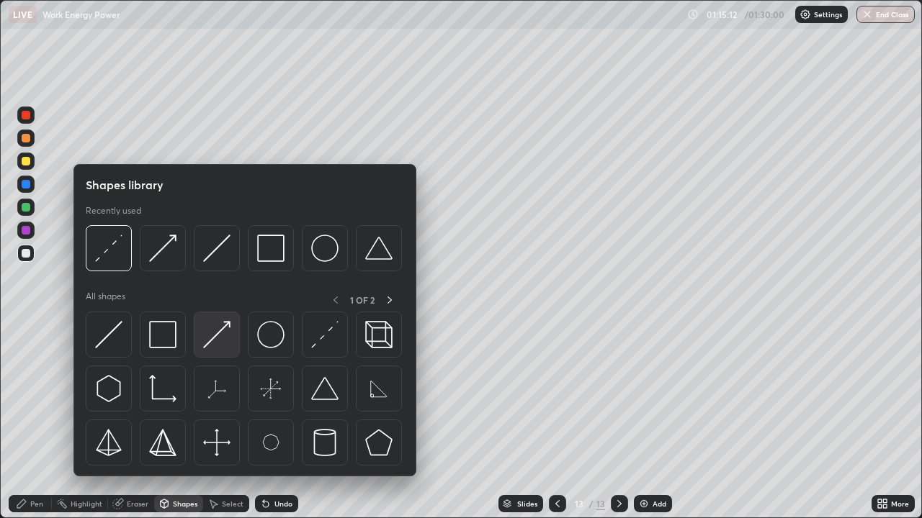
click at [226, 331] on img at bounding box center [216, 334] width 27 height 27
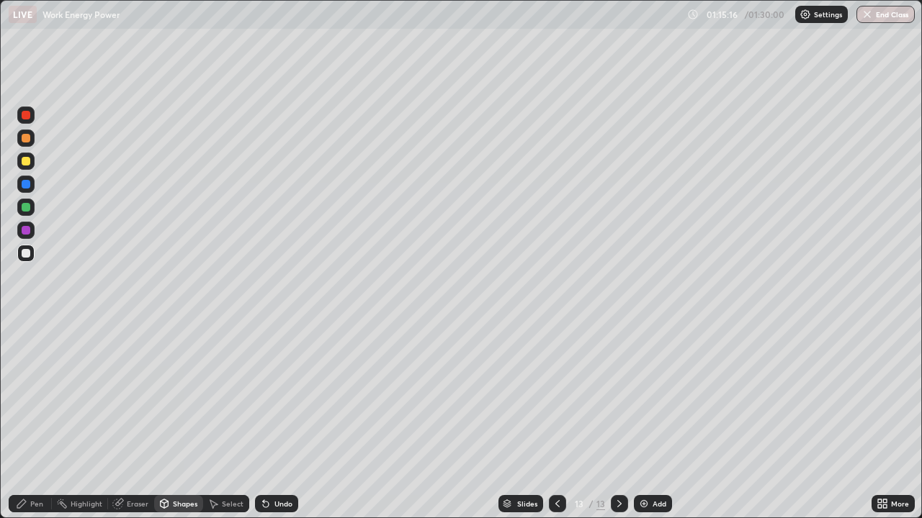
click at [33, 122] on div at bounding box center [25, 115] width 17 height 23
click at [23, 421] on div "Pen" at bounding box center [30, 503] width 43 height 17
click at [32, 256] on div at bounding box center [25, 253] width 17 height 17
click at [558, 421] on icon at bounding box center [558, 504] width 12 height 12
click at [562, 421] on div at bounding box center [557, 503] width 17 height 17
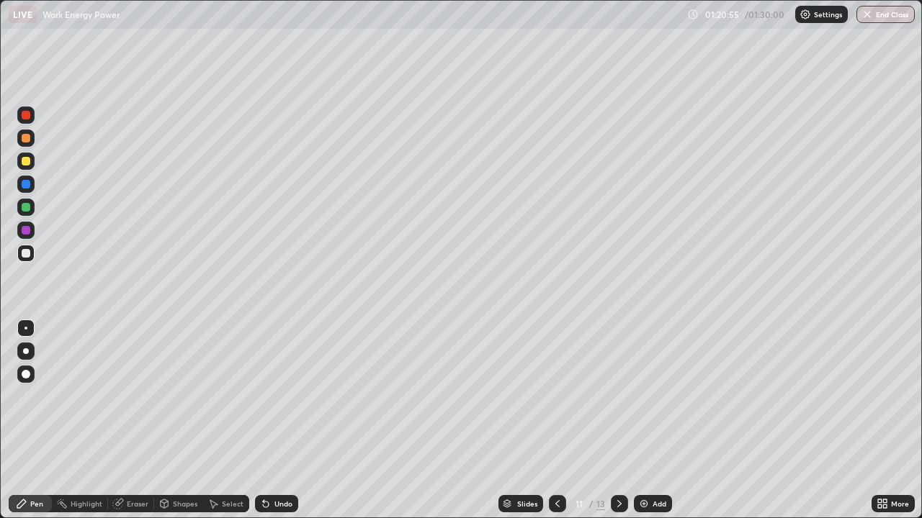
click at [618, 421] on icon at bounding box center [620, 504] width 12 height 12
click at [619, 421] on icon at bounding box center [619, 503] width 4 height 7
click at [616, 421] on icon at bounding box center [620, 504] width 12 height 12
click at [618, 421] on icon at bounding box center [620, 504] width 12 height 12
click at [640, 421] on img at bounding box center [644, 504] width 12 height 12
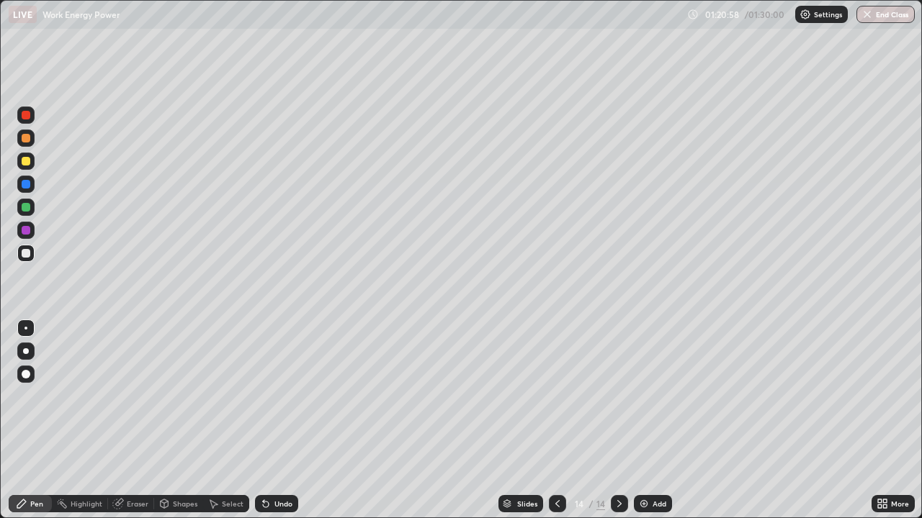
click at [31, 208] on div at bounding box center [25, 207] width 17 height 17
click at [27, 230] on div at bounding box center [26, 230] width 9 height 9
click at [24, 251] on div at bounding box center [26, 253] width 9 height 9
click at [618, 421] on icon at bounding box center [620, 504] width 12 height 12
click at [644, 421] on img at bounding box center [644, 504] width 12 height 12
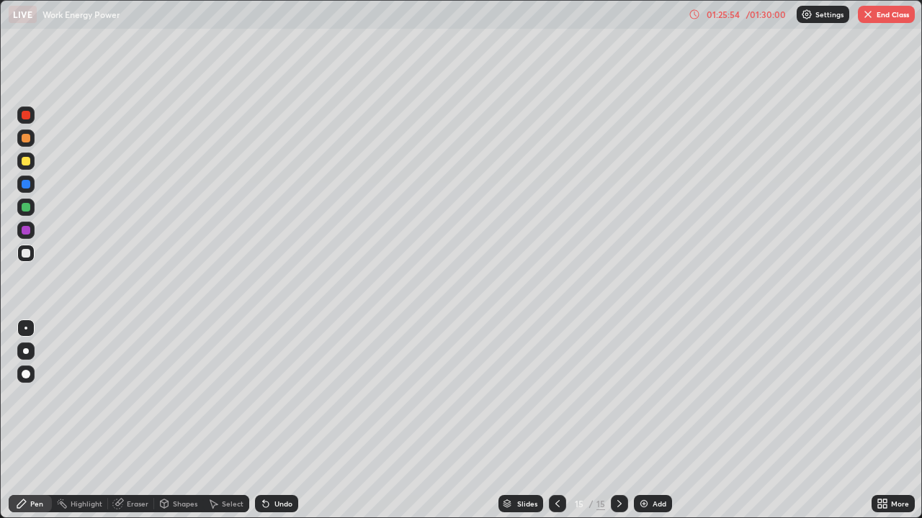
click at [32, 163] on div at bounding box center [25, 161] width 17 height 17
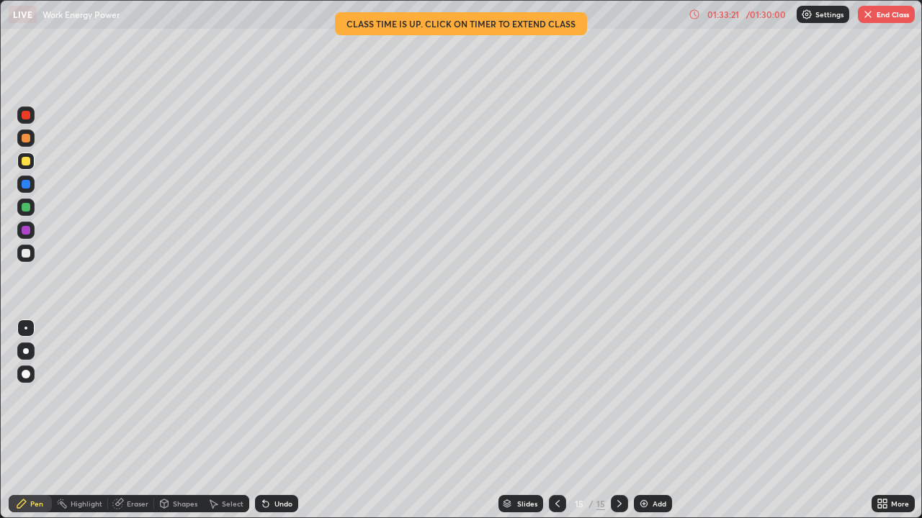
click at [868, 18] on img "button" at bounding box center [868, 15] width 12 height 12
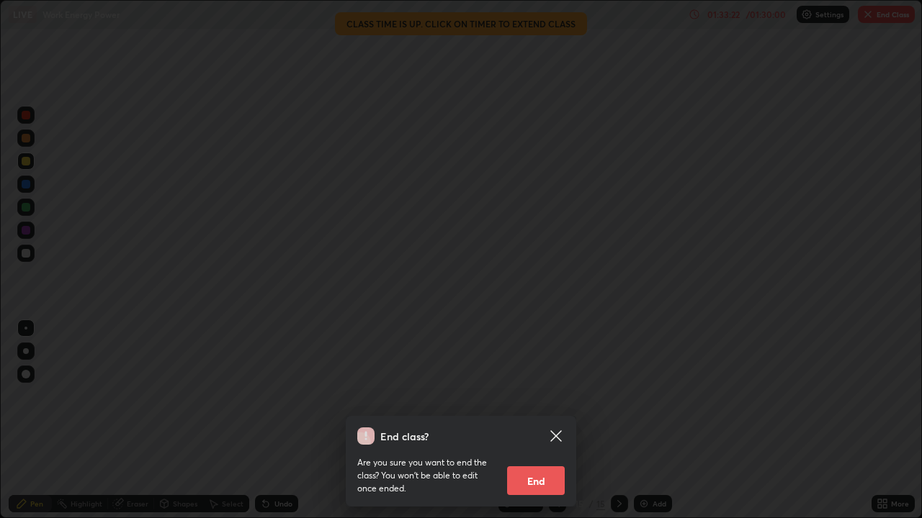
click at [530, 421] on button "End" at bounding box center [536, 481] width 58 height 29
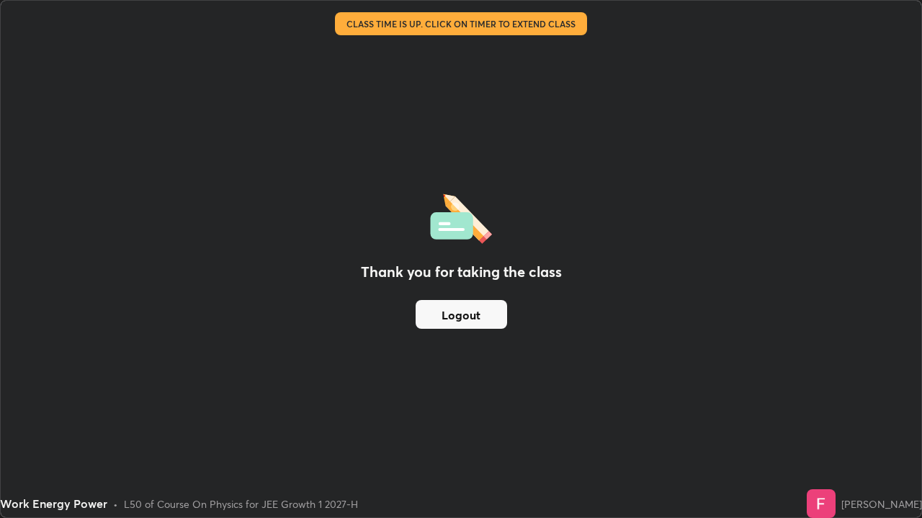
click at [453, 307] on button "Logout" at bounding box center [460, 314] width 91 height 29
